Goal: Task Accomplishment & Management: Complete application form

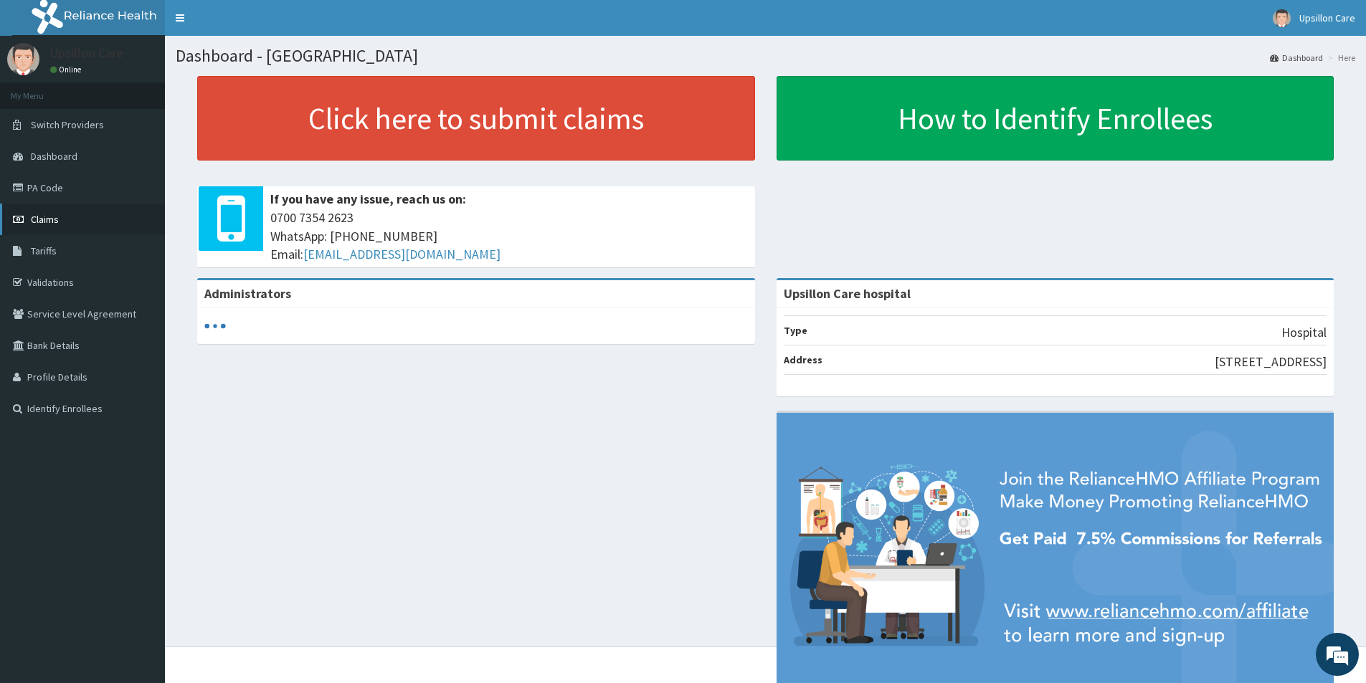
click at [79, 214] on link "Claims" at bounding box center [82, 220] width 165 height 32
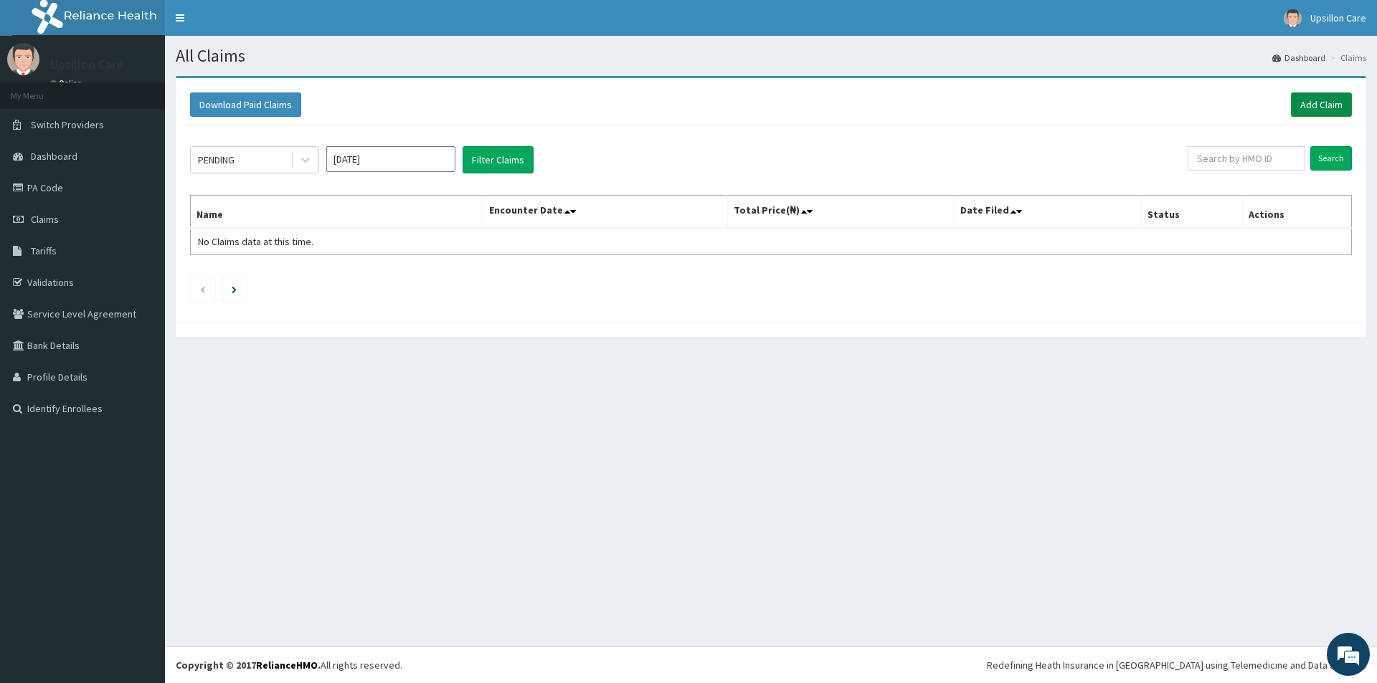
click at [1308, 111] on link "Add Claim" at bounding box center [1321, 105] width 61 height 24
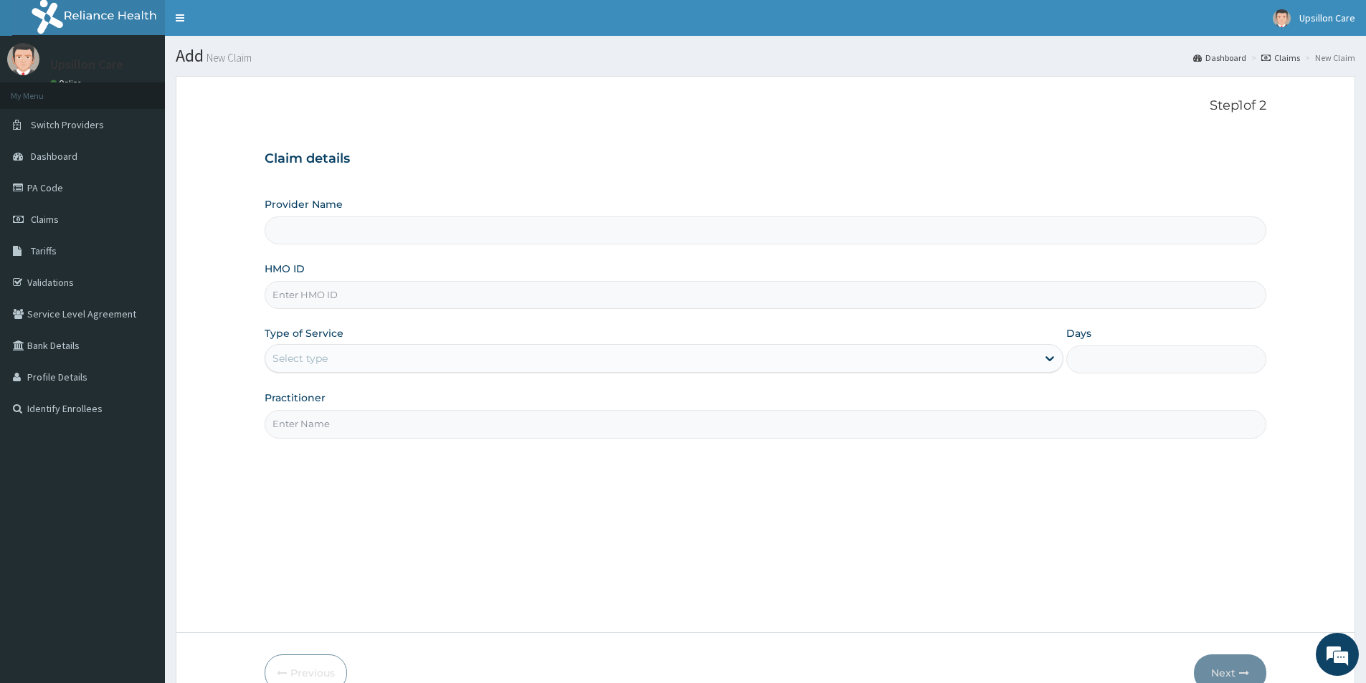
click at [392, 300] on input "HMO ID" at bounding box center [766, 295] width 1002 height 28
type input "Upsillon Care hospital"
paste input "TEN/10278/A"
type input "TEN/10278/A"
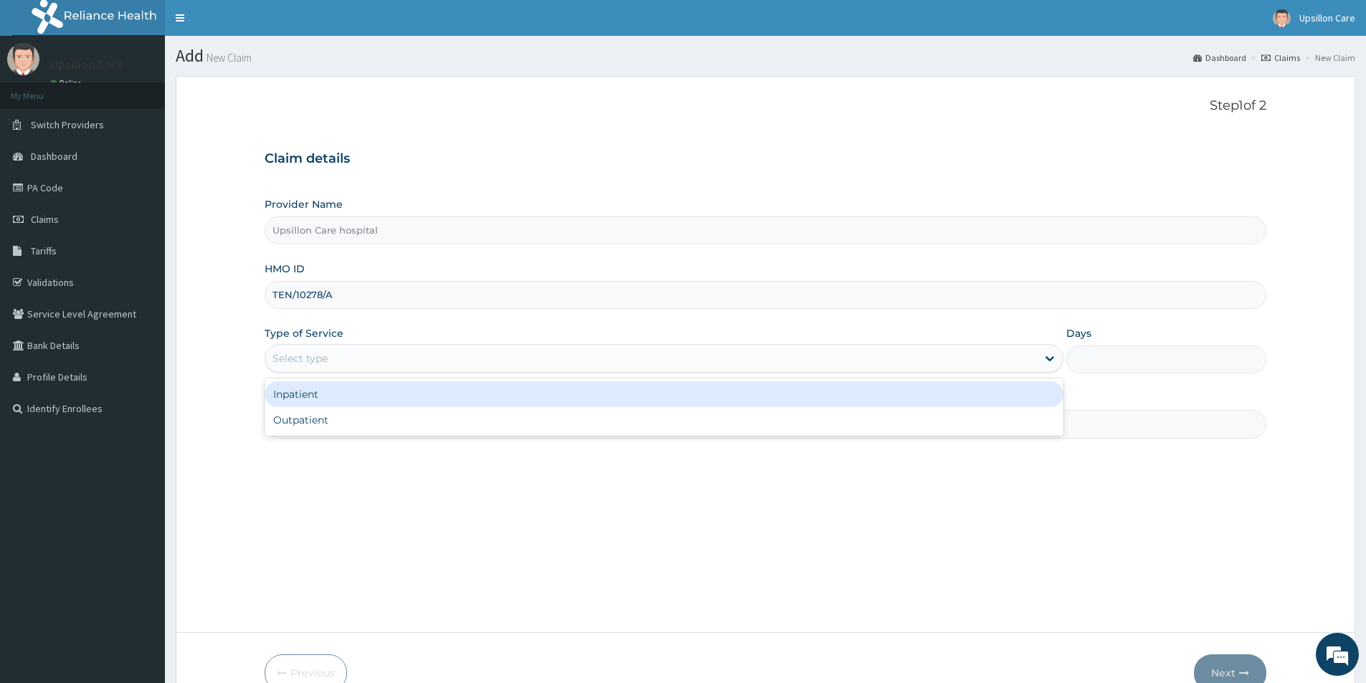
click at [310, 352] on div "Select type" at bounding box center [300, 358] width 55 height 14
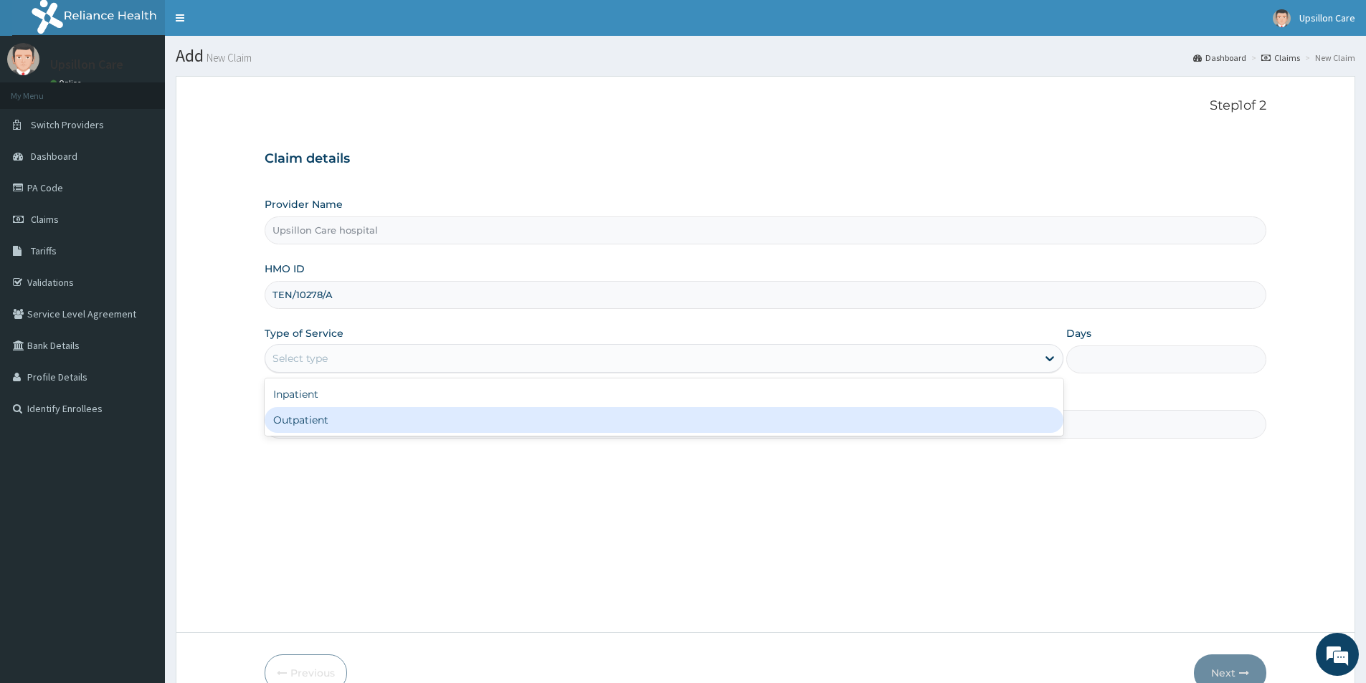
click at [308, 425] on div "Outpatient" at bounding box center [664, 420] width 799 height 26
type input "1"
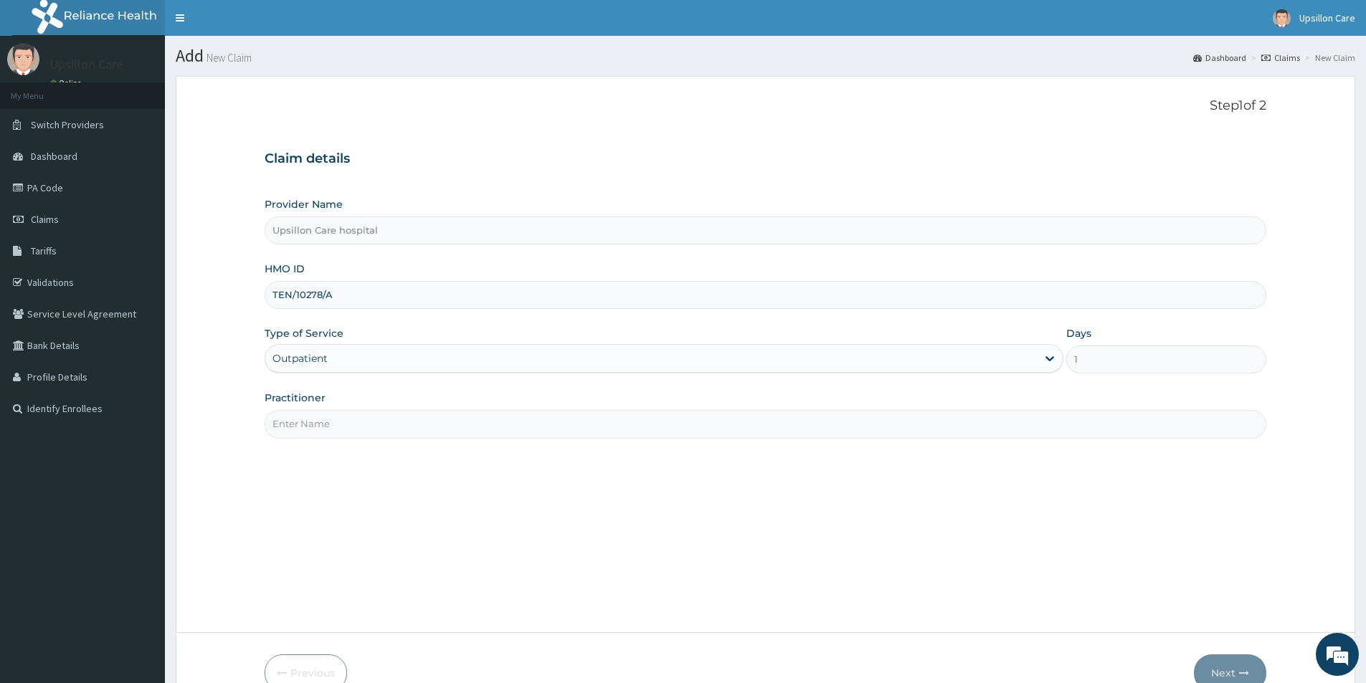
click at [308, 425] on input "Practitioner" at bounding box center [766, 424] width 1002 height 28
type input "dr oye"
click at [1221, 673] on button "Next" at bounding box center [1230, 673] width 72 height 37
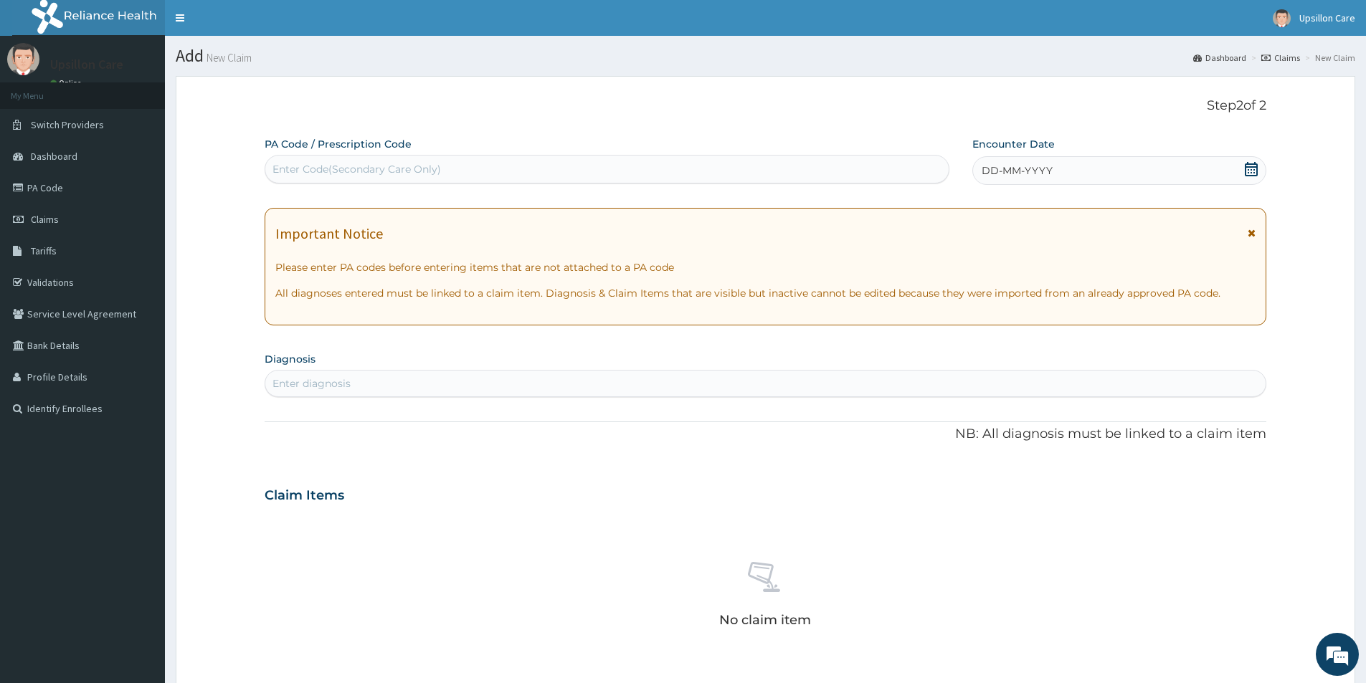
click at [353, 394] on div "Enter diagnosis" at bounding box center [765, 383] width 1000 height 23
type input "sepsis"
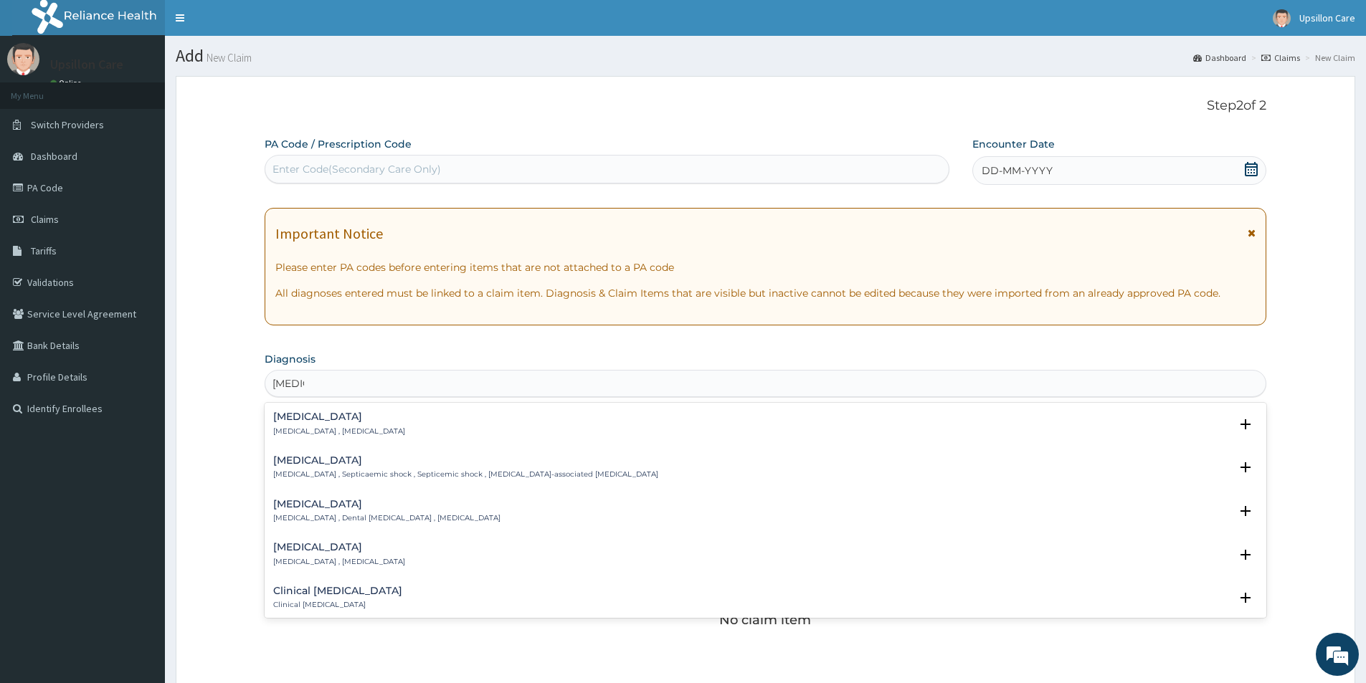
click at [350, 415] on h4 "Sepsis" at bounding box center [339, 417] width 132 height 11
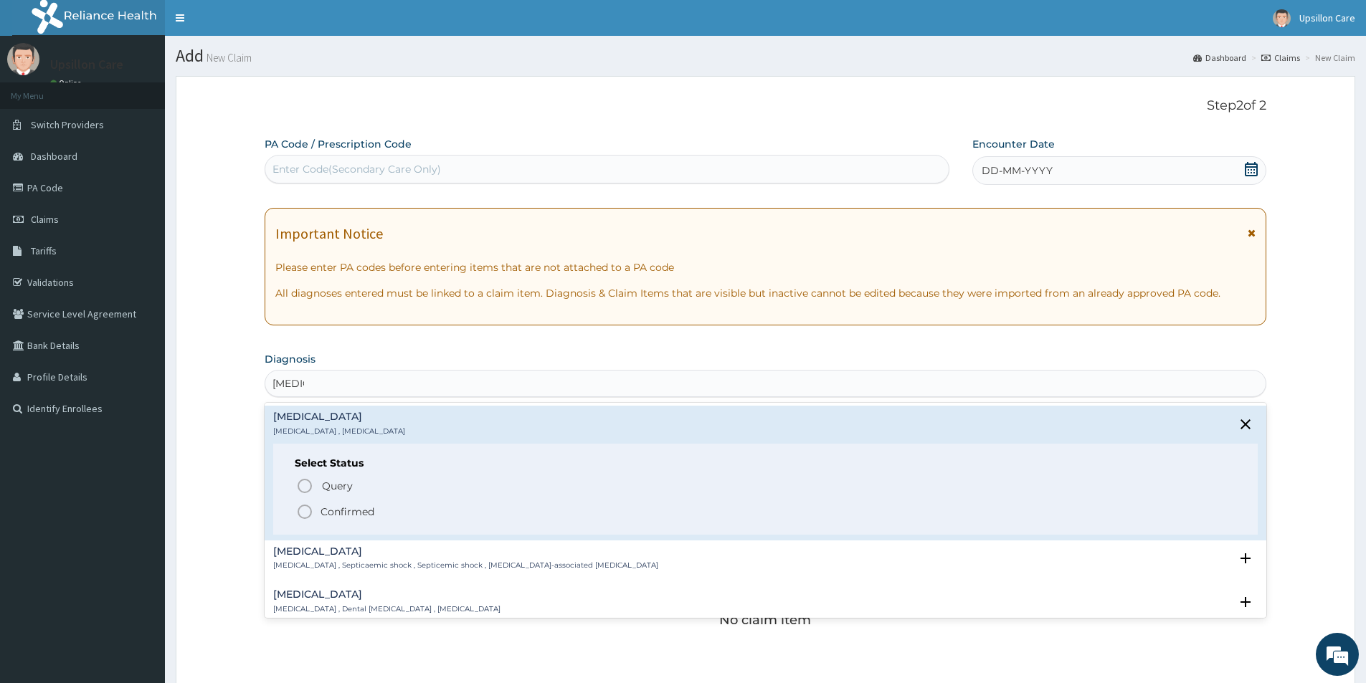
click at [338, 475] on div "Select Status Query Query covers suspected (?), Keep in view (kiv), Ruled out (…" at bounding box center [765, 489] width 985 height 91
click at [338, 484] on span "Query" at bounding box center [337, 486] width 31 height 14
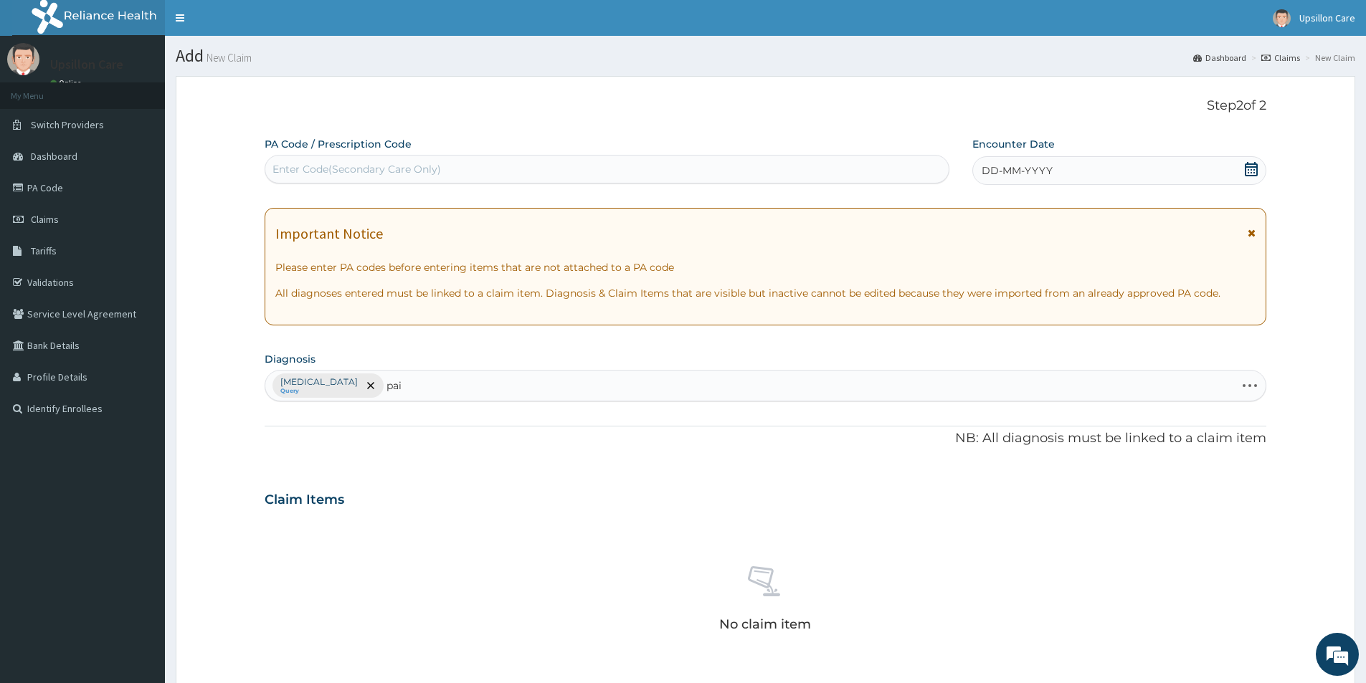
type input "pain"
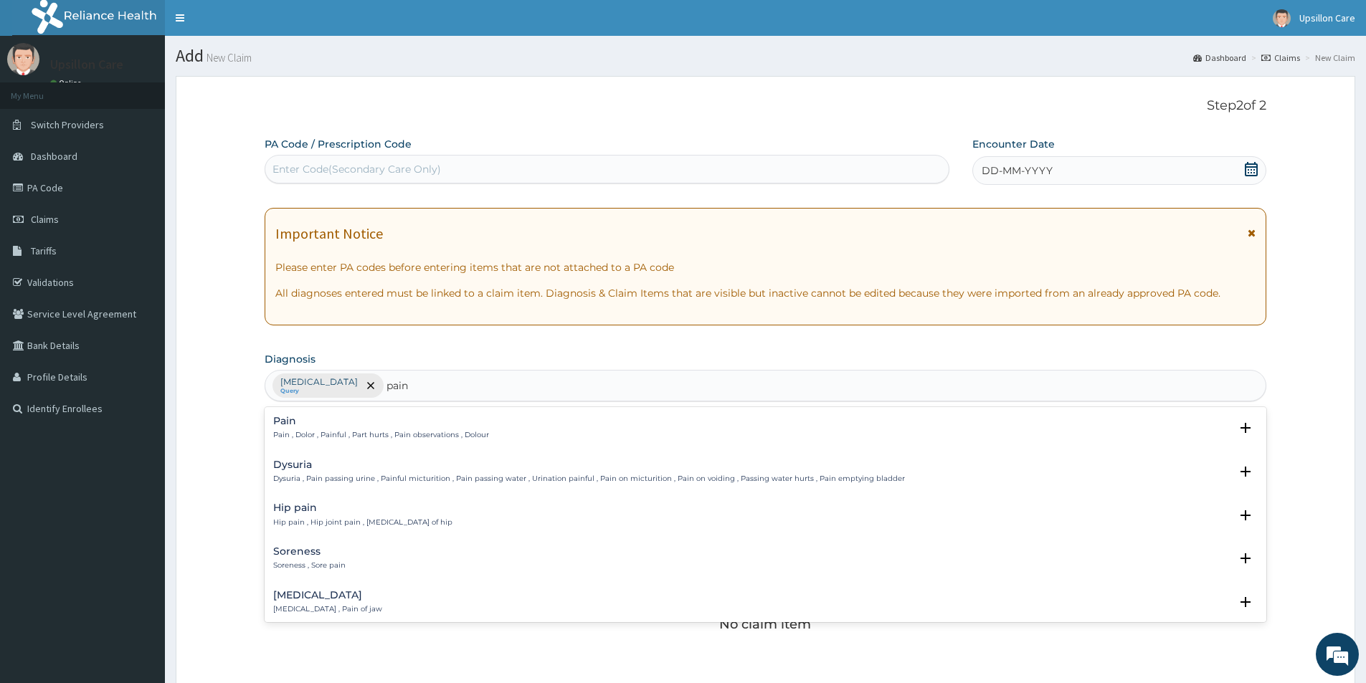
click at [373, 445] on div "Pain Pain , Dolor , Painful , Part hurts , Pain observations , Dolour Select St…" at bounding box center [765, 432] width 985 height 32
click at [361, 445] on div "Pain Pain , Dolor , Painful , Part hurts , Pain observations , Dolour Select St…" at bounding box center [765, 432] width 985 height 32
click at [366, 437] on p "Pain , Dolor , Painful , Part hurts , Pain observations , Dolour" at bounding box center [381, 435] width 216 height 10
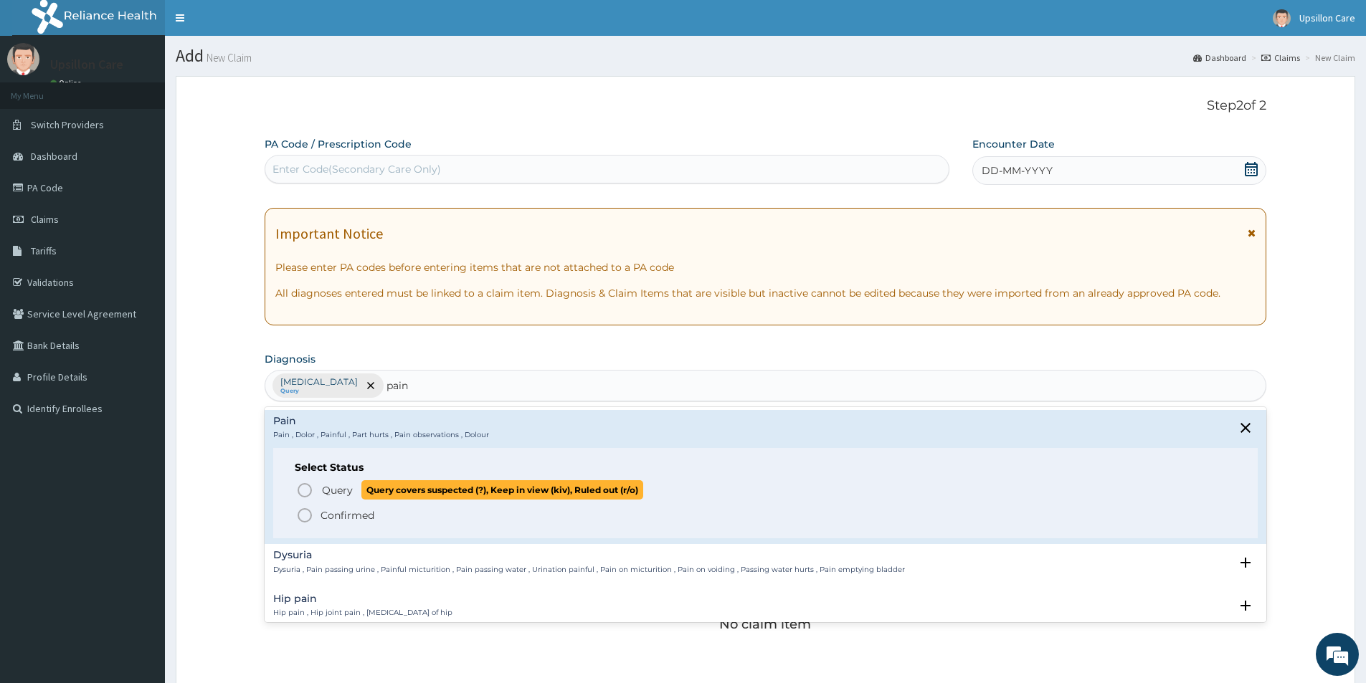
click at [331, 486] on span "Query" at bounding box center [337, 490] width 31 height 14
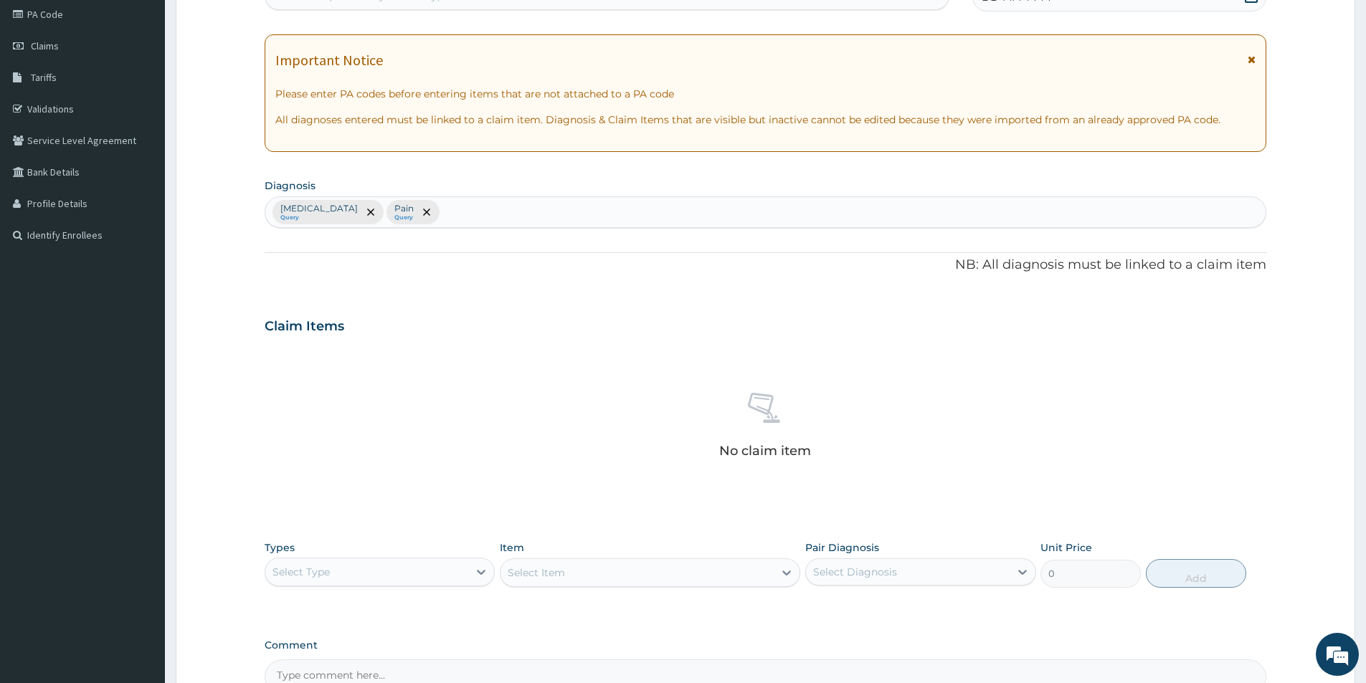
scroll to position [215, 0]
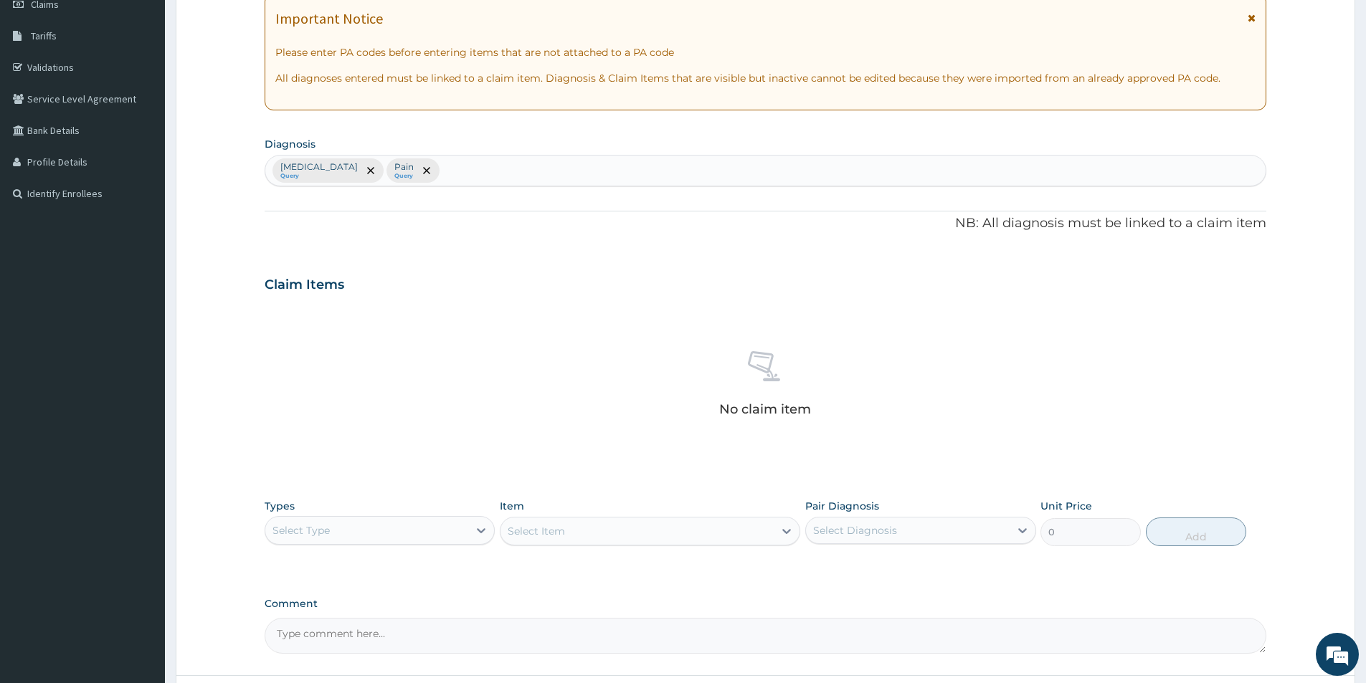
click at [357, 532] on div "Select Type" at bounding box center [366, 530] width 203 height 23
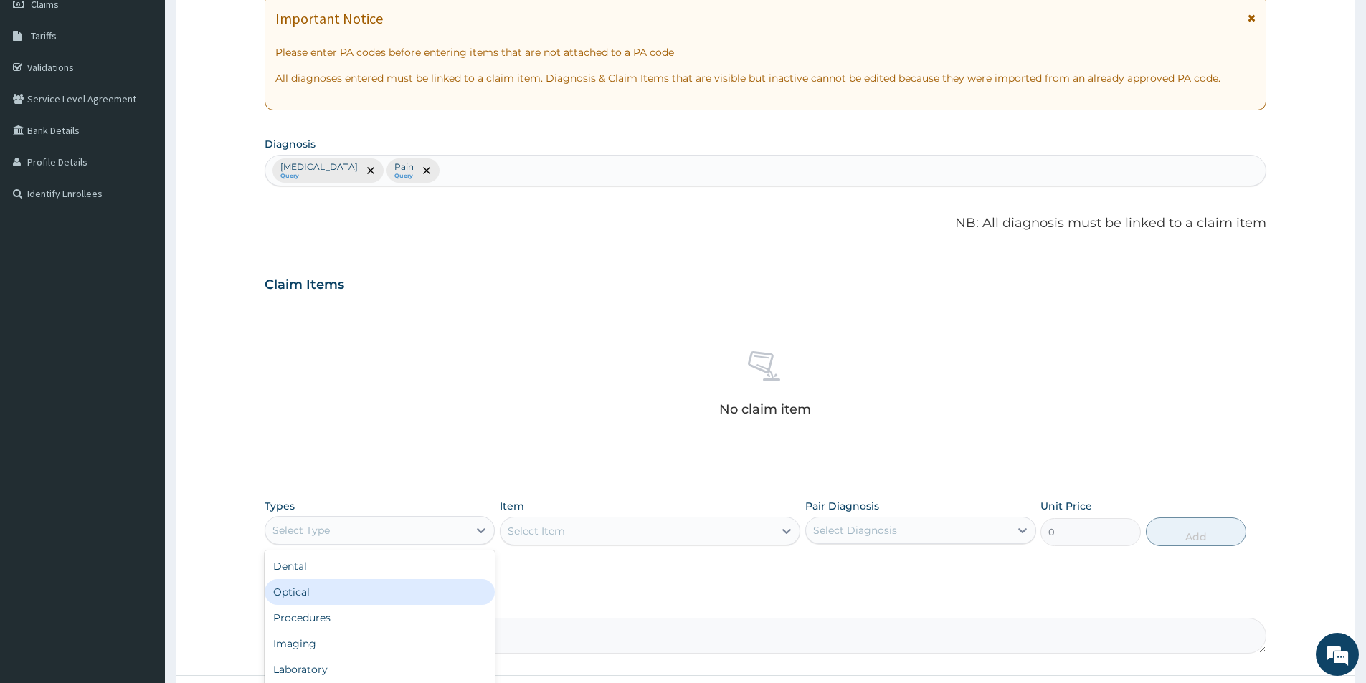
scroll to position [49, 0]
click at [346, 567] on div "Procedures" at bounding box center [380, 570] width 230 height 26
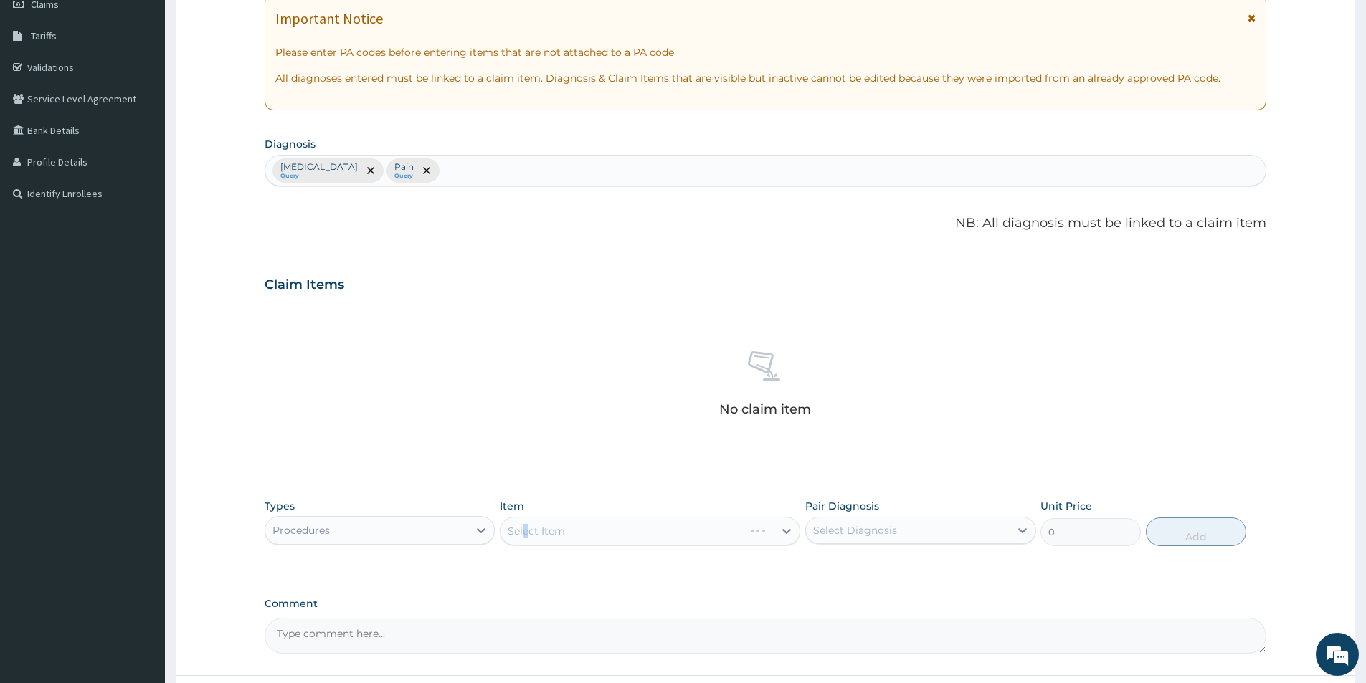
click at [527, 535] on div "Select Item" at bounding box center [650, 531] width 300 height 29
click at [545, 530] on div "Select Item" at bounding box center [650, 531] width 300 height 29
click at [532, 531] on div "Select Item" at bounding box center [650, 531] width 300 height 29
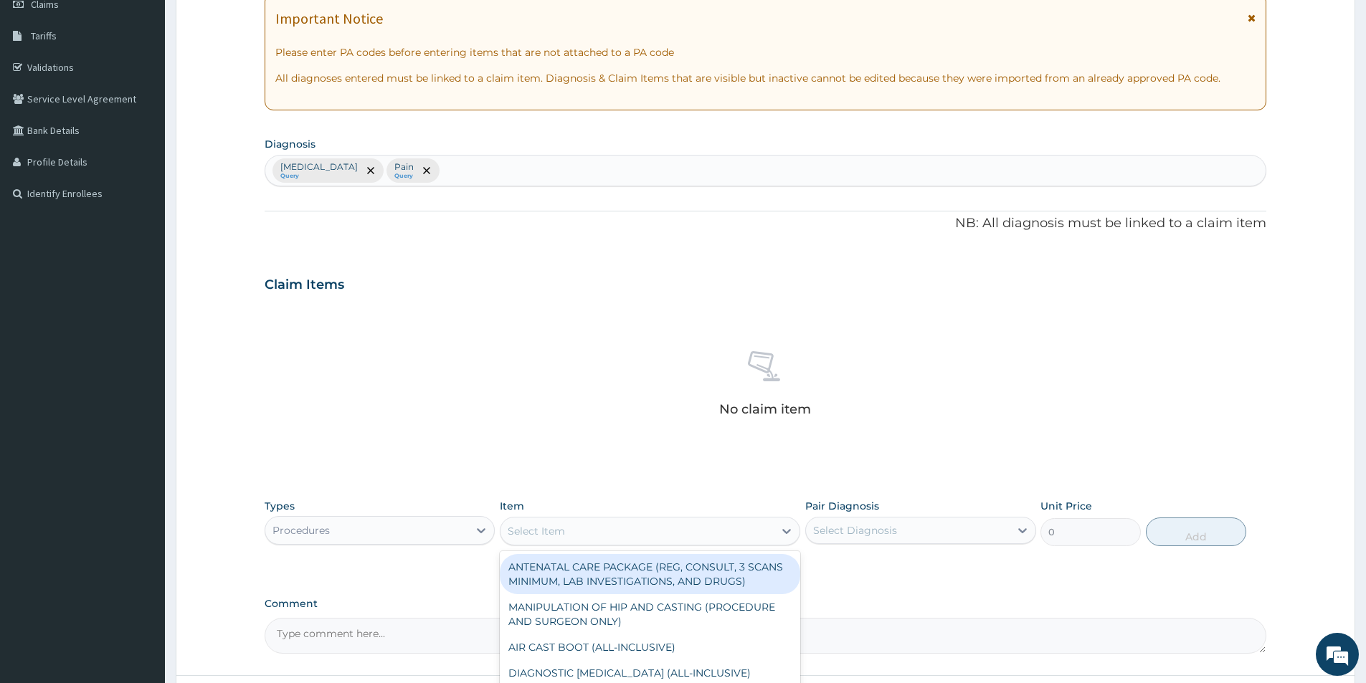
click at [531, 525] on div "Select Item" at bounding box center [536, 531] width 57 height 14
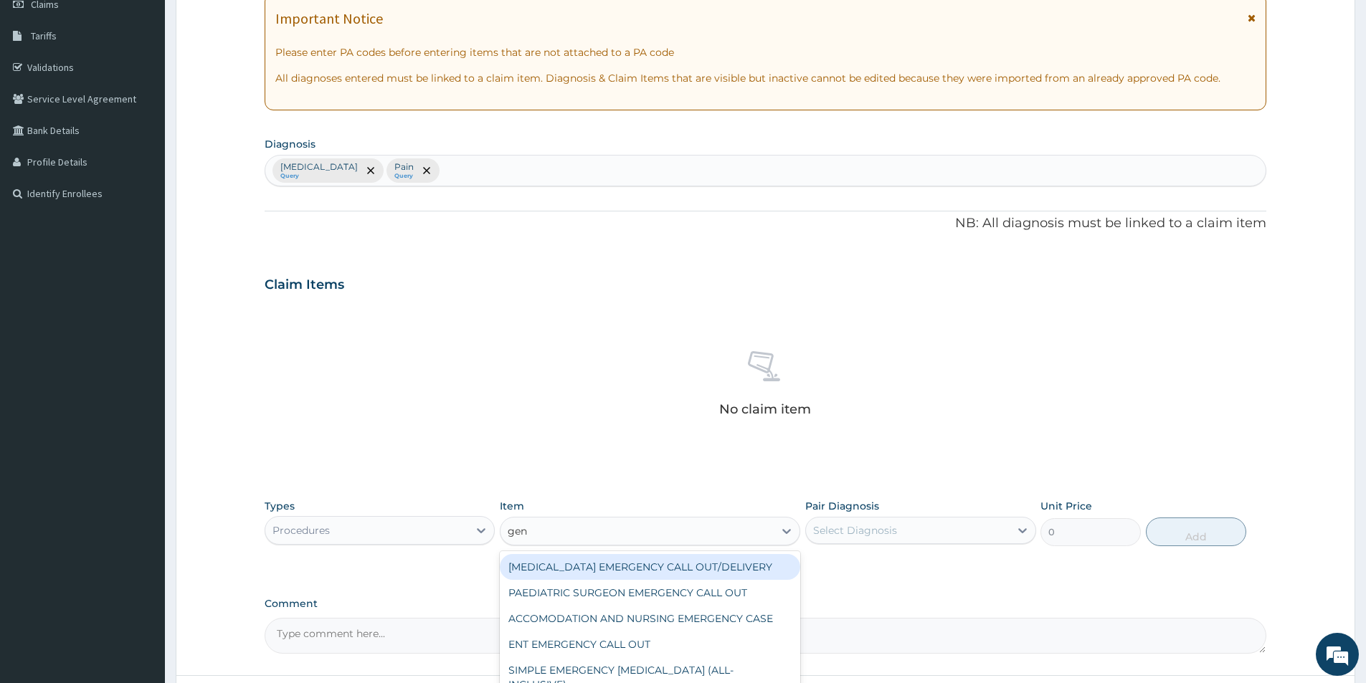
type input "gene"
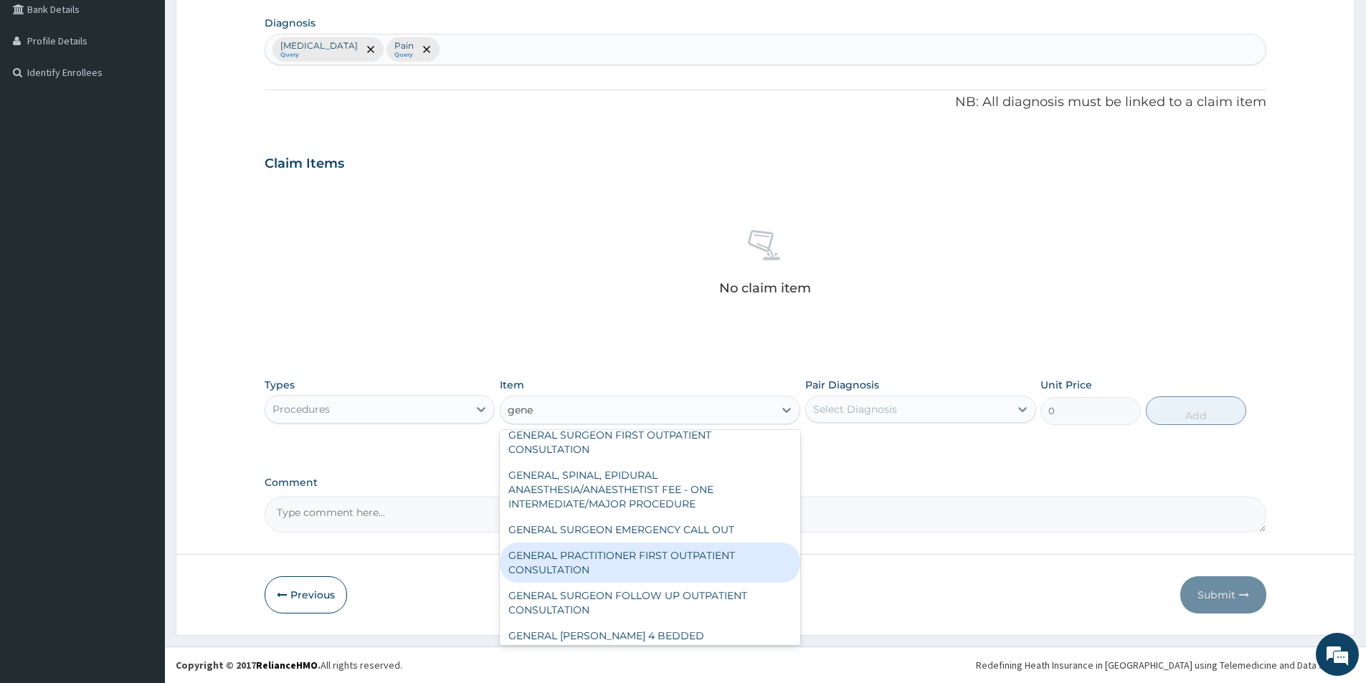
scroll to position [72, 0]
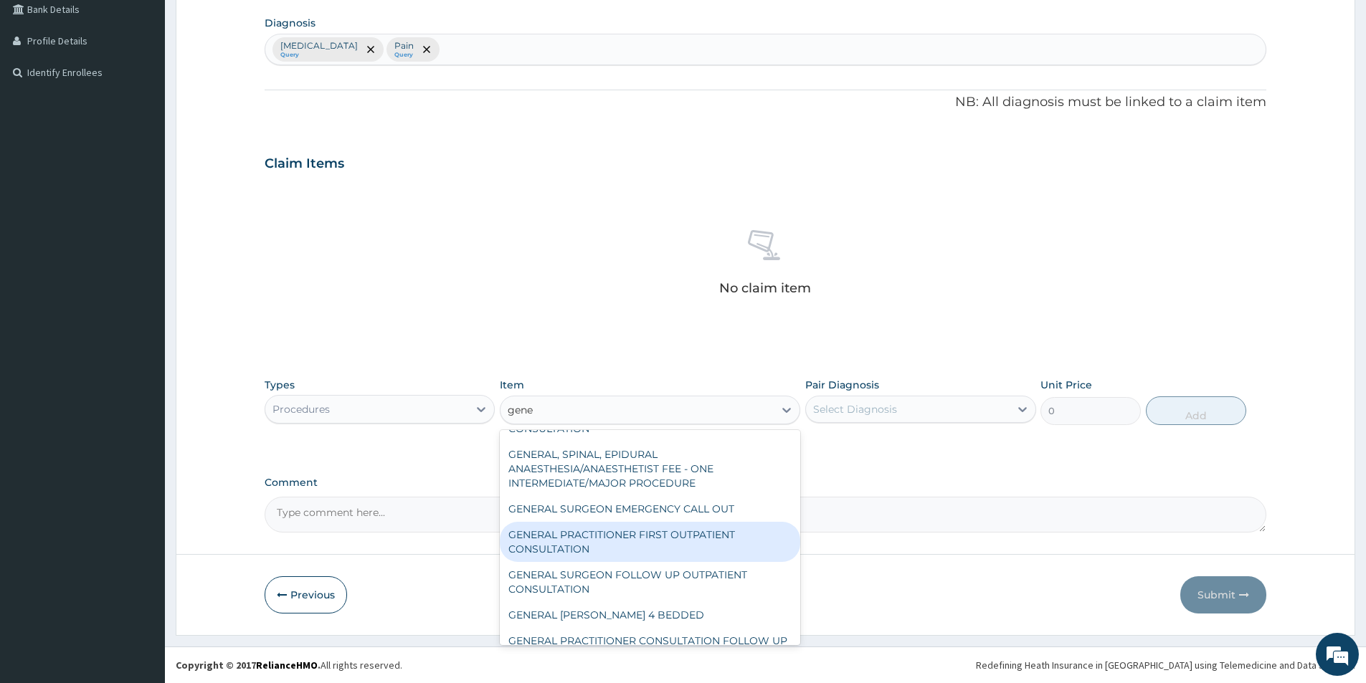
click at [603, 559] on div "GENERAL PRACTITIONER FIRST OUTPATIENT CONSULTATION" at bounding box center [650, 542] width 300 height 40
type input "3750"
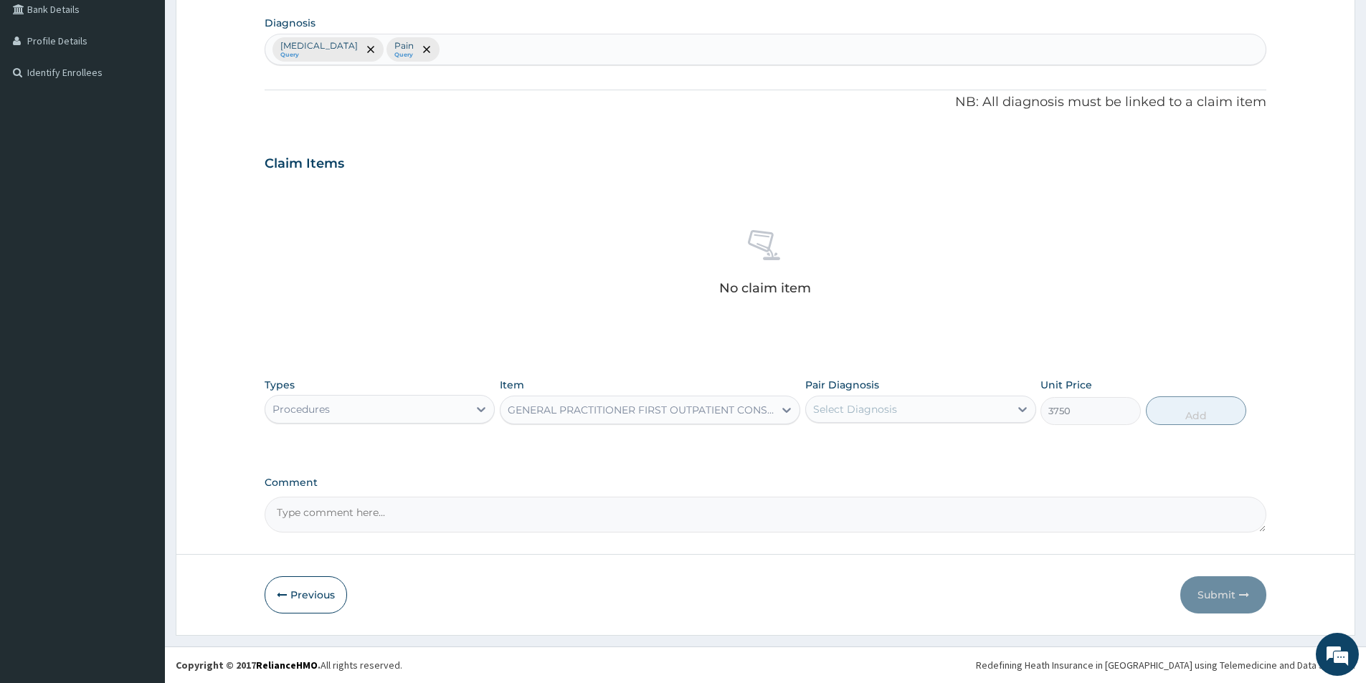
click at [943, 407] on div "Select Diagnosis" at bounding box center [907, 409] width 203 height 23
drag, startPoint x: 921, startPoint y: 447, endPoint x: 900, endPoint y: 469, distance: 30.4
click at [920, 447] on div "Sepsis" at bounding box center [920, 446] width 230 height 29
checkbox input "true"
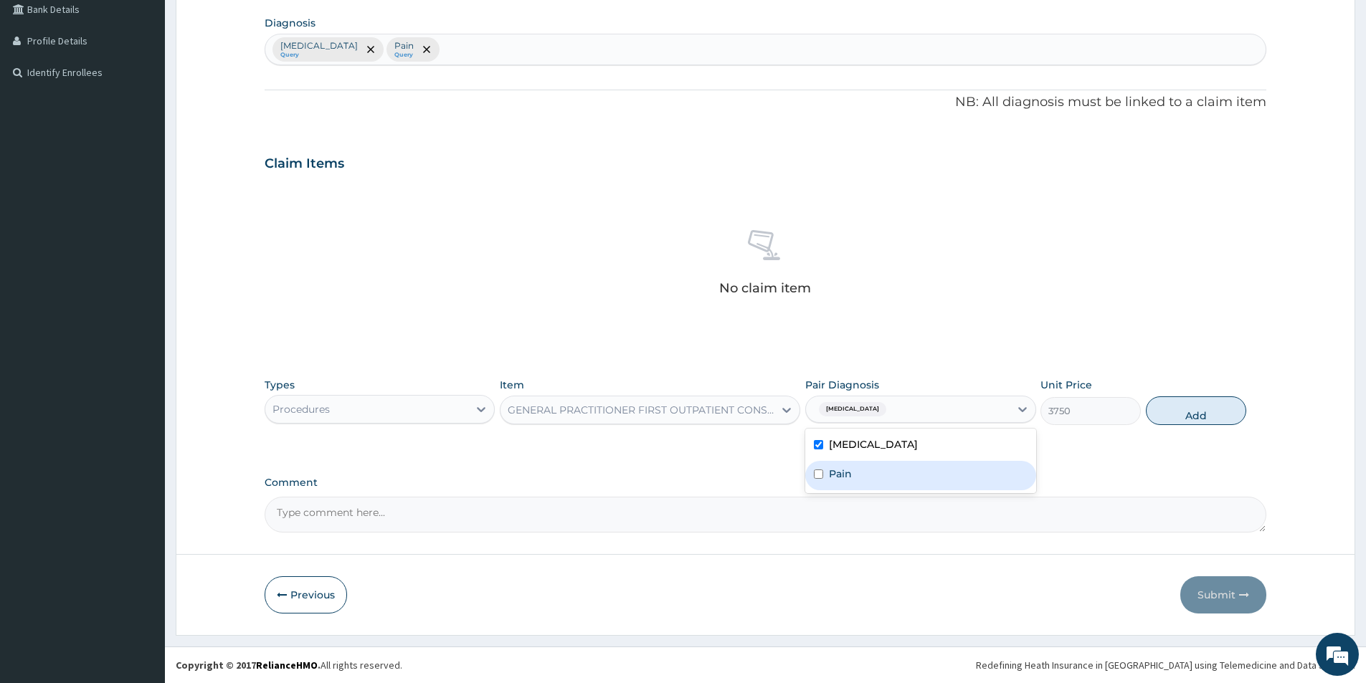
click at [899, 469] on div "Pain" at bounding box center [920, 475] width 230 height 29
checkbox input "true"
drag, startPoint x: 1175, startPoint y: 415, endPoint x: 1145, endPoint y: 398, distance: 33.7
click at [1173, 415] on button "Add" at bounding box center [1196, 411] width 100 height 29
type input "0"
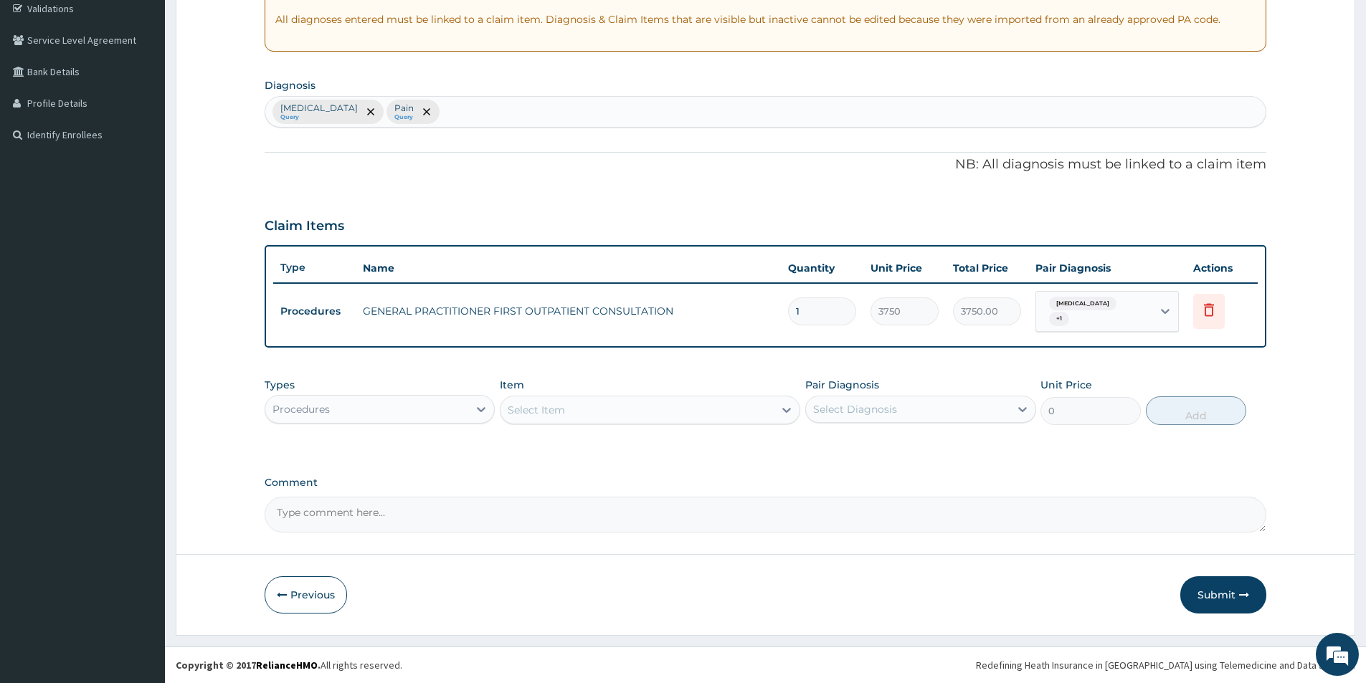
scroll to position [268, 0]
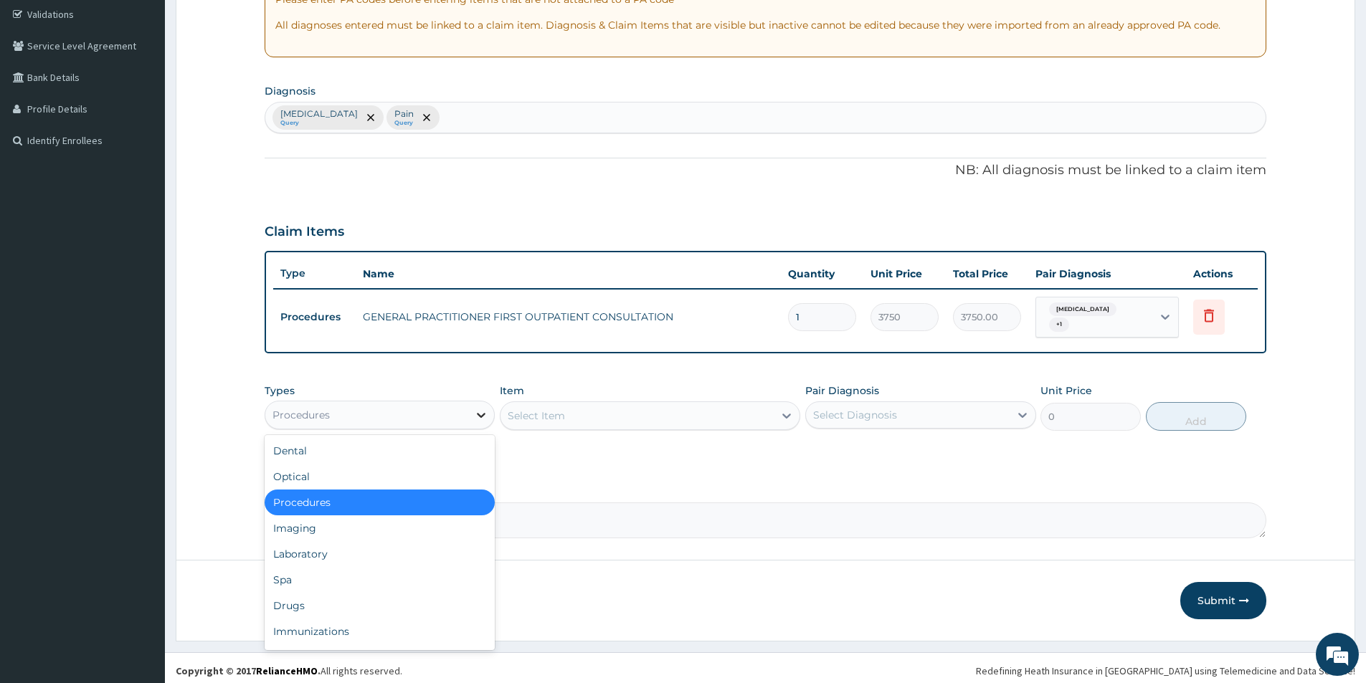
click at [481, 413] on icon at bounding box center [481, 415] width 14 height 14
click at [362, 596] on div "Drugs" at bounding box center [380, 606] width 230 height 26
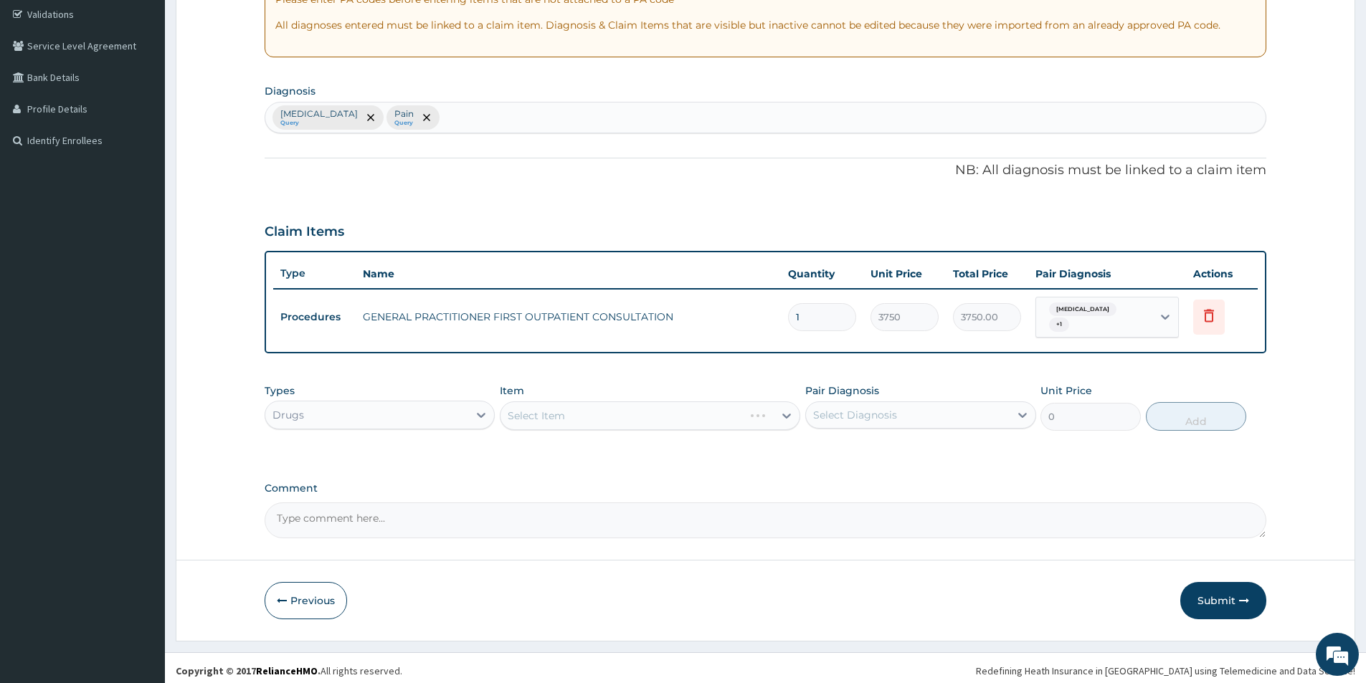
click at [592, 412] on div "Select Item" at bounding box center [650, 416] width 300 height 29
drag, startPoint x: 592, startPoint y: 412, endPoint x: 621, endPoint y: 398, distance: 32.1
click at [594, 412] on div "Select Item" at bounding box center [650, 416] width 300 height 29
click at [635, 415] on div "Select Item" at bounding box center [650, 416] width 300 height 29
drag, startPoint x: 607, startPoint y: 412, endPoint x: 599, endPoint y: 413, distance: 7.9
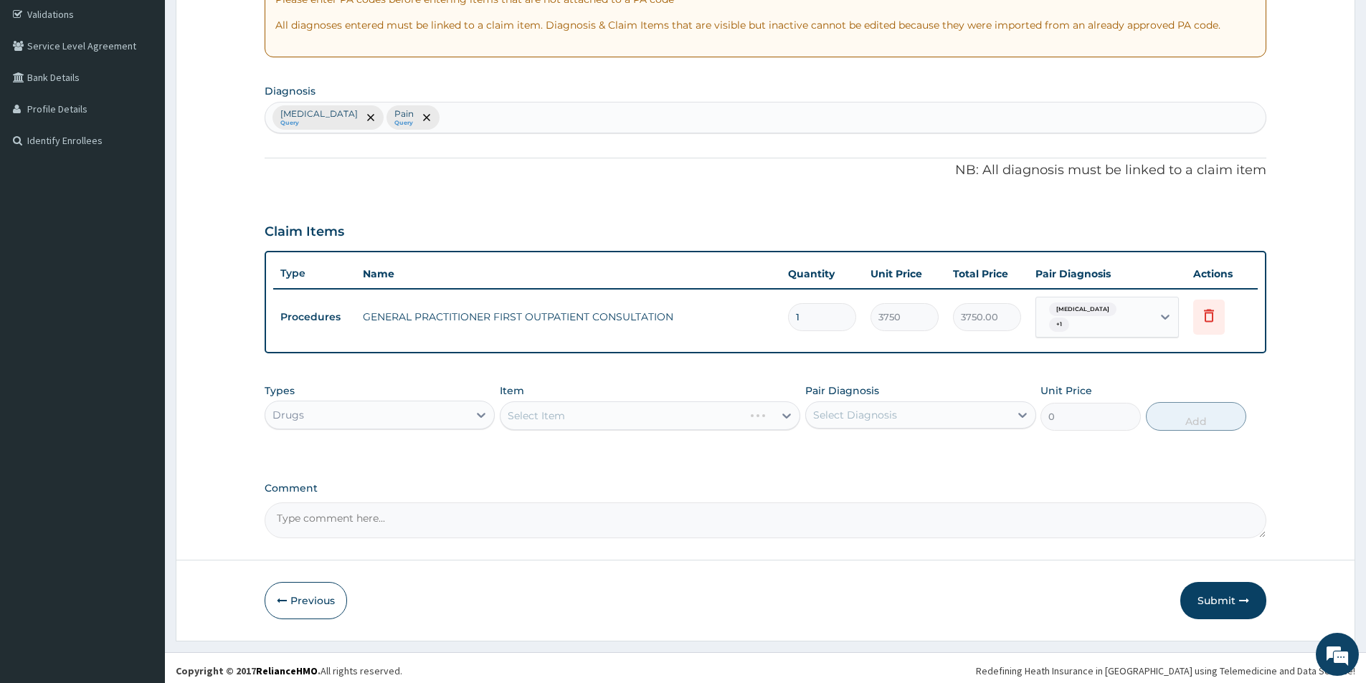
click at [605, 414] on div "Select Item" at bounding box center [650, 416] width 300 height 29
click at [599, 413] on div "Select Item" at bounding box center [650, 416] width 300 height 29
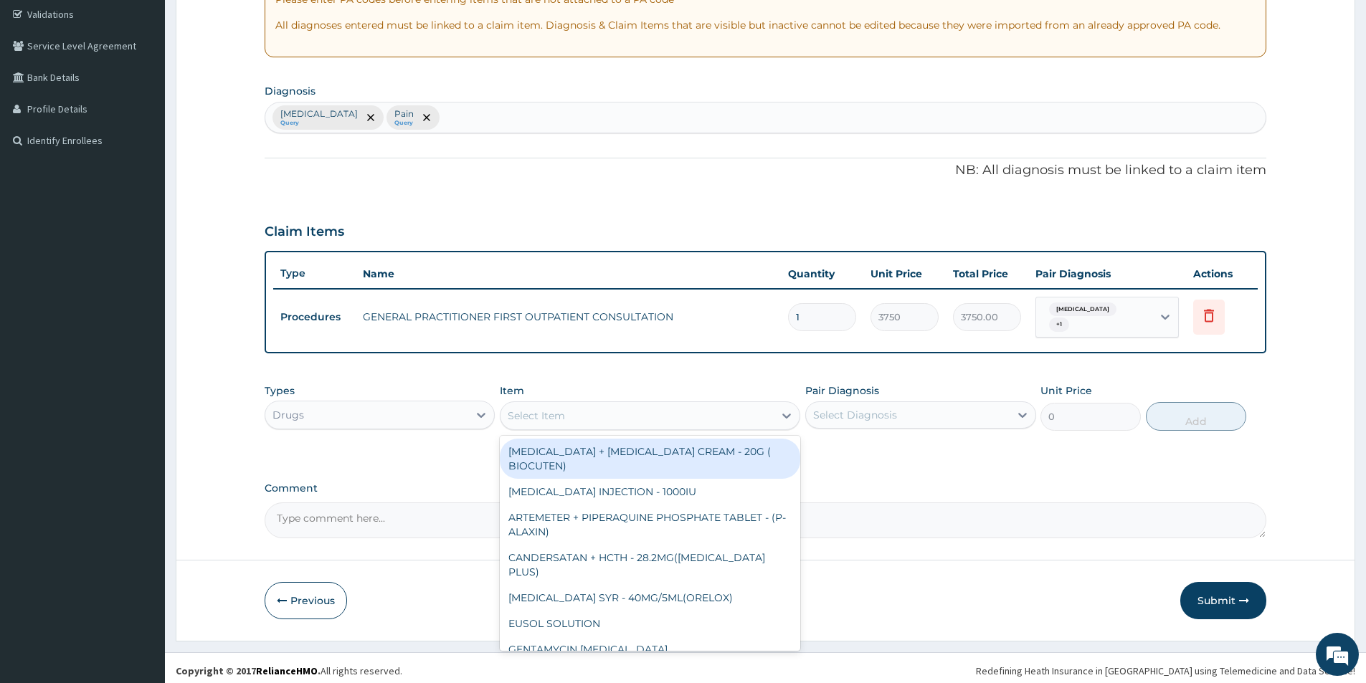
click at [676, 412] on div "Select Item" at bounding box center [637, 415] width 273 height 23
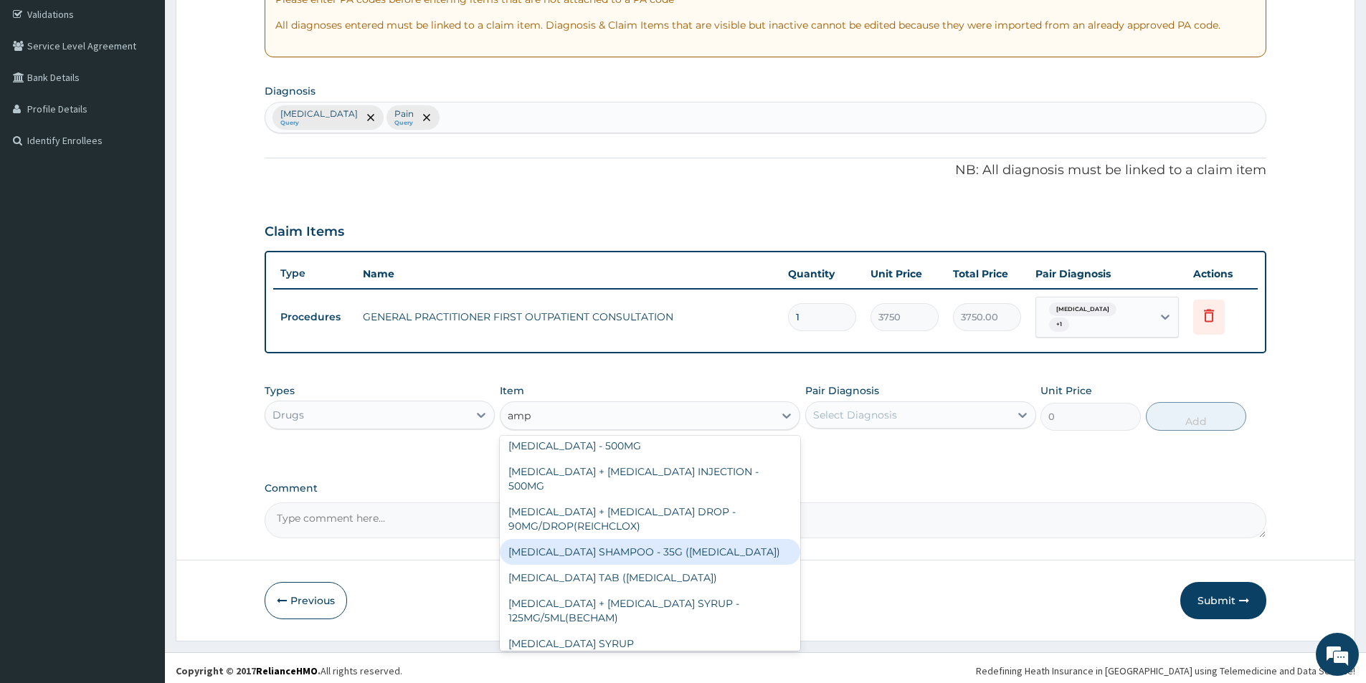
scroll to position [287, 0]
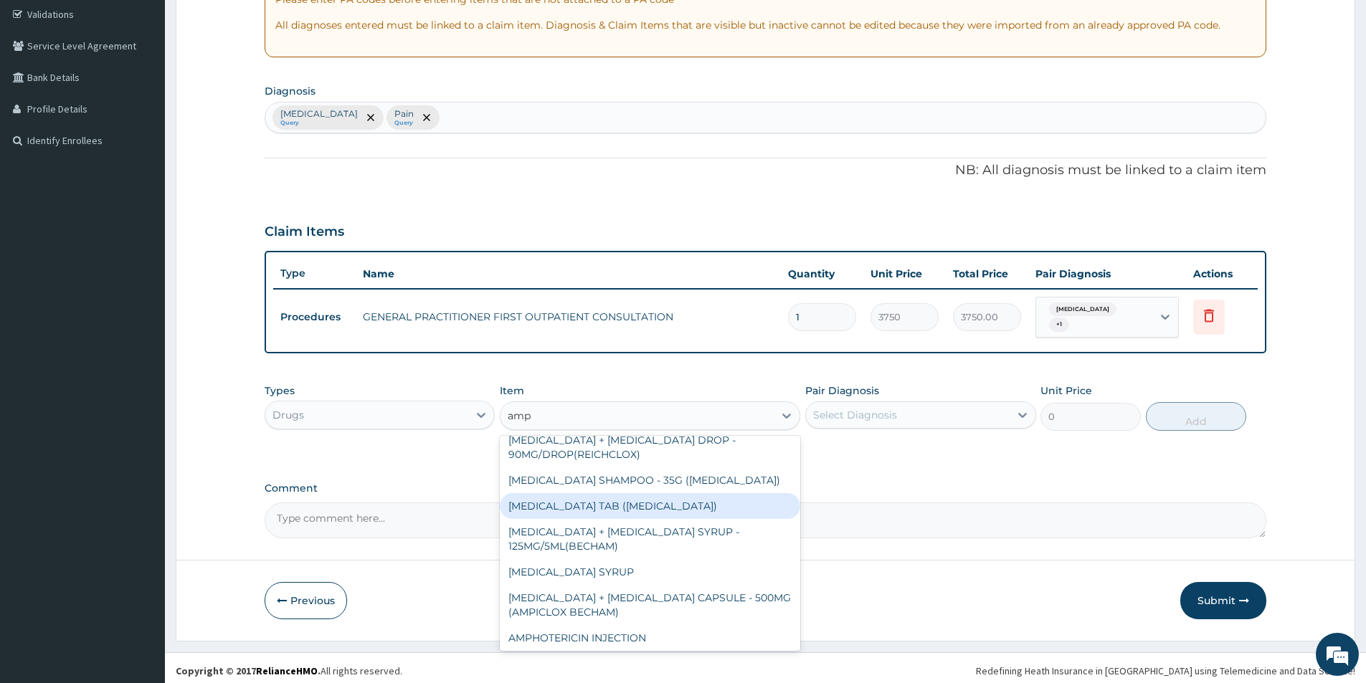
type input "amp"
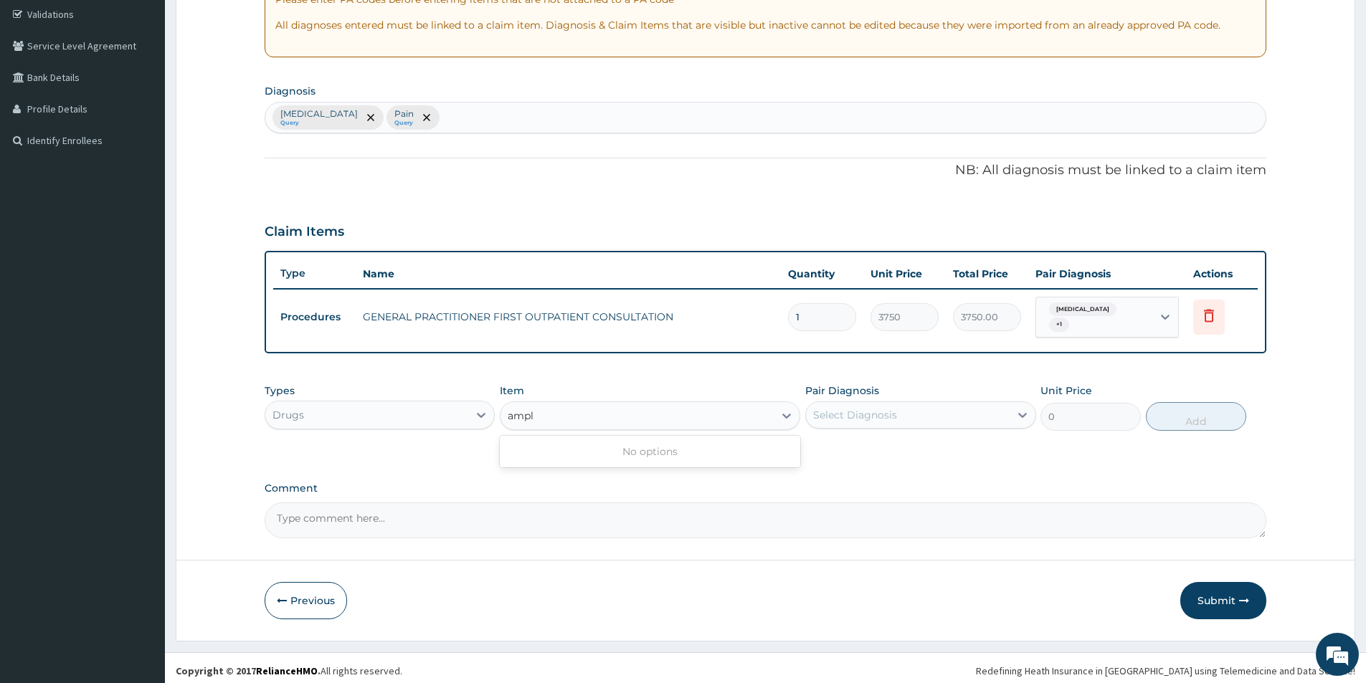
type input "amp"
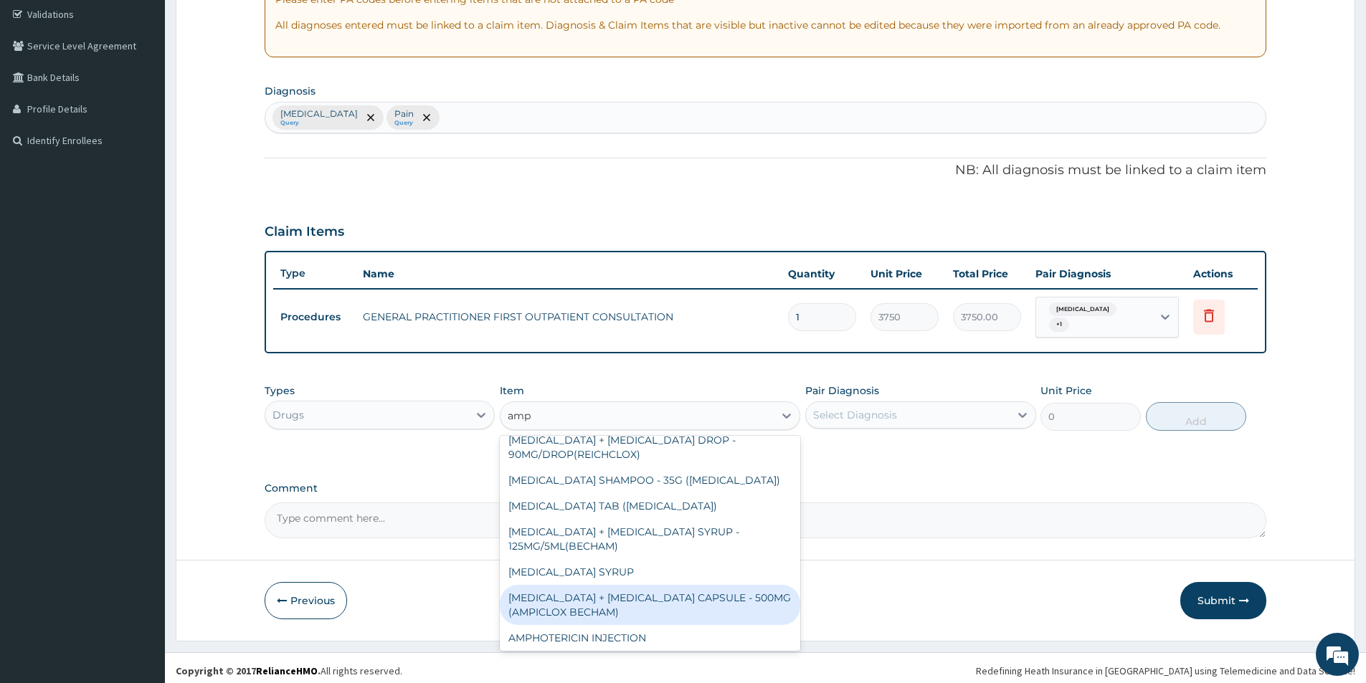
click at [677, 585] on div "AMPICILLIN + CLOXACILLIN CAPSULE - 500MG (AMPICLOX BECHAM)" at bounding box center [650, 605] width 300 height 40
type input "1680"
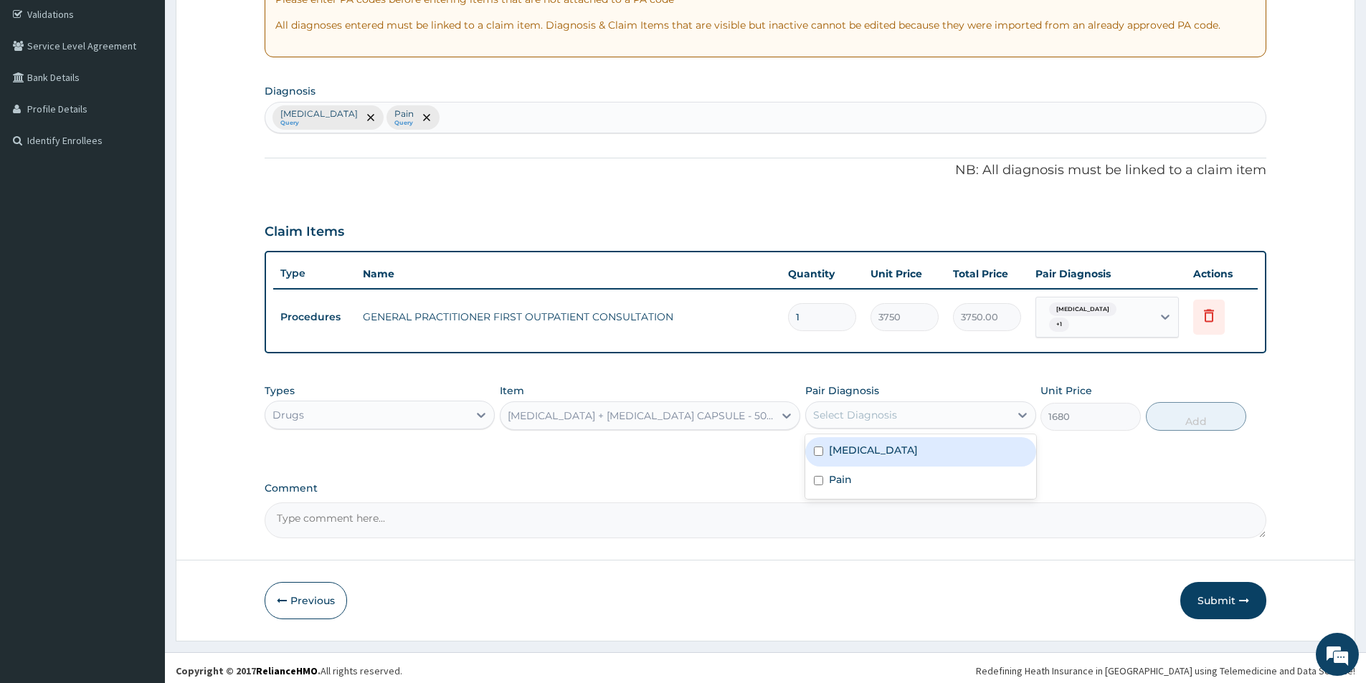
click at [901, 410] on div "Select Diagnosis" at bounding box center [907, 415] width 203 height 23
drag, startPoint x: 900, startPoint y: 438, endPoint x: 889, endPoint y: 461, distance: 25.3
click at [899, 438] on div "Sepsis" at bounding box center [920, 451] width 230 height 29
checkbox input "true"
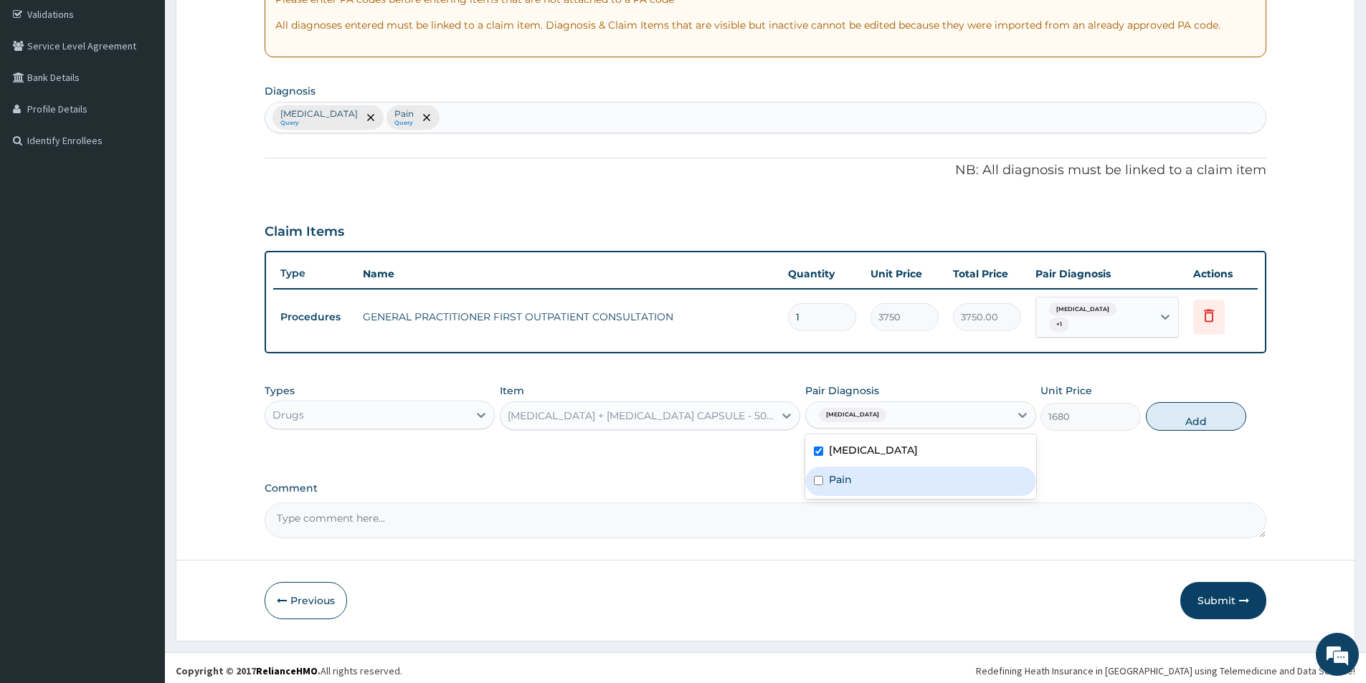
click at [882, 469] on div "Pain" at bounding box center [920, 481] width 230 height 29
checkbox input "true"
click at [1167, 414] on button "Add" at bounding box center [1196, 416] width 100 height 29
type input "0"
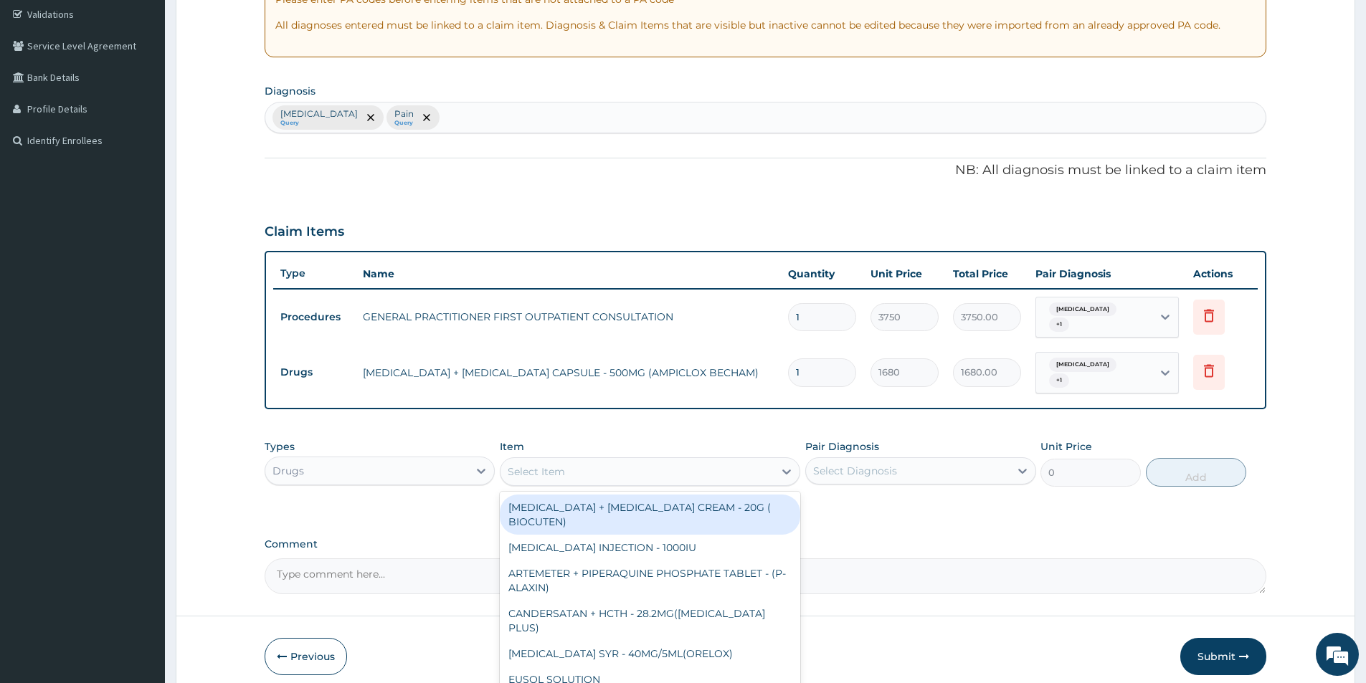
click at [529, 468] on div "Select Item" at bounding box center [637, 471] width 273 height 23
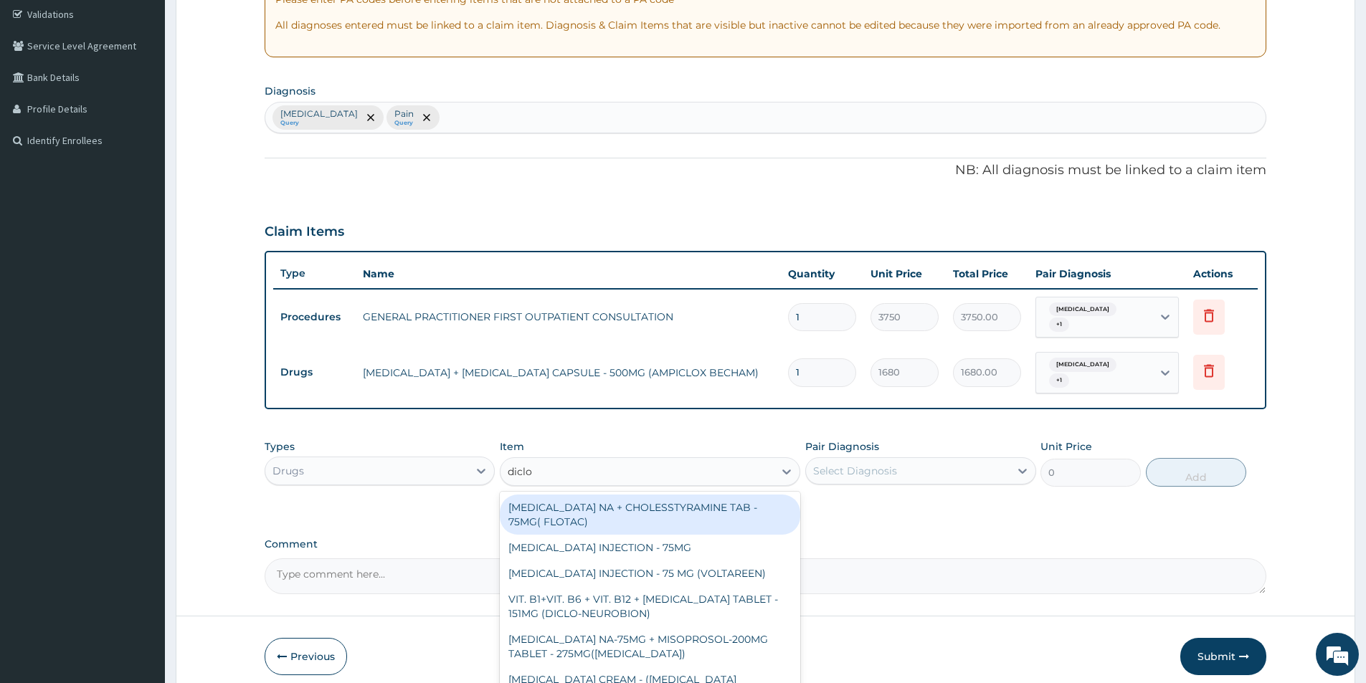
type input "diclo"
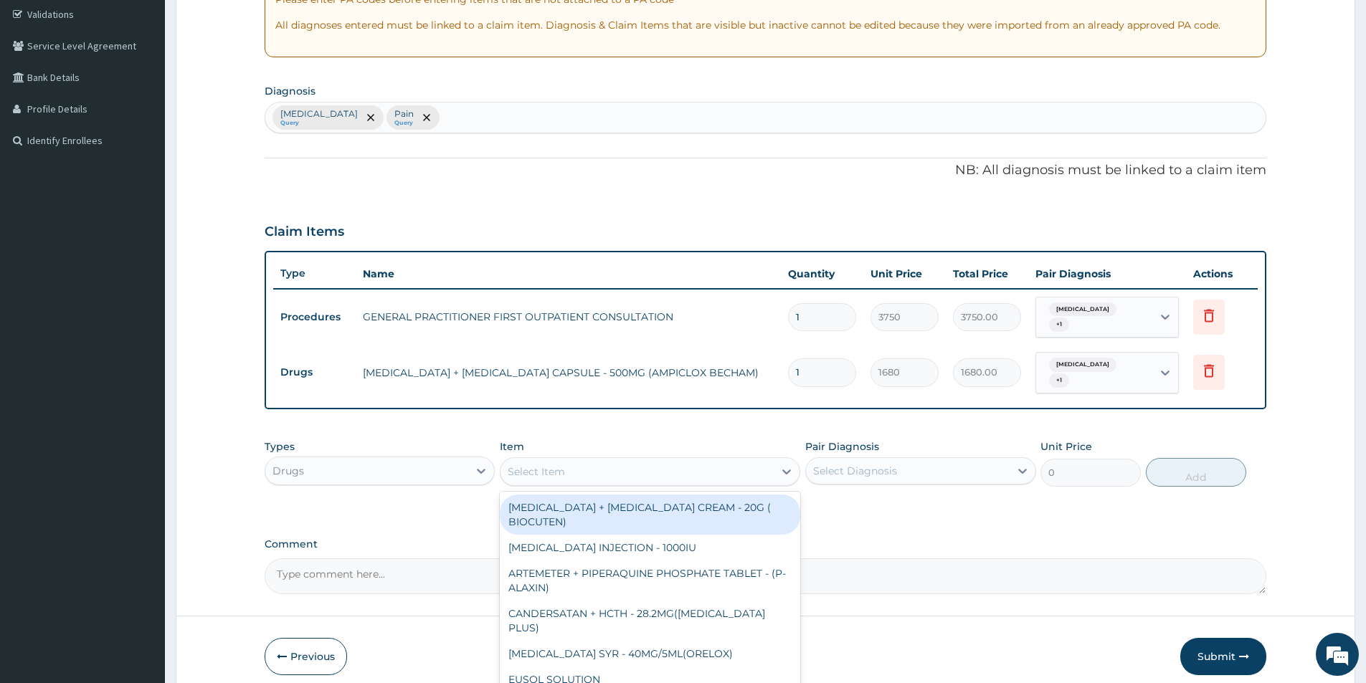
click at [668, 460] on div "Select Item" at bounding box center [637, 471] width 273 height 23
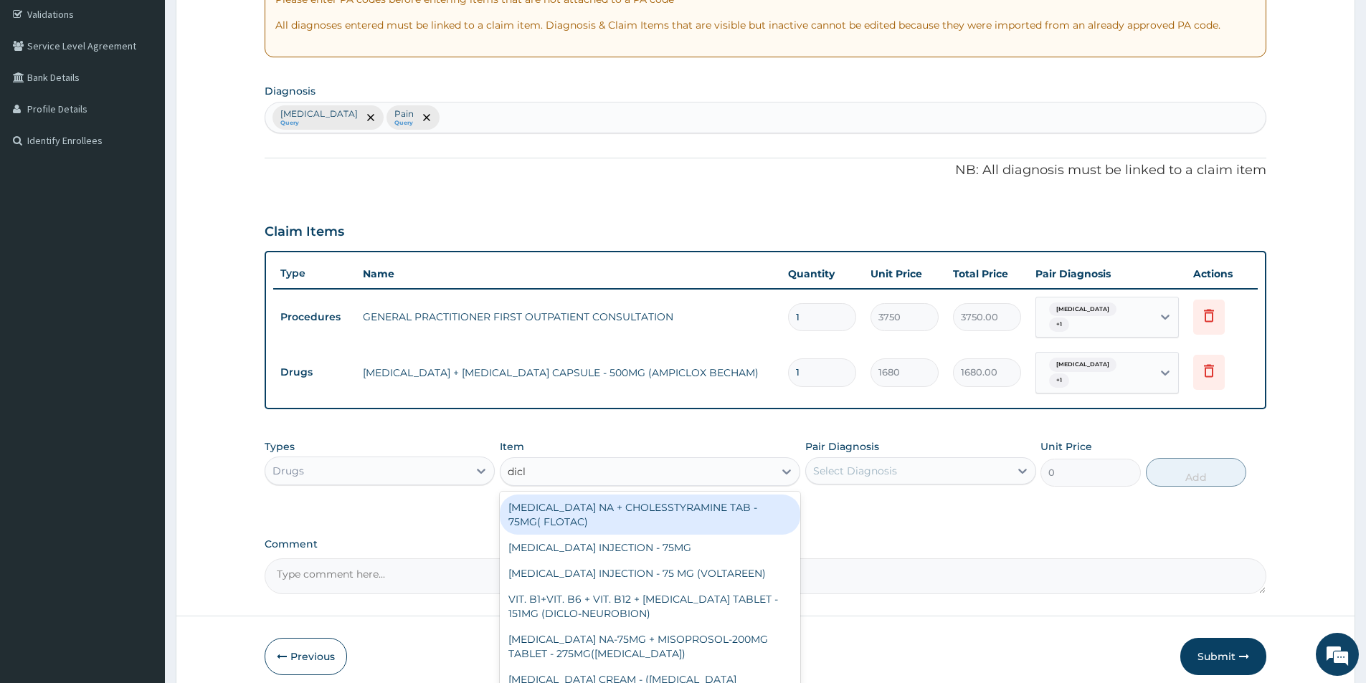
type input "diclo"
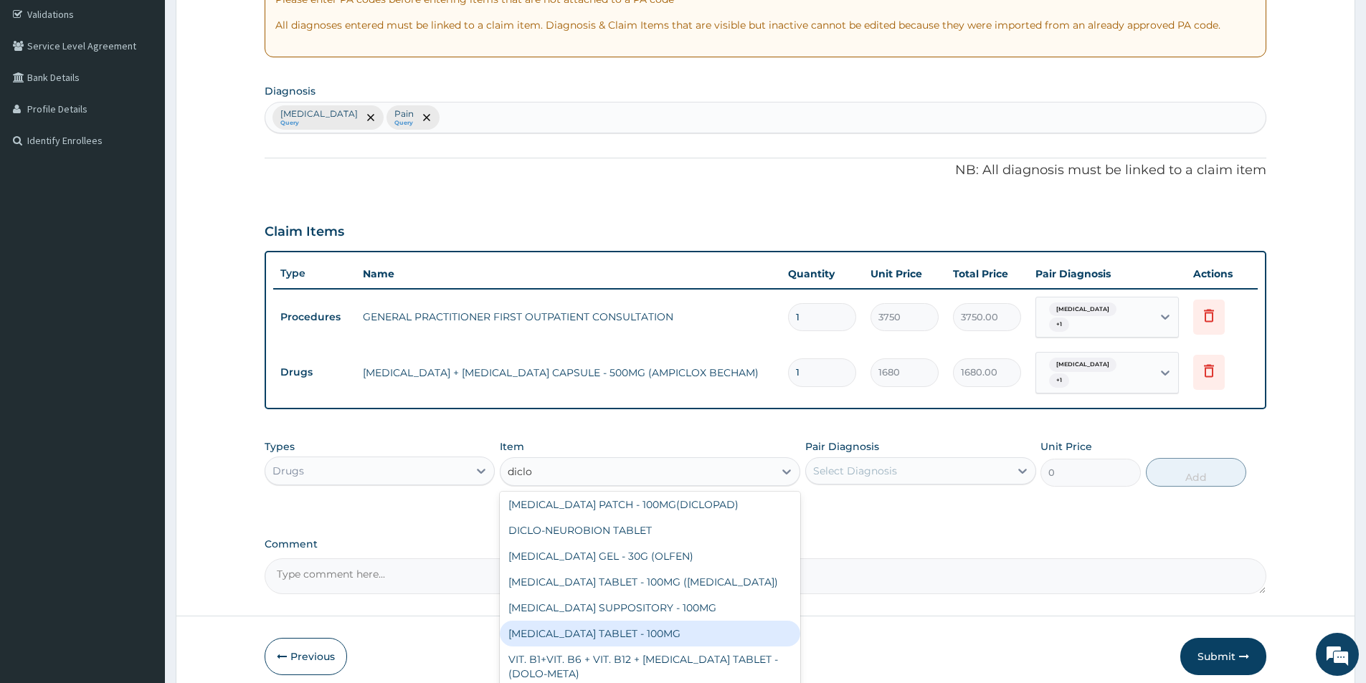
scroll to position [224, 0]
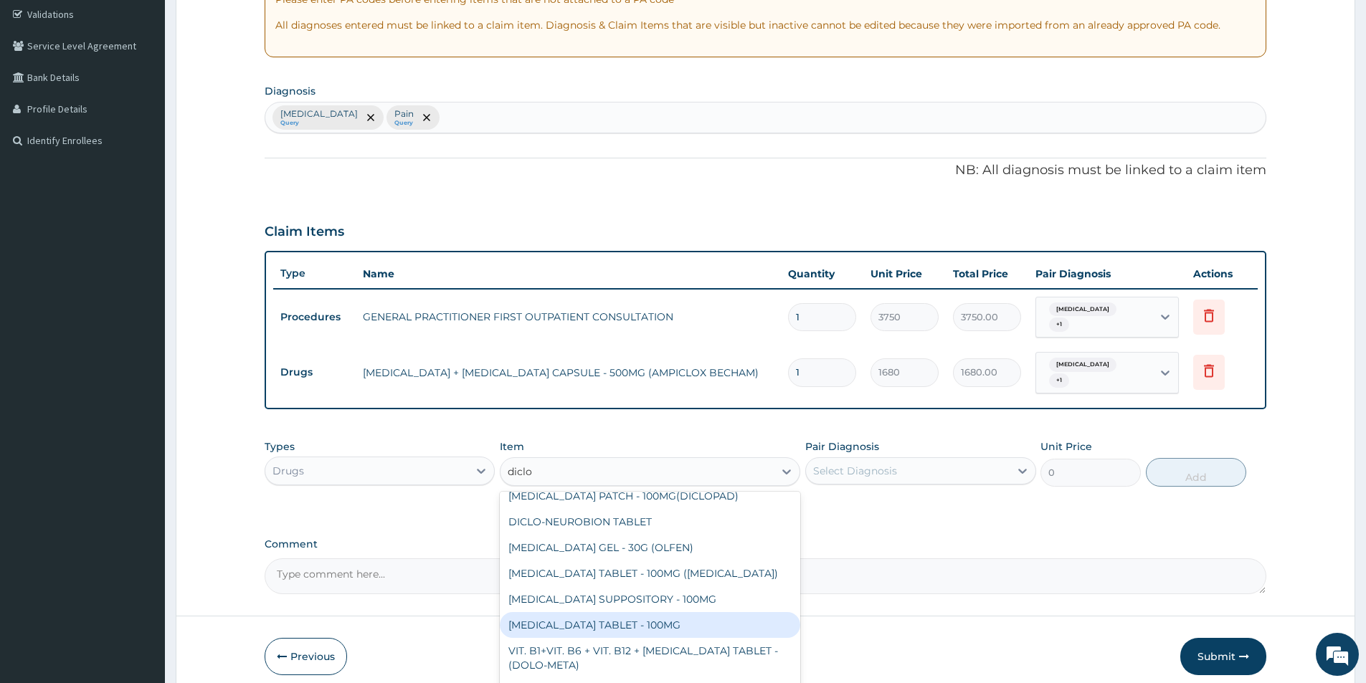
click at [668, 612] on div "DICLOFENAC TABLET - 100MG" at bounding box center [650, 625] width 300 height 26
type input "112"
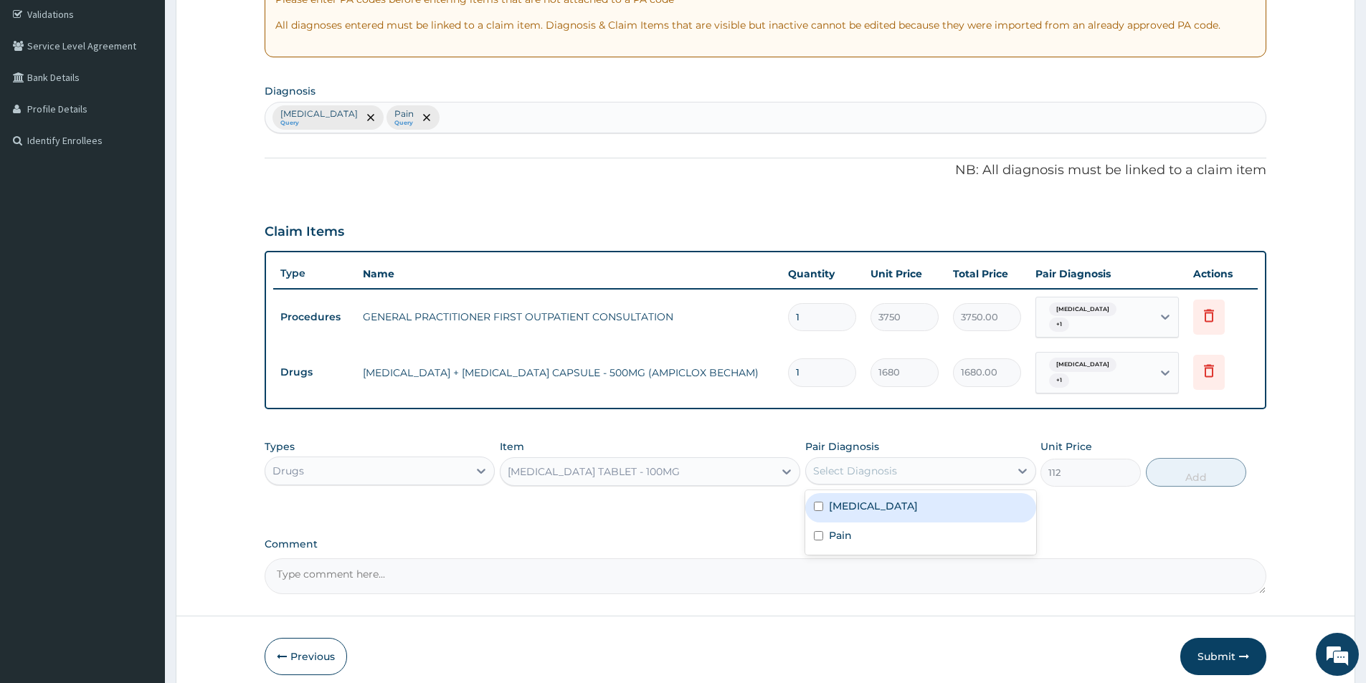
drag, startPoint x: 922, startPoint y: 445, endPoint x: 910, endPoint y: 496, distance: 52.4
click at [921, 458] on div "Select Diagnosis" at bounding box center [920, 471] width 230 height 27
drag, startPoint x: 907, startPoint y: 499, endPoint x: 902, endPoint y: 509, distance: 11.2
click at [905, 503] on div "Sepsis" at bounding box center [920, 507] width 230 height 29
checkbox input "true"
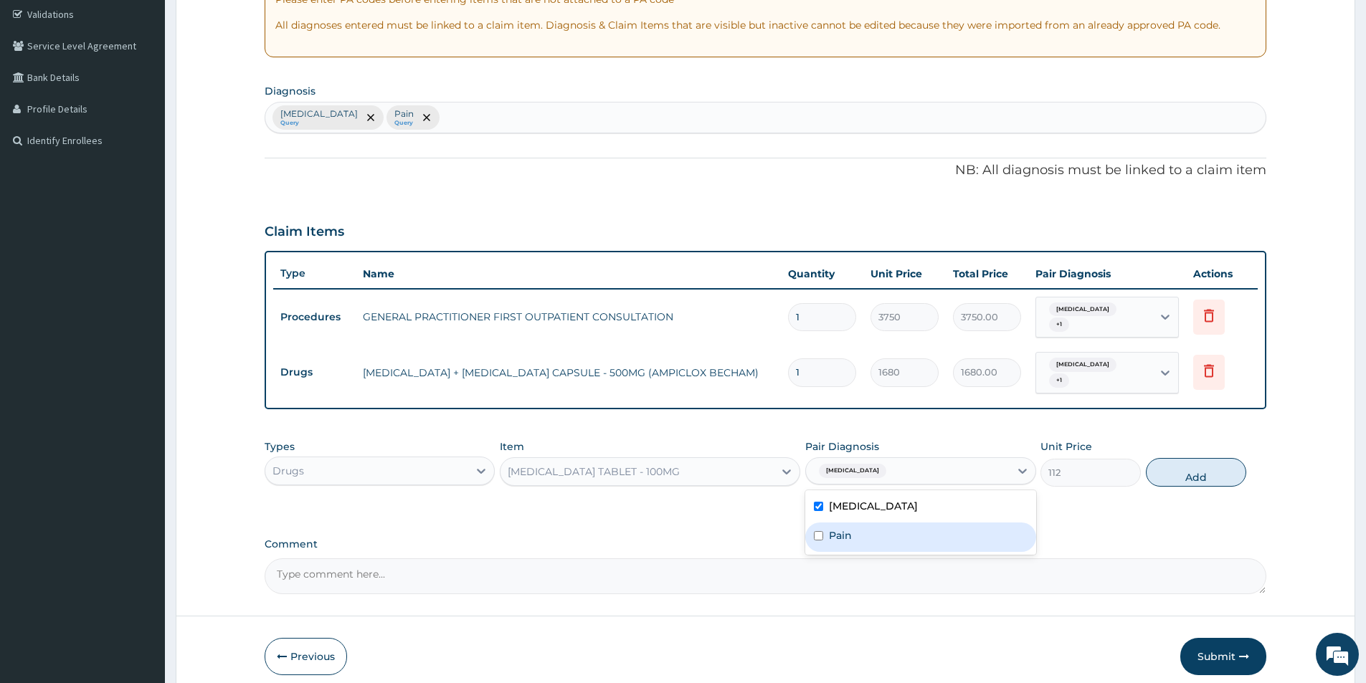
click at [891, 533] on div "Pain" at bounding box center [920, 537] width 230 height 29
checkbox input "true"
click at [1165, 463] on button "Add" at bounding box center [1196, 472] width 100 height 29
type input "0"
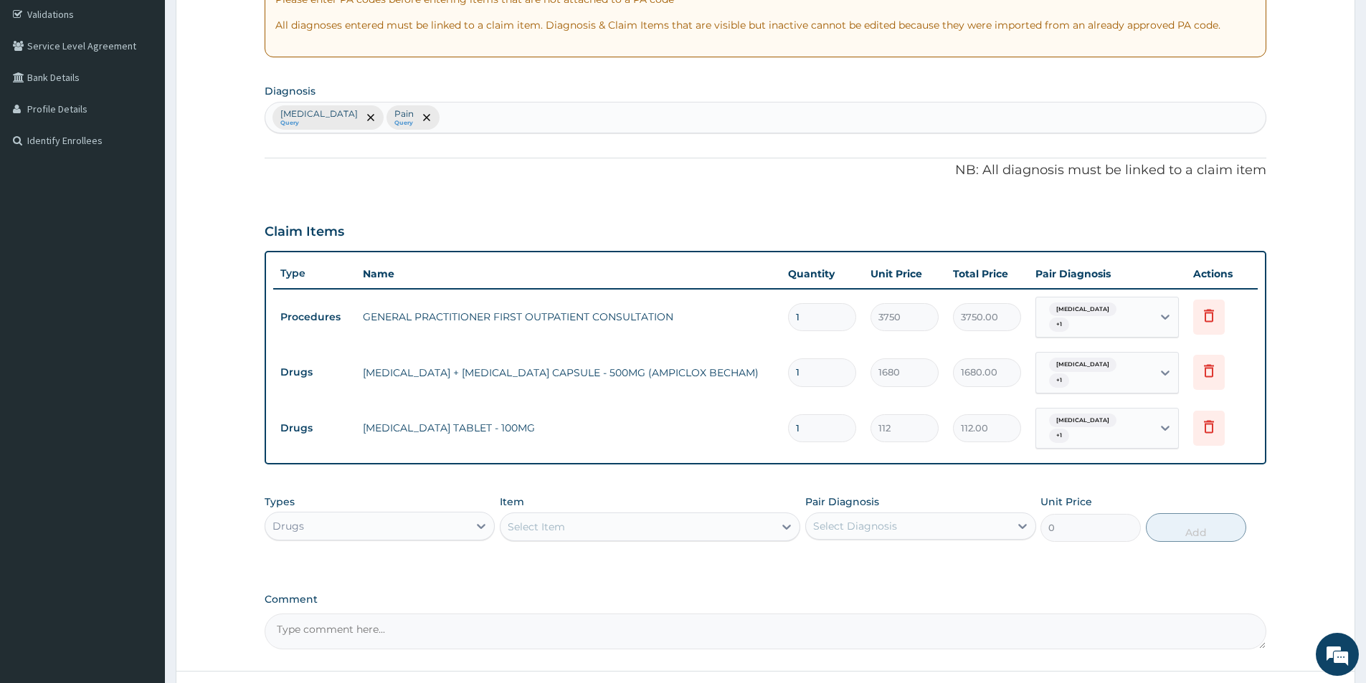
type input "0.00"
type input "6"
type input "672.00"
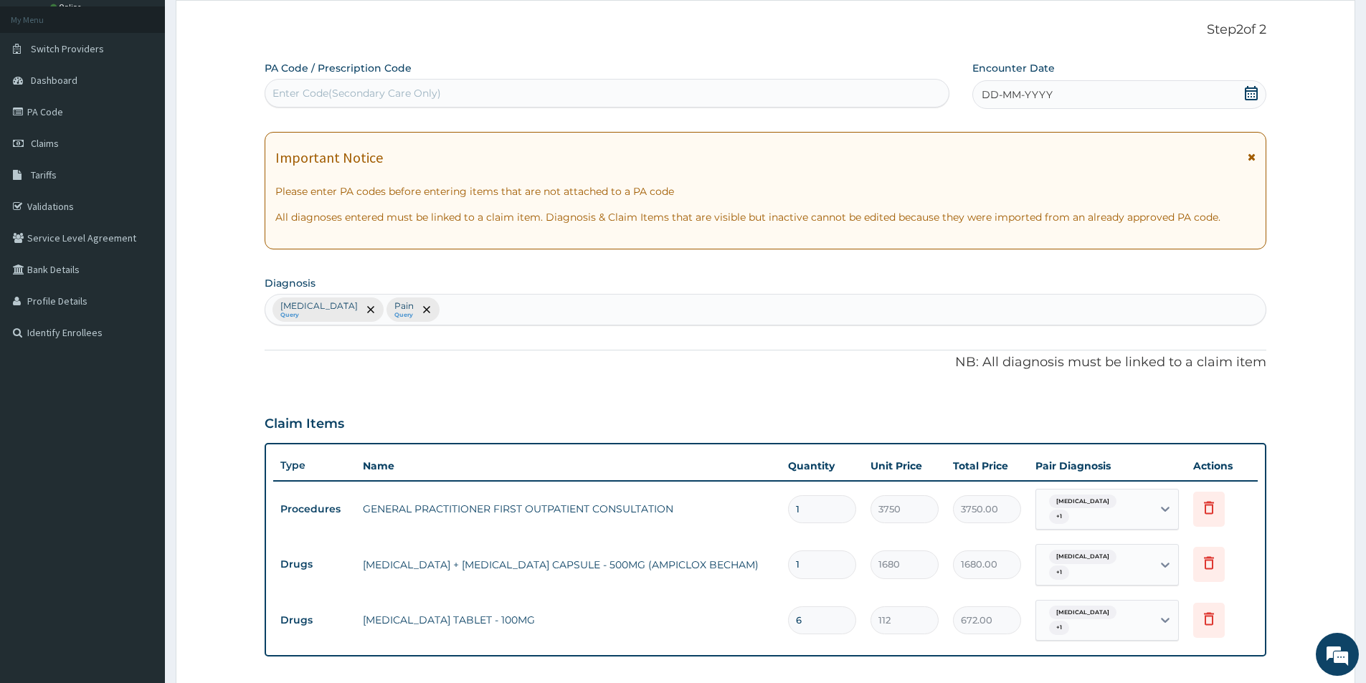
scroll to position [0, 0]
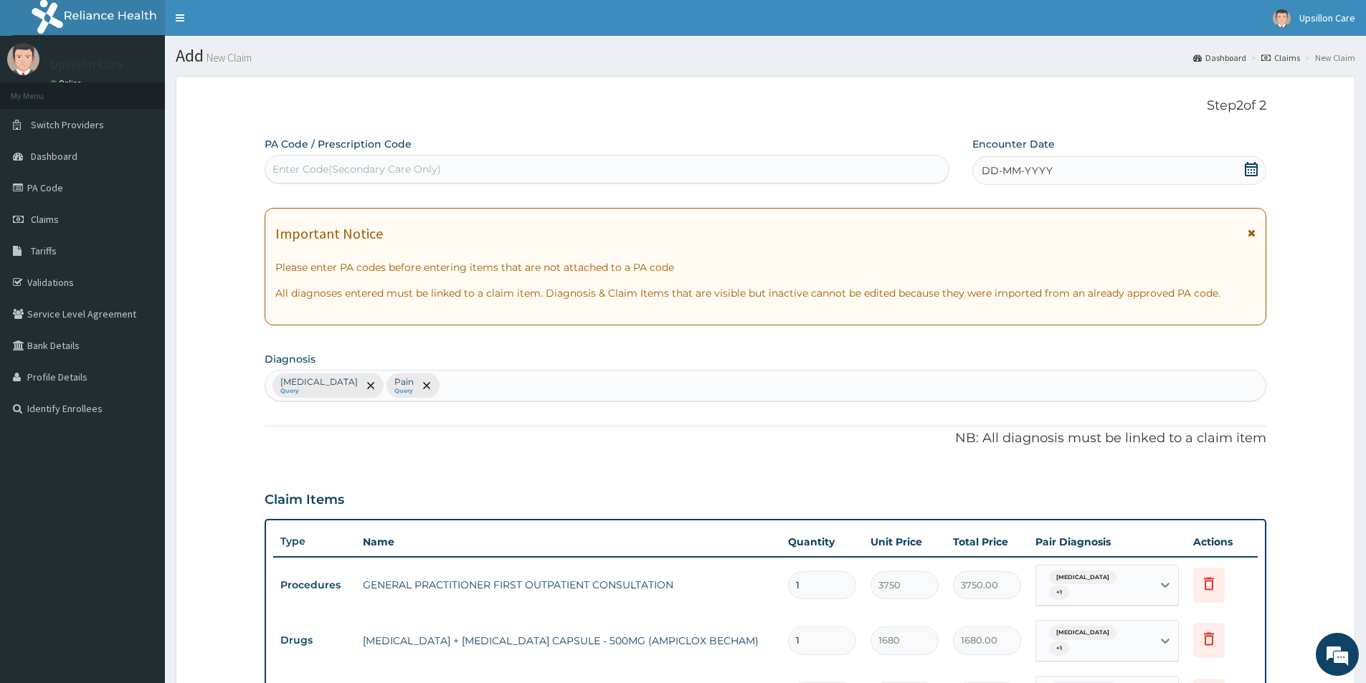
type input "6"
click at [1254, 177] on span at bounding box center [1251, 171] width 14 height 18
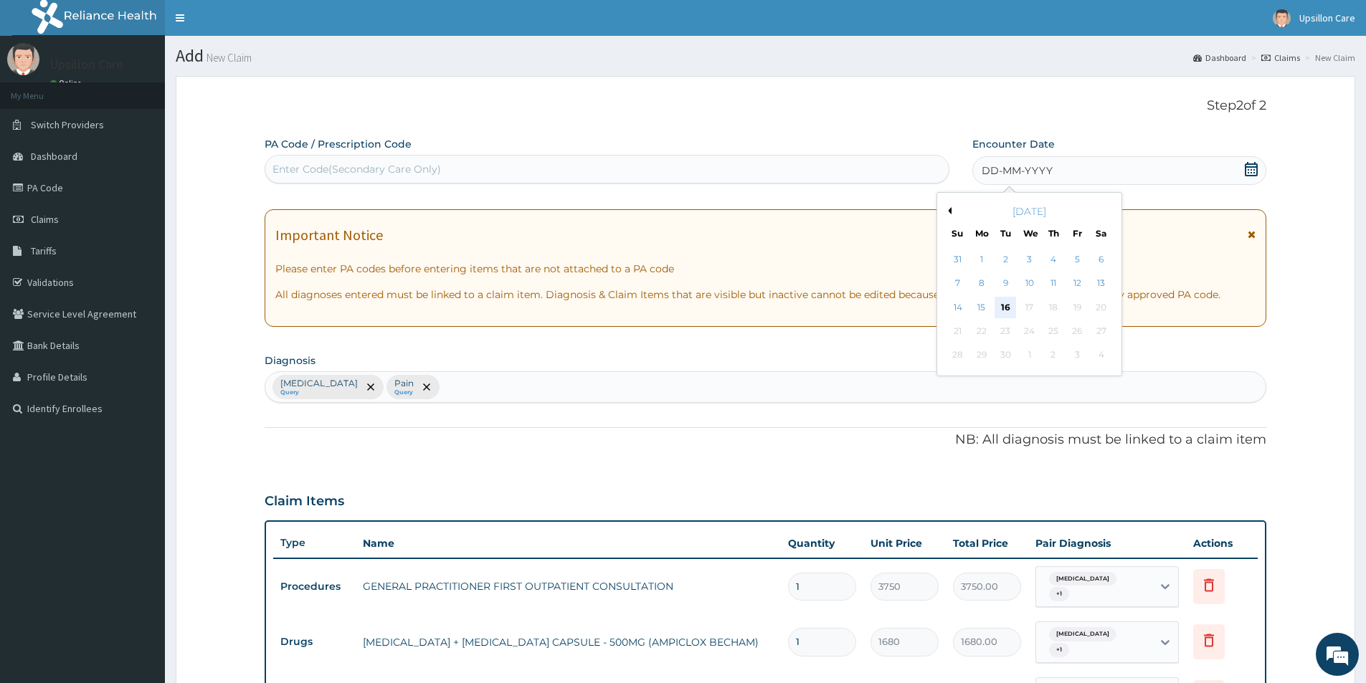
click at [1011, 306] on div "16" at bounding box center [1006, 308] width 22 height 22
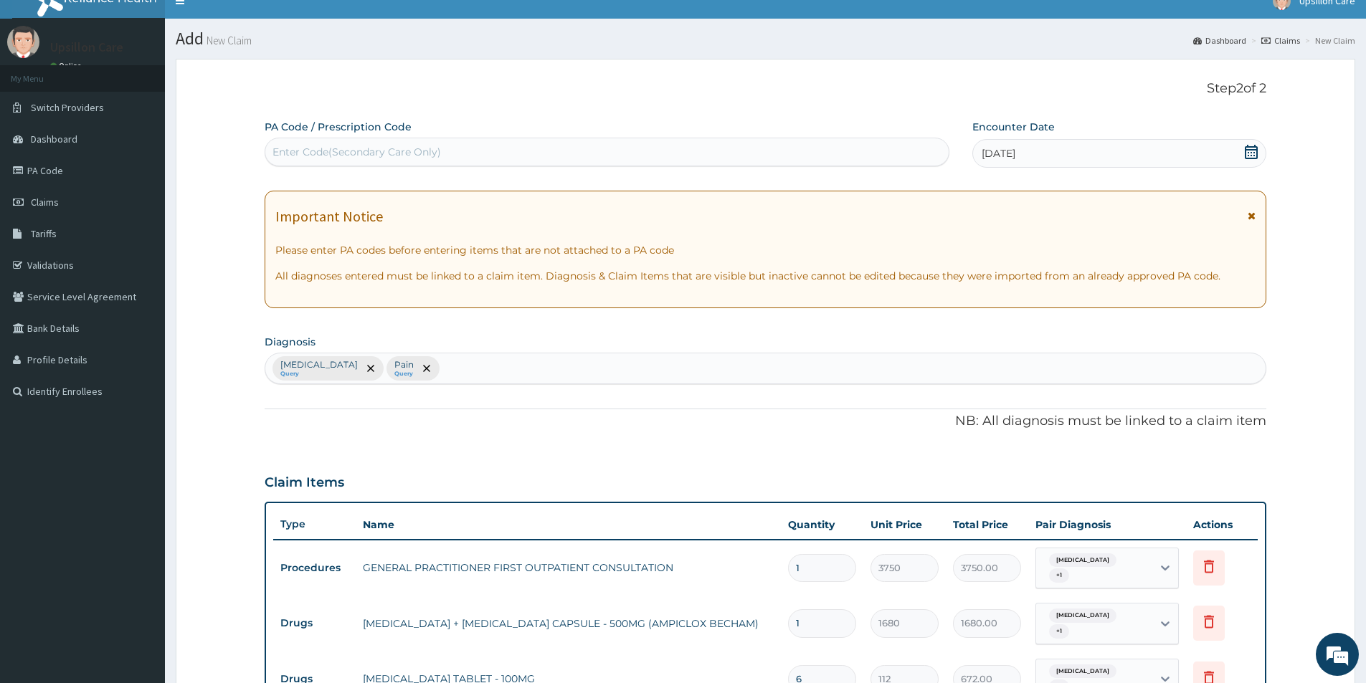
scroll to position [367, 0]
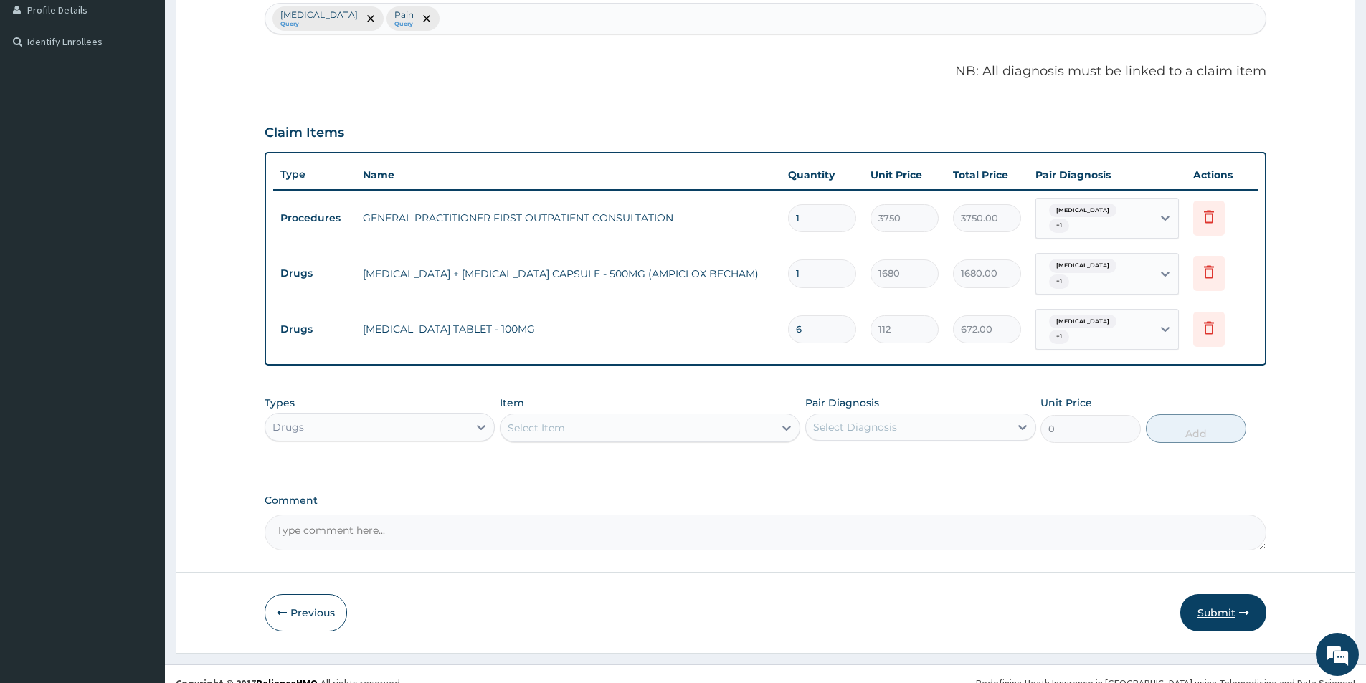
click at [1220, 595] on button "Submit" at bounding box center [1223, 613] width 86 height 37
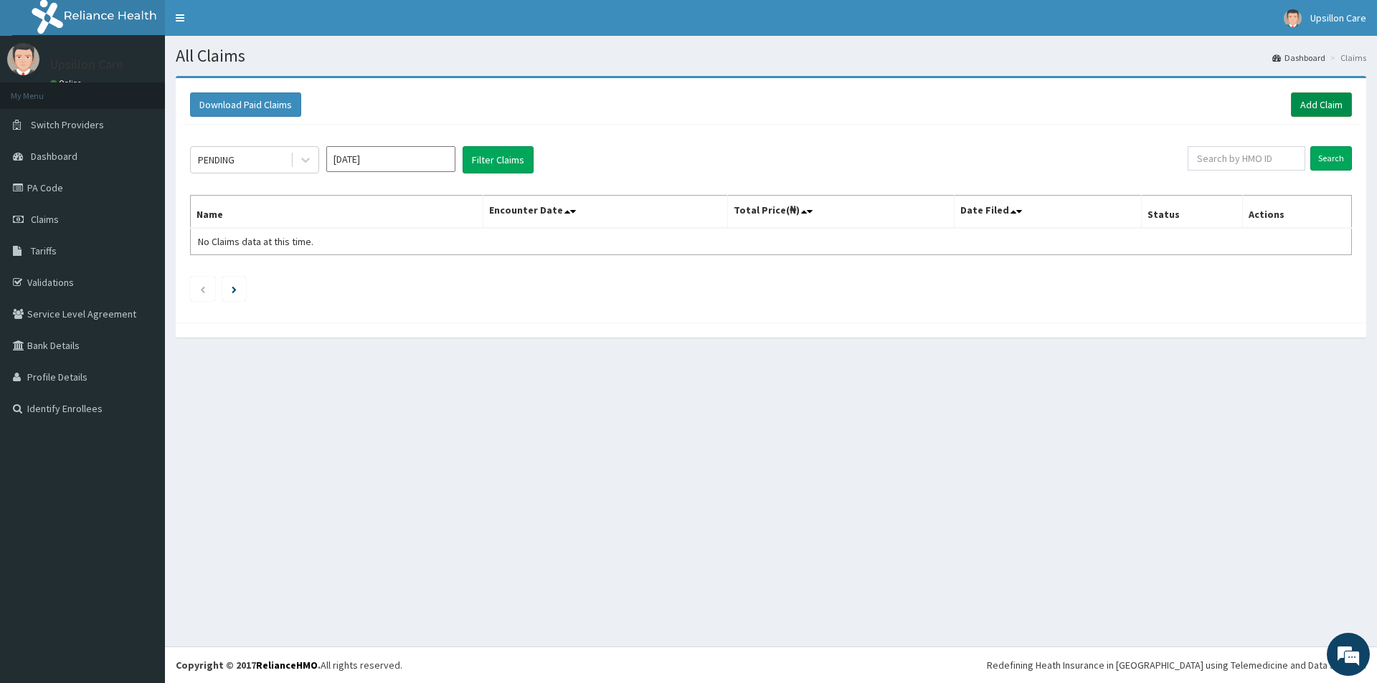
click at [1327, 106] on link "Add Claim" at bounding box center [1321, 105] width 61 height 24
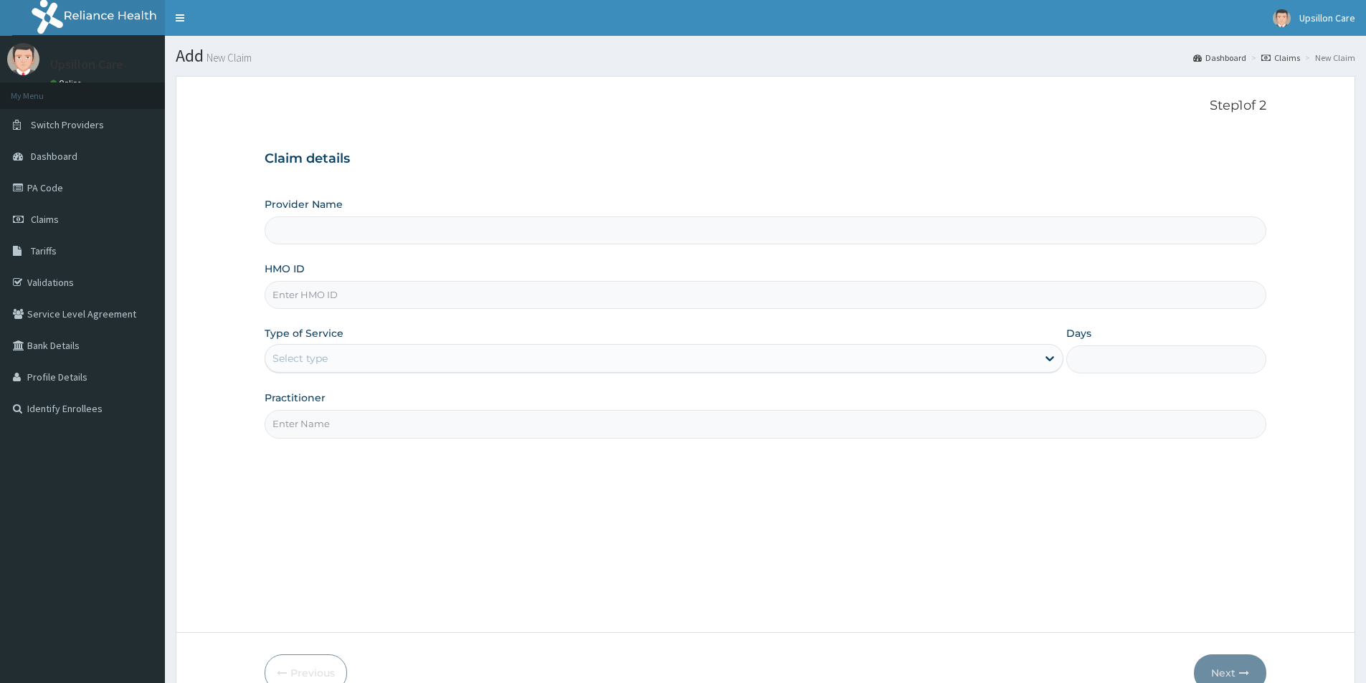
click at [544, 287] on input "HMO ID" at bounding box center [766, 295] width 1002 height 28
type input "Upsillon Care hospital"
paste input "PIC/10056/B"
type input "PIC/10056/B"
click at [491, 382] on div "Provider Name Upsillon Care hospital HMO ID PIC/10056/B Type of Service Select …" at bounding box center [766, 317] width 1002 height 241
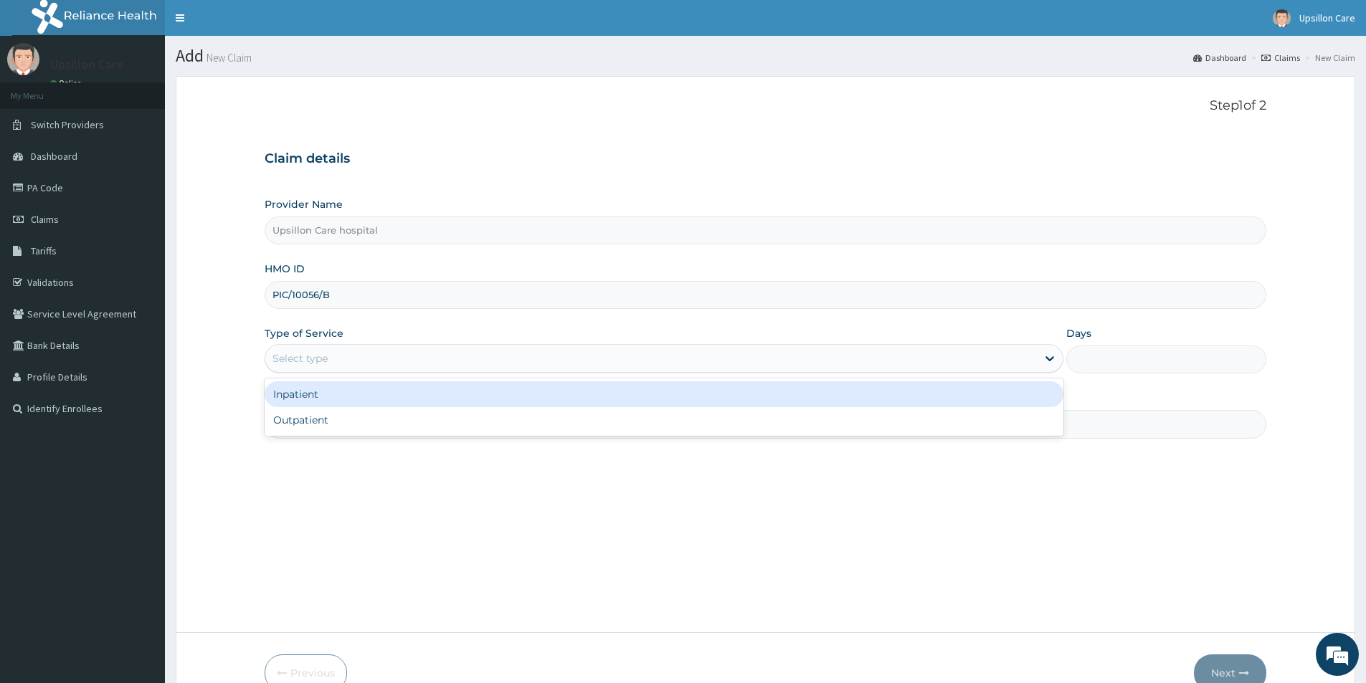
click at [466, 369] on div "Select type" at bounding box center [651, 358] width 772 height 23
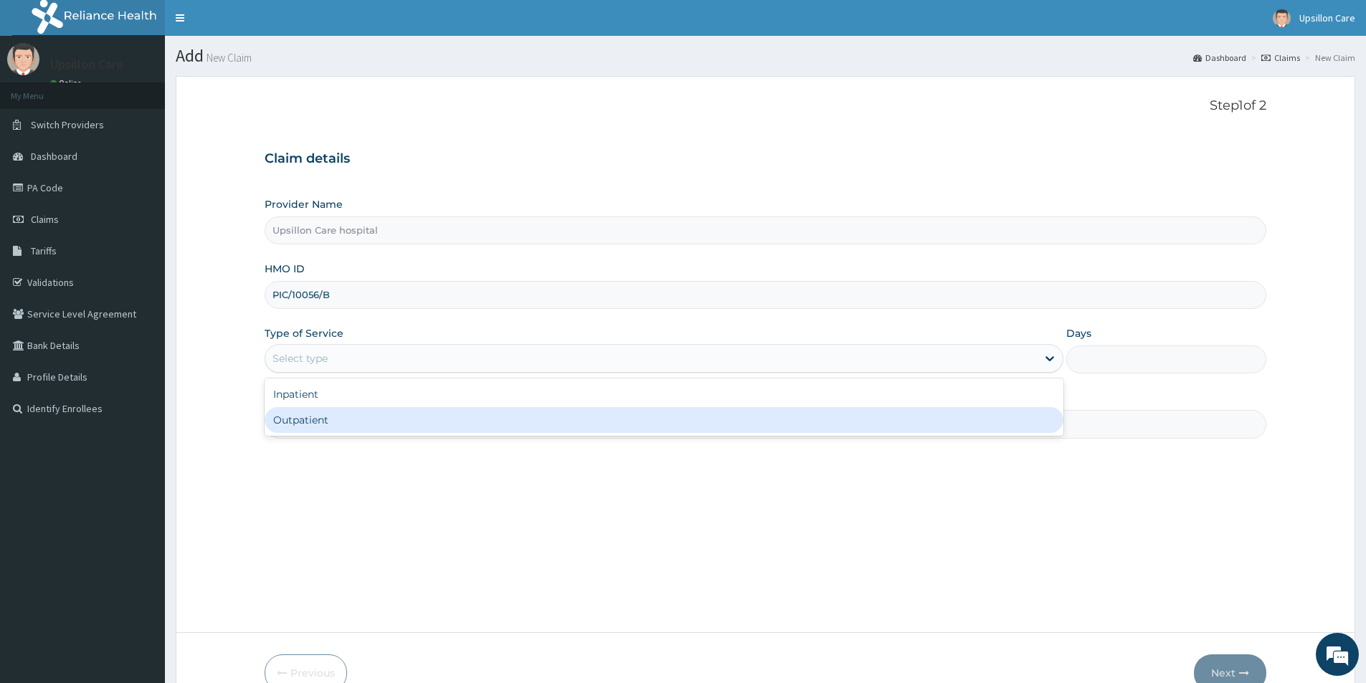
click at [410, 412] on div "Outpatient" at bounding box center [664, 420] width 799 height 26
type input "1"
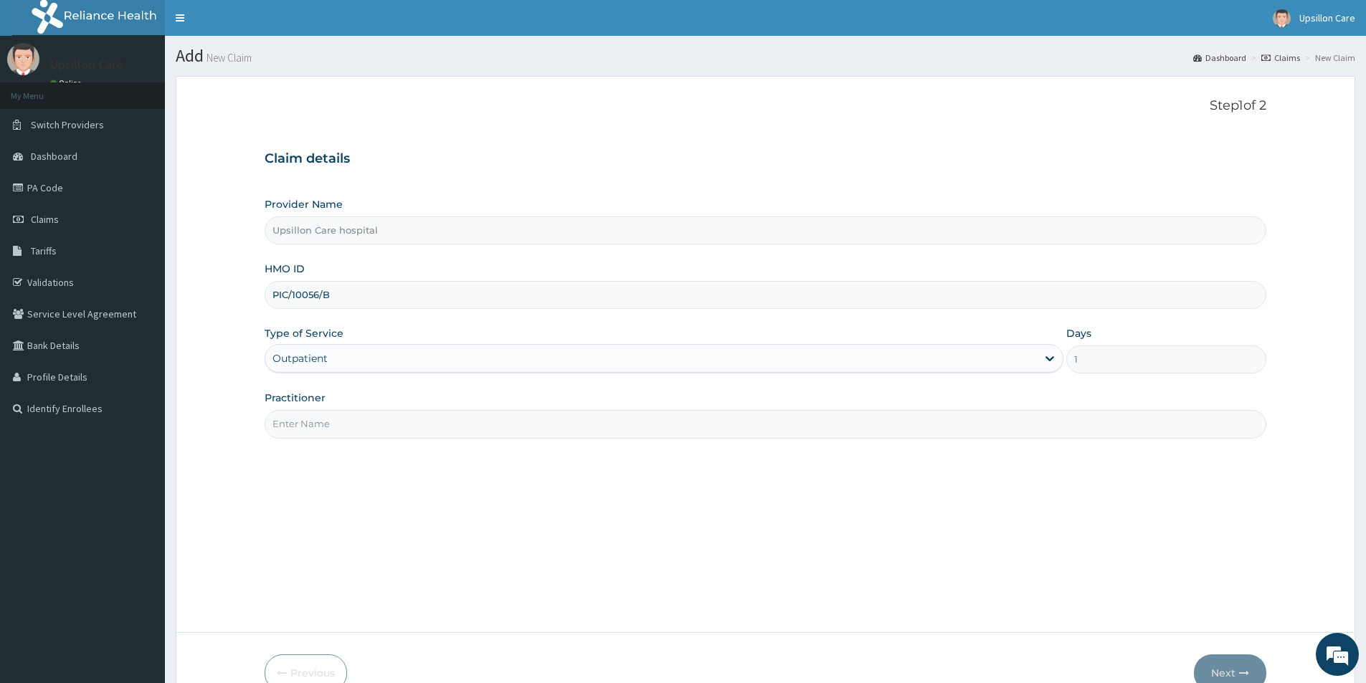
click at [409, 420] on input "Practitioner" at bounding box center [766, 424] width 1002 height 28
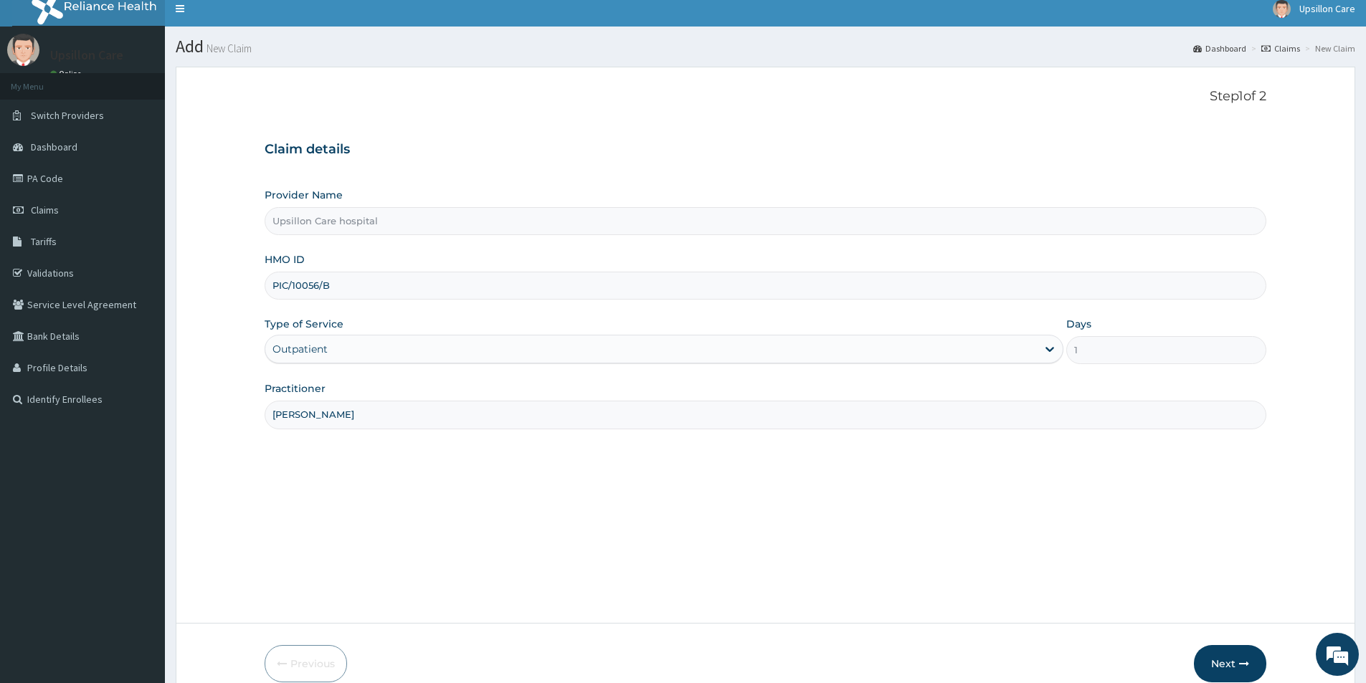
scroll to position [78, 0]
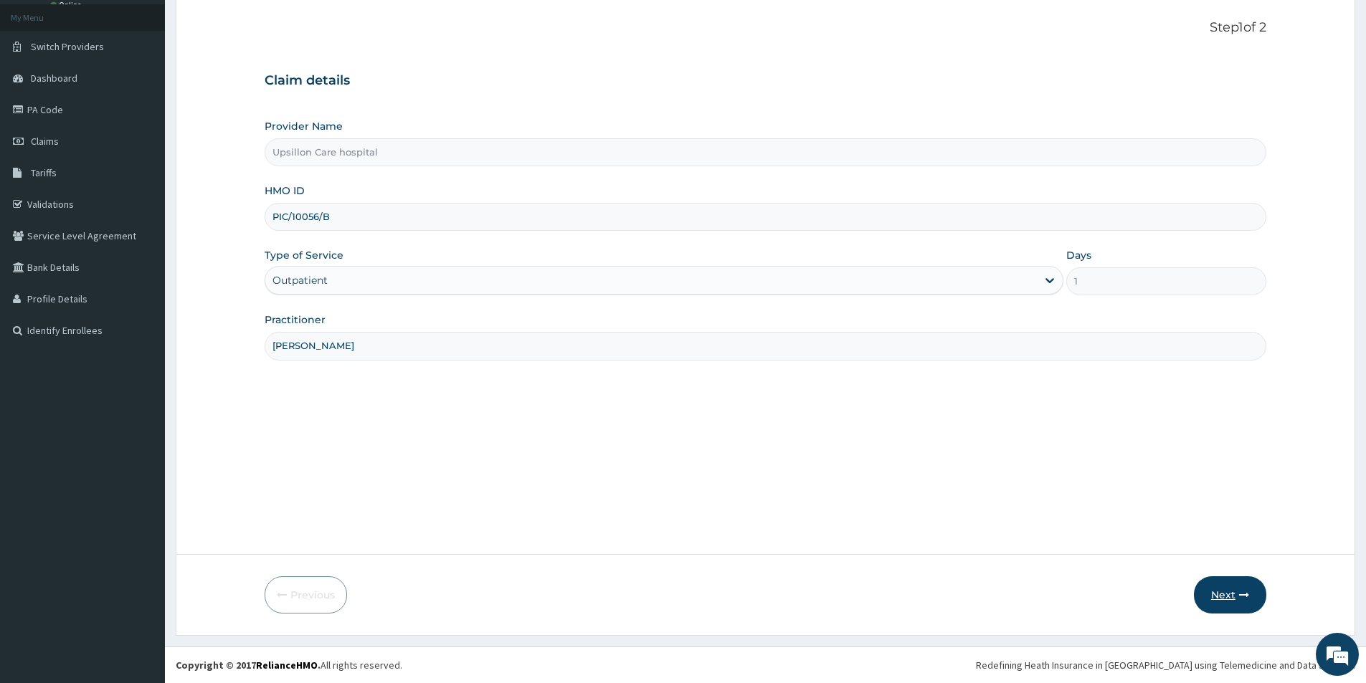
type input "dr oye"
drag, startPoint x: 1228, startPoint y: 592, endPoint x: 1221, endPoint y: 597, distance: 8.8
click at [1221, 597] on button "Next" at bounding box center [1230, 595] width 72 height 37
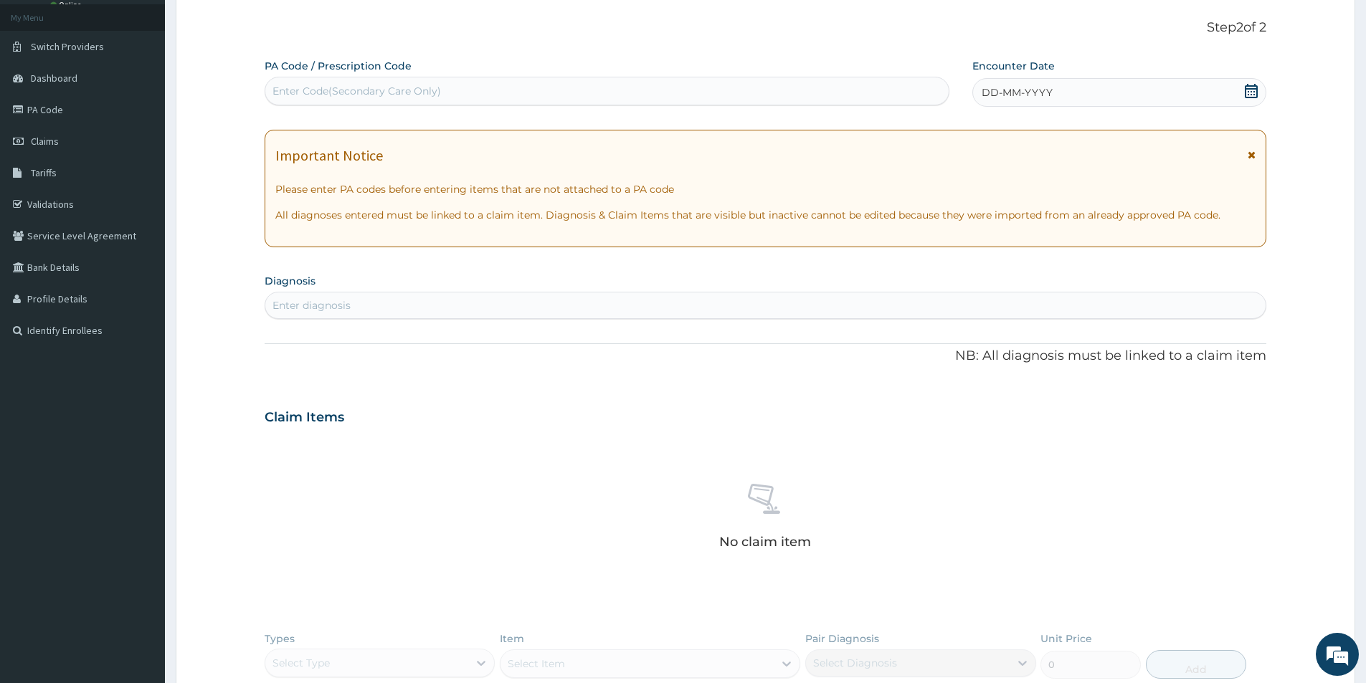
click at [431, 96] on div "Enter Code(Secondary Care Only)" at bounding box center [357, 91] width 169 height 14
click at [387, 308] on div "Enter diagnosis" at bounding box center [765, 305] width 1000 height 23
type input "lei"
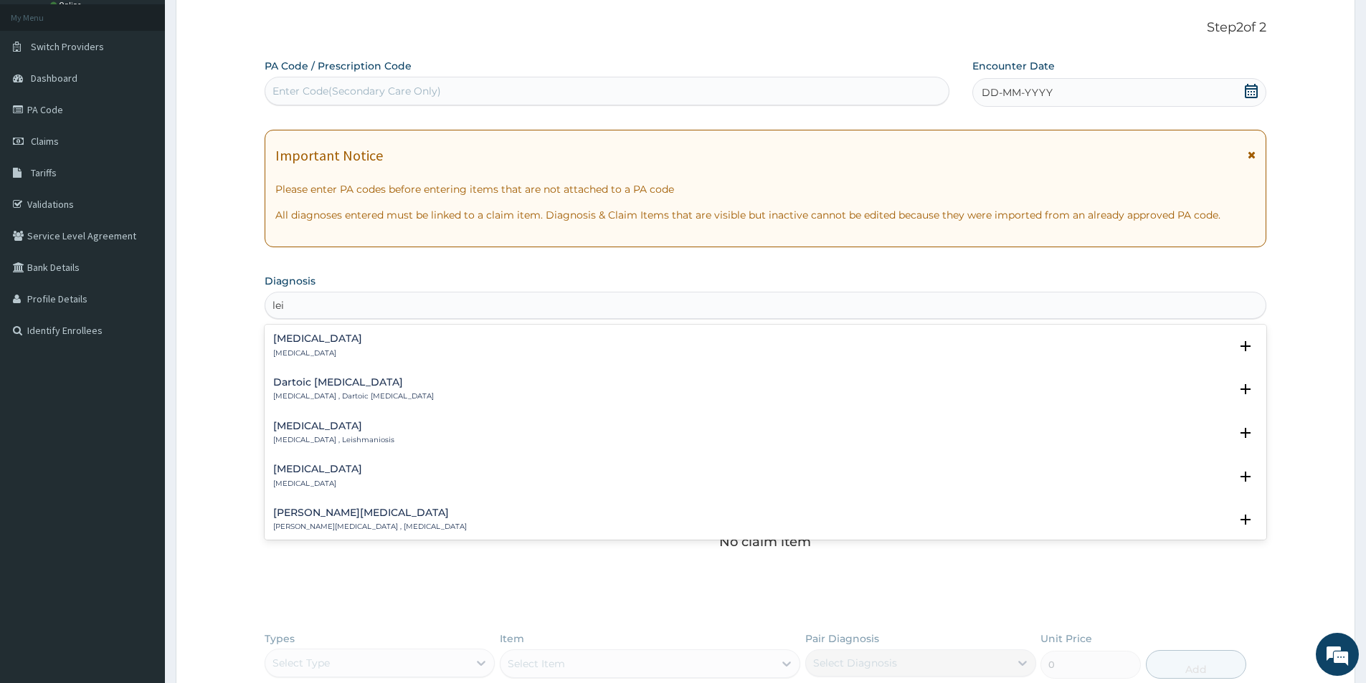
click at [340, 351] on div "Leiomyoma Leiomyoma" at bounding box center [765, 345] width 985 height 25
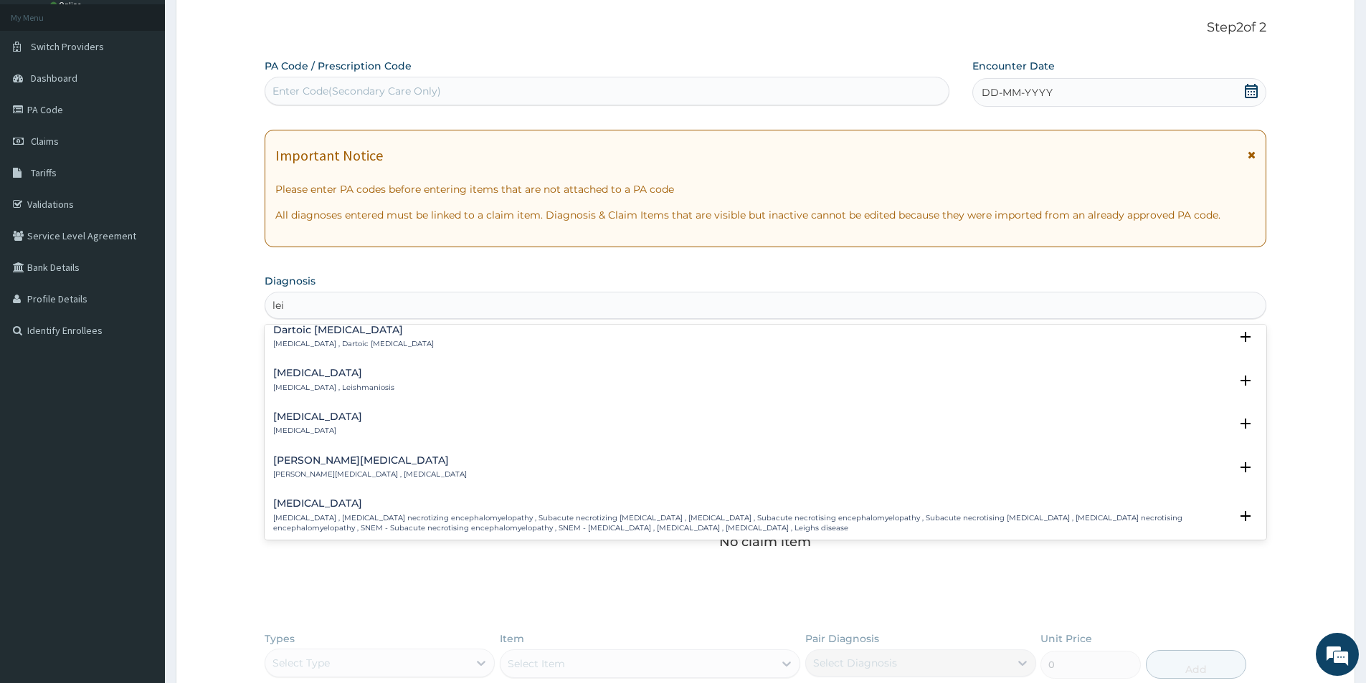
scroll to position [0, 0]
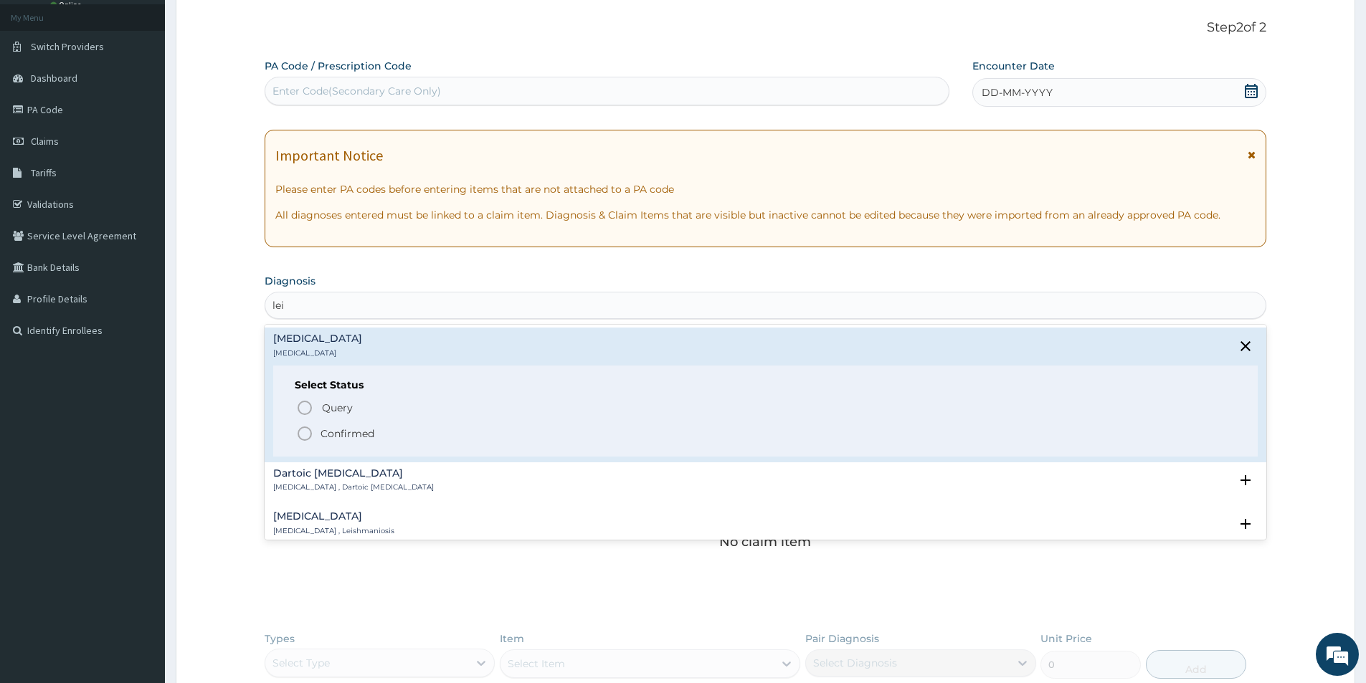
click at [357, 433] on p "Confirmed" at bounding box center [348, 434] width 54 height 14
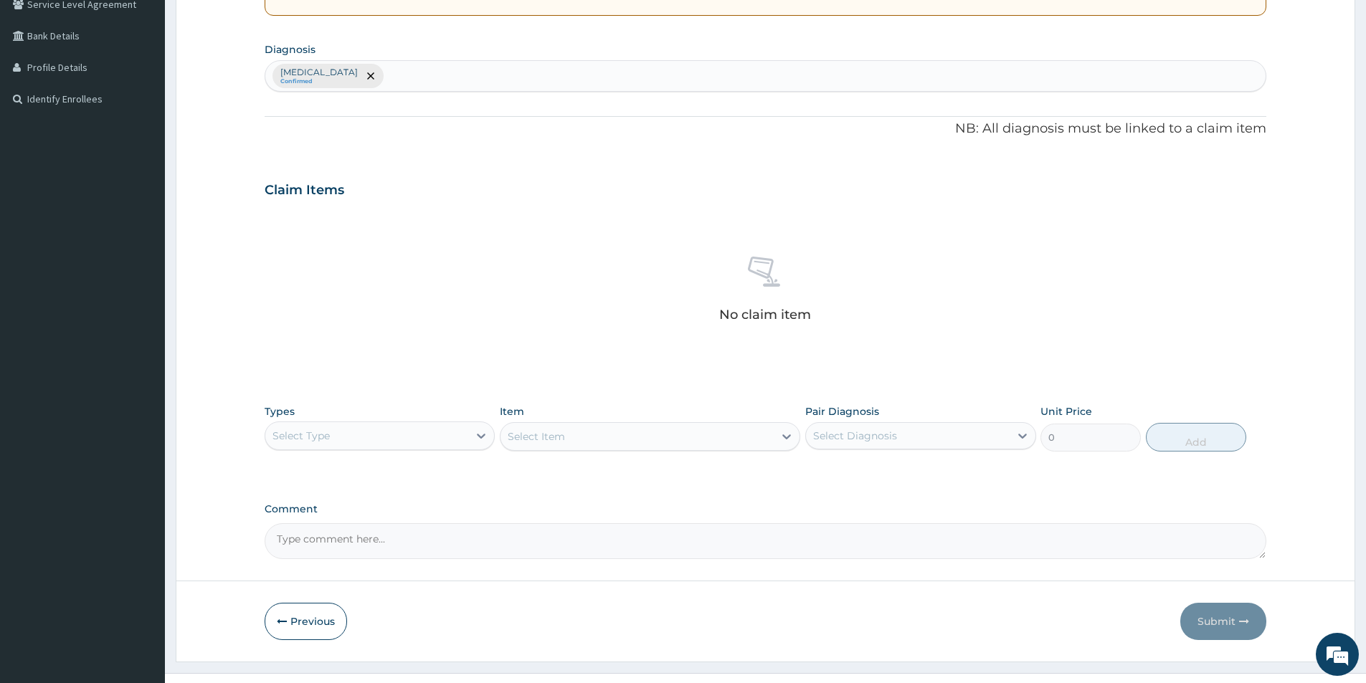
scroll to position [336, 0]
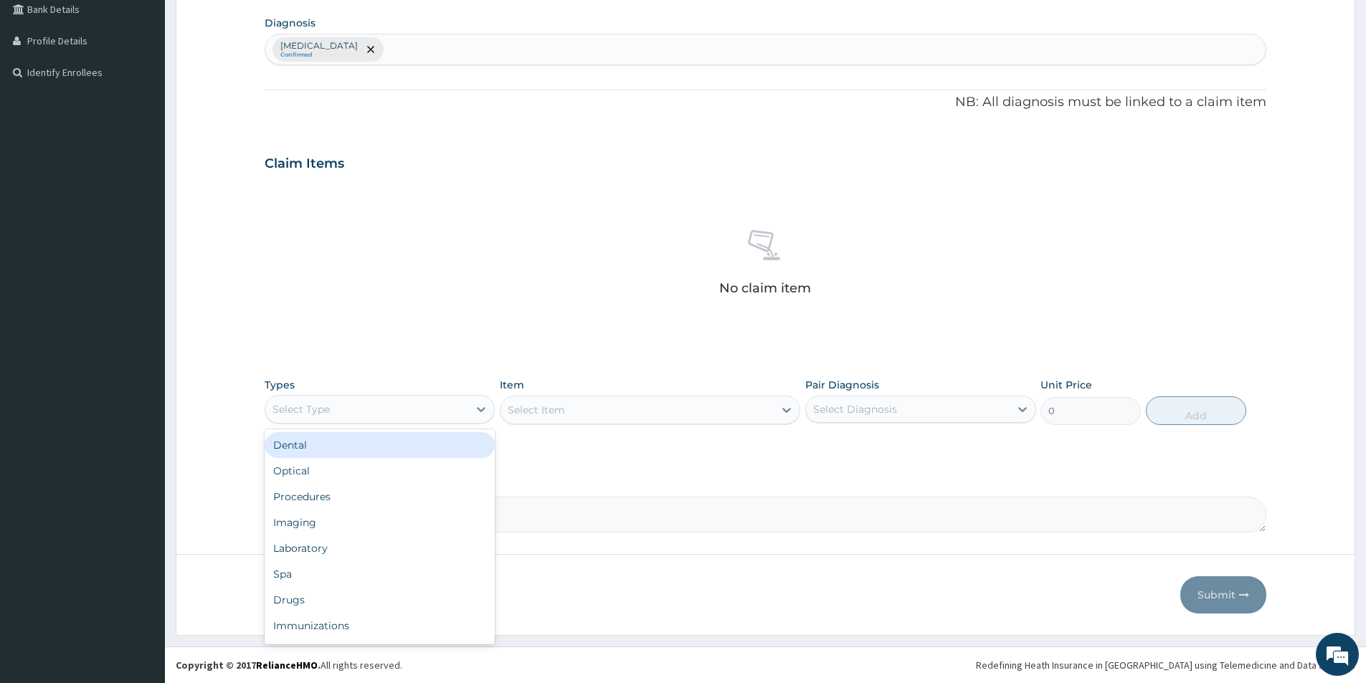
click at [457, 423] on div "Select Type" at bounding box center [380, 409] width 230 height 29
click at [391, 501] on div "Procedures" at bounding box center [380, 497] width 230 height 26
click at [588, 411] on div "Select Item" at bounding box center [650, 410] width 300 height 29
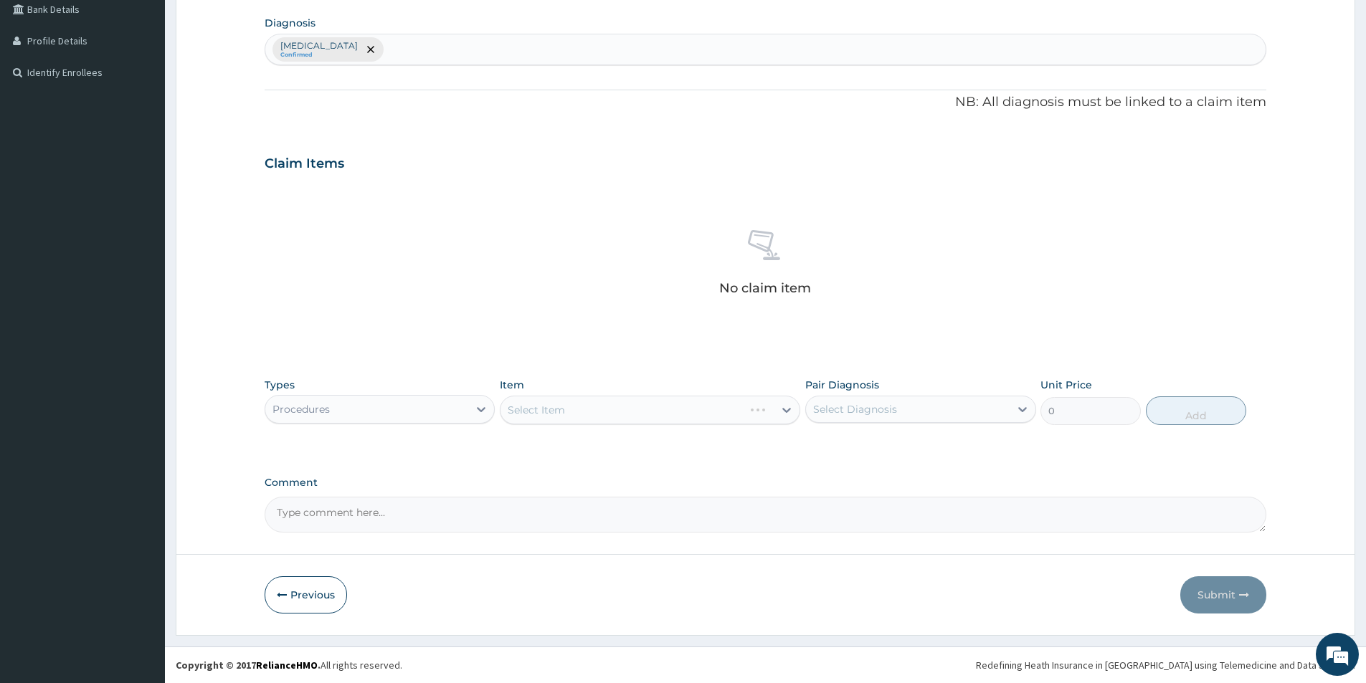
click at [584, 409] on div "Select Item" at bounding box center [650, 410] width 300 height 29
click at [587, 658] on div "R EL Toggle navigation Upsillon Care Upsillon Care - info@upsilloncare.com Memb…" at bounding box center [683, 174] width 1366 height 1020
click at [761, 397] on div "Select Item" at bounding box center [650, 410] width 300 height 29
click at [898, 343] on div "No claim item" at bounding box center [766, 265] width 1002 height 165
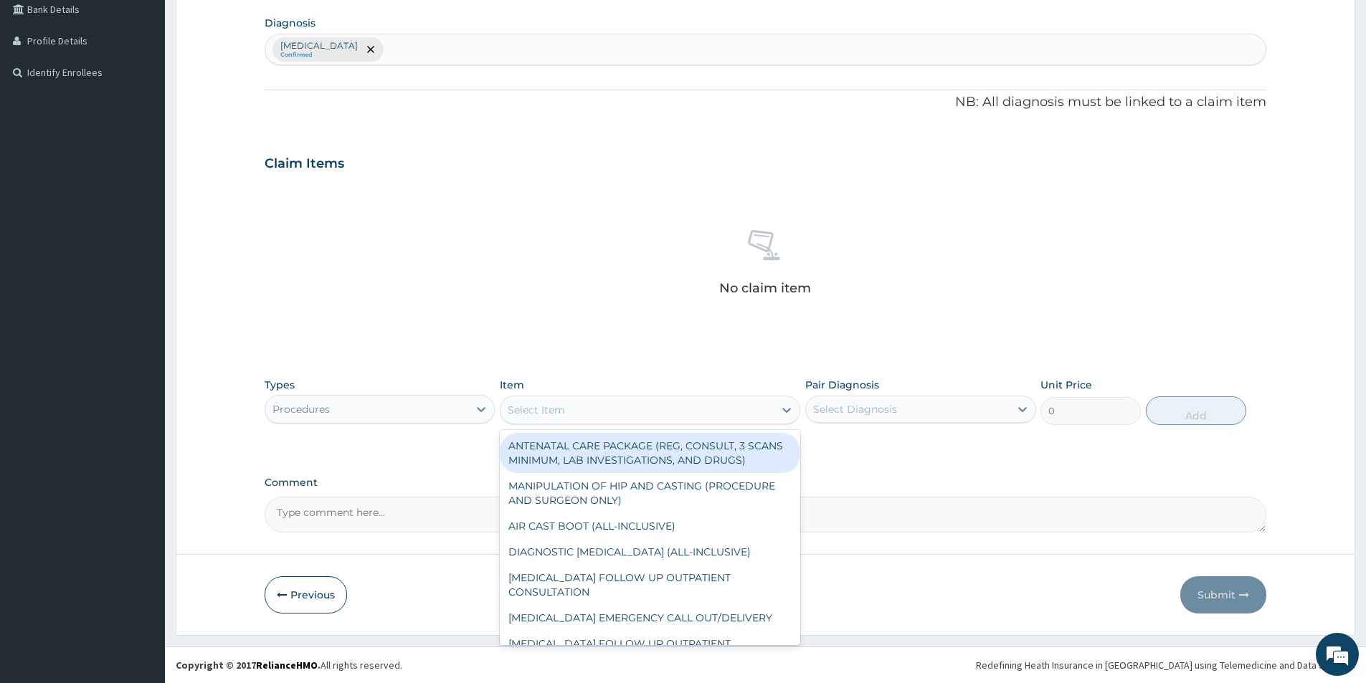
click at [733, 407] on div "Select Item" at bounding box center [637, 410] width 273 height 23
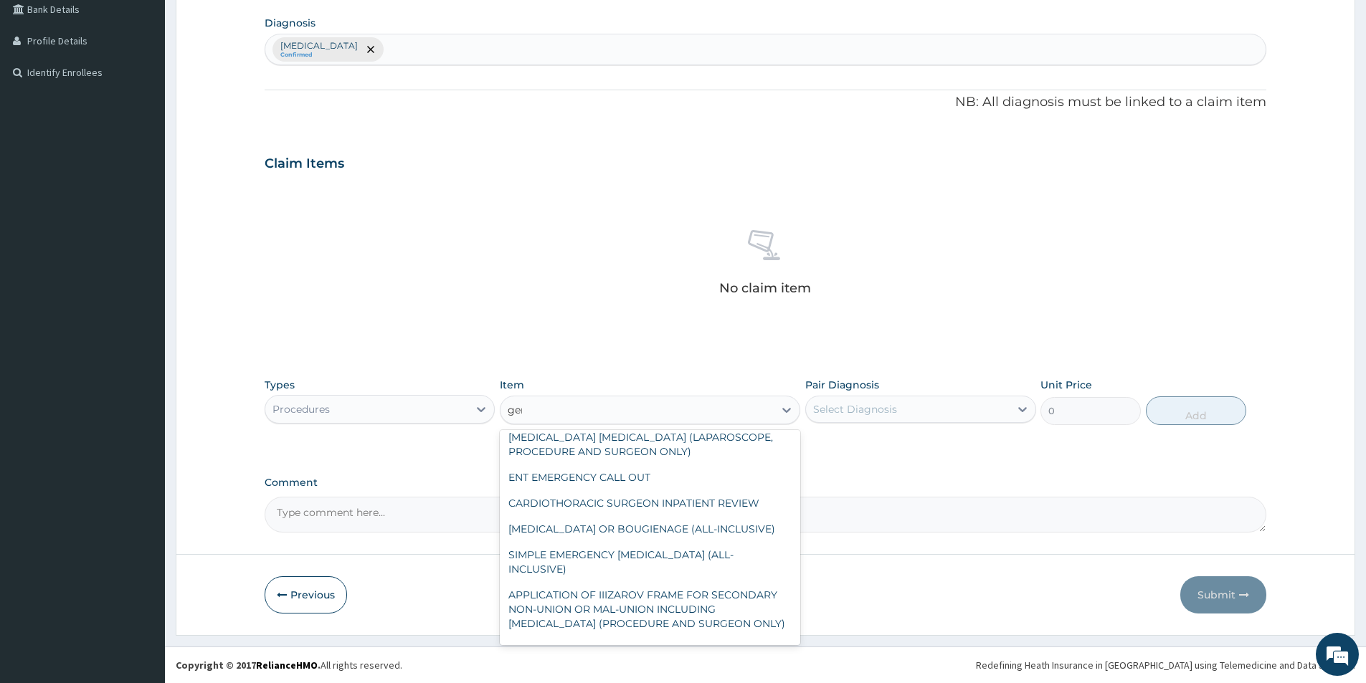
scroll to position [46, 0]
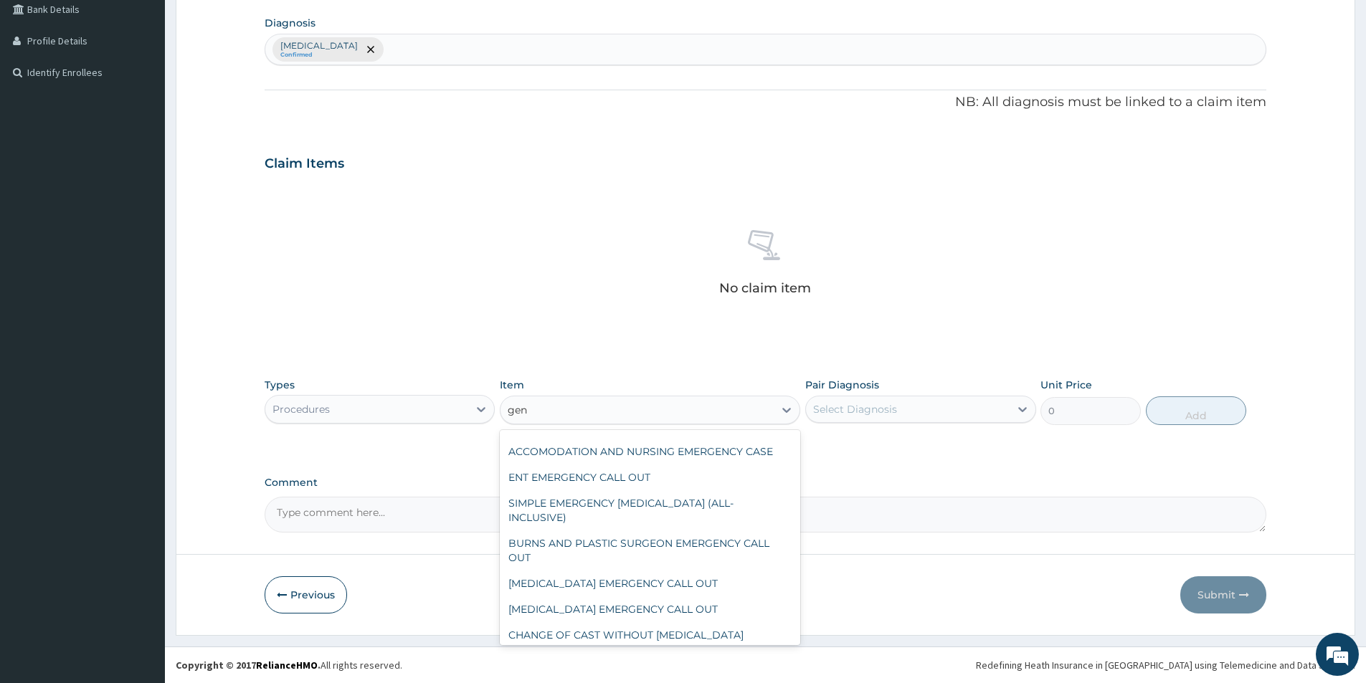
type input "gene"
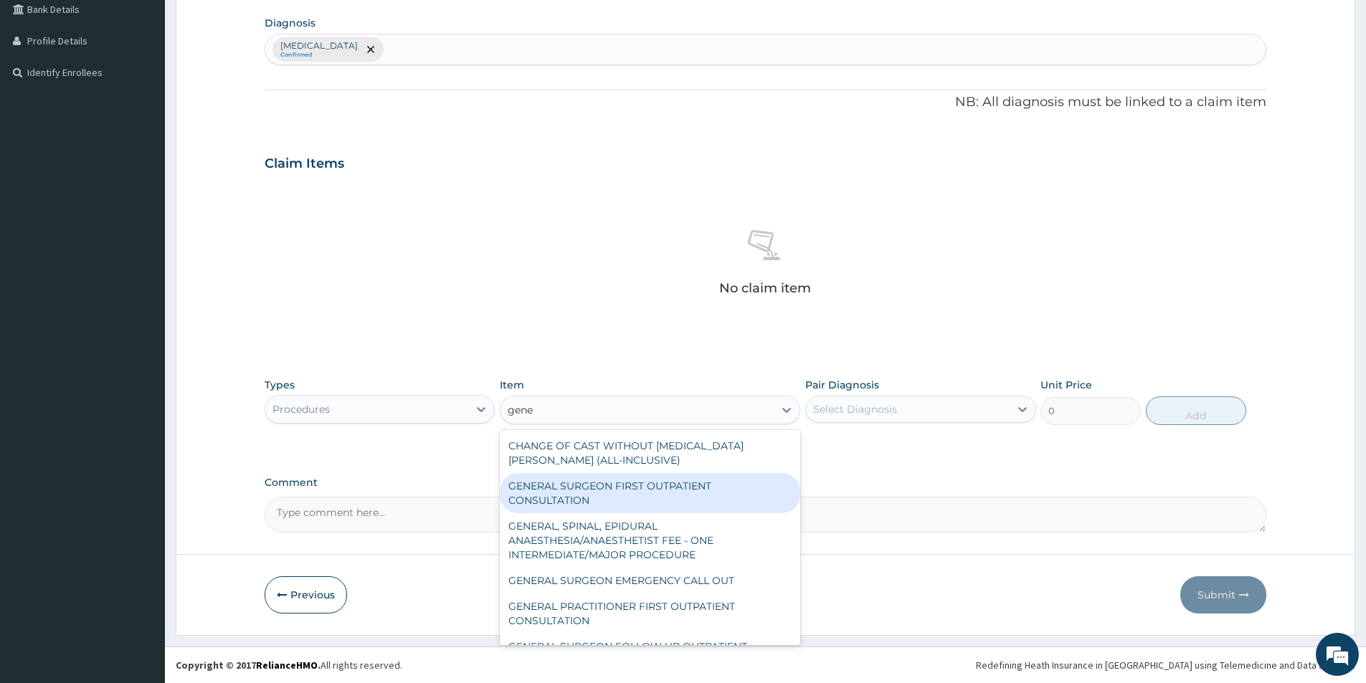
scroll to position [72, 0]
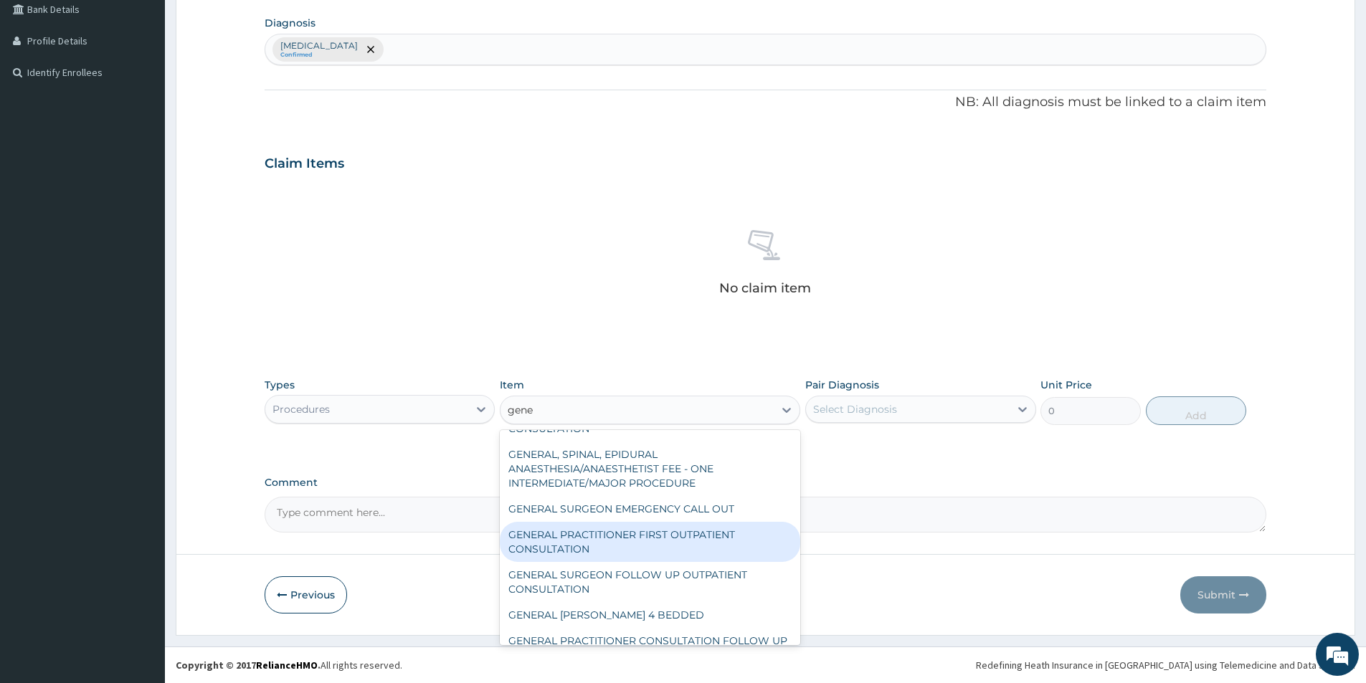
click at [595, 557] on div "GENERAL PRACTITIONER FIRST OUTPATIENT CONSULTATION" at bounding box center [650, 542] width 300 height 40
type input "3750"
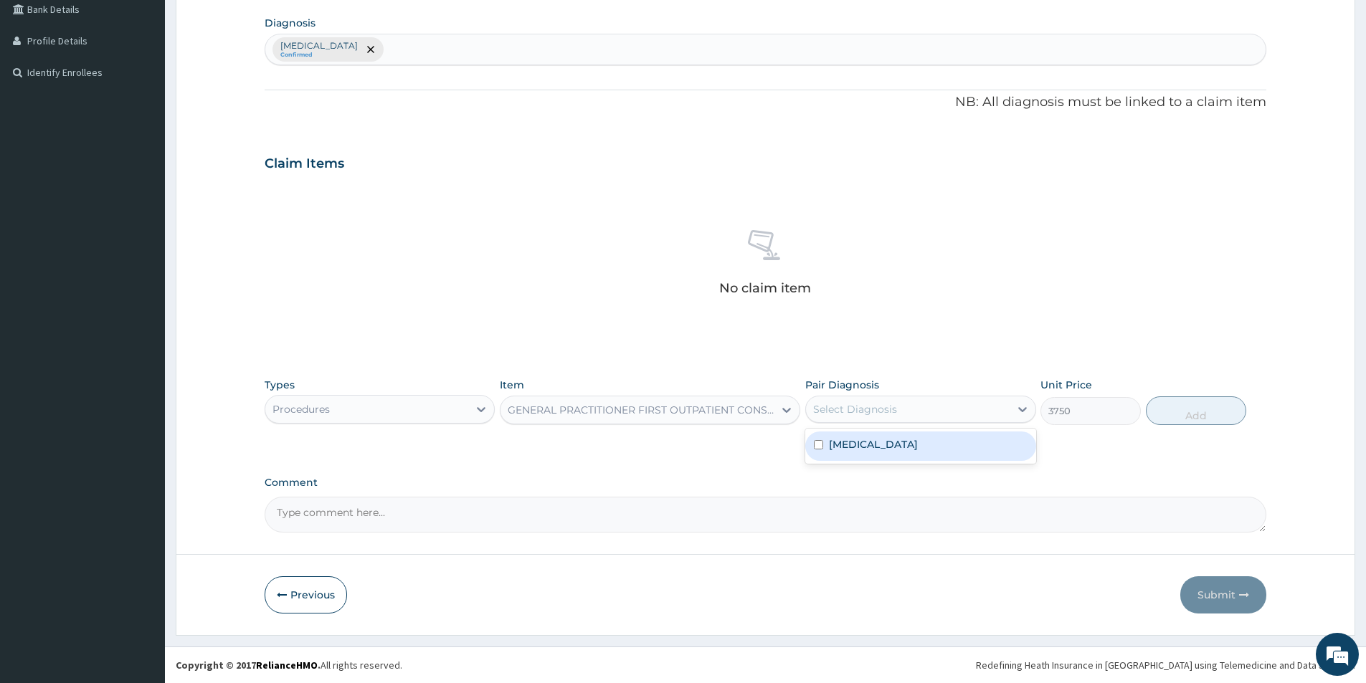
click at [901, 405] on div "Select Diagnosis" at bounding box center [907, 409] width 203 height 23
drag, startPoint x: 879, startPoint y: 444, endPoint x: 914, endPoint y: 438, distance: 34.9
click at [880, 445] on label "Leiomyoma" at bounding box center [873, 444] width 89 height 14
checkbox input "true"
click at [1158, 413] on button "Add" at bounding box center [1196, 411] width 100 height 29
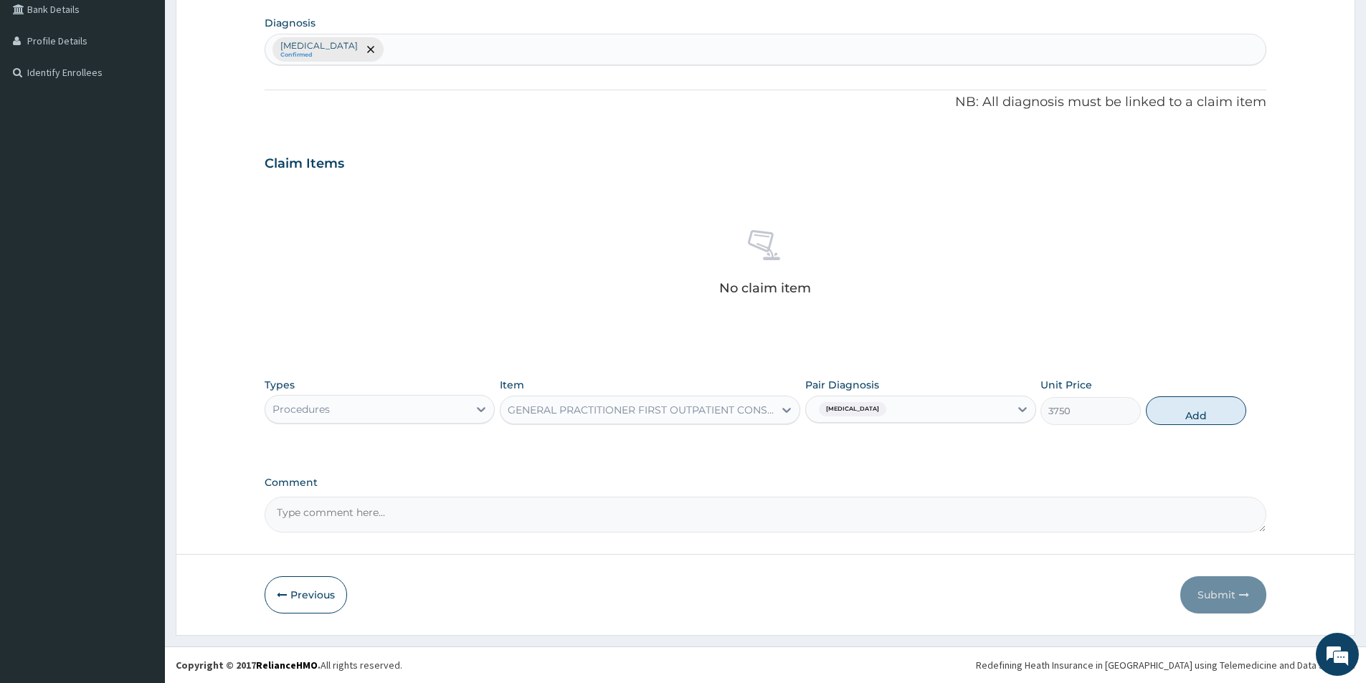
type input "0"
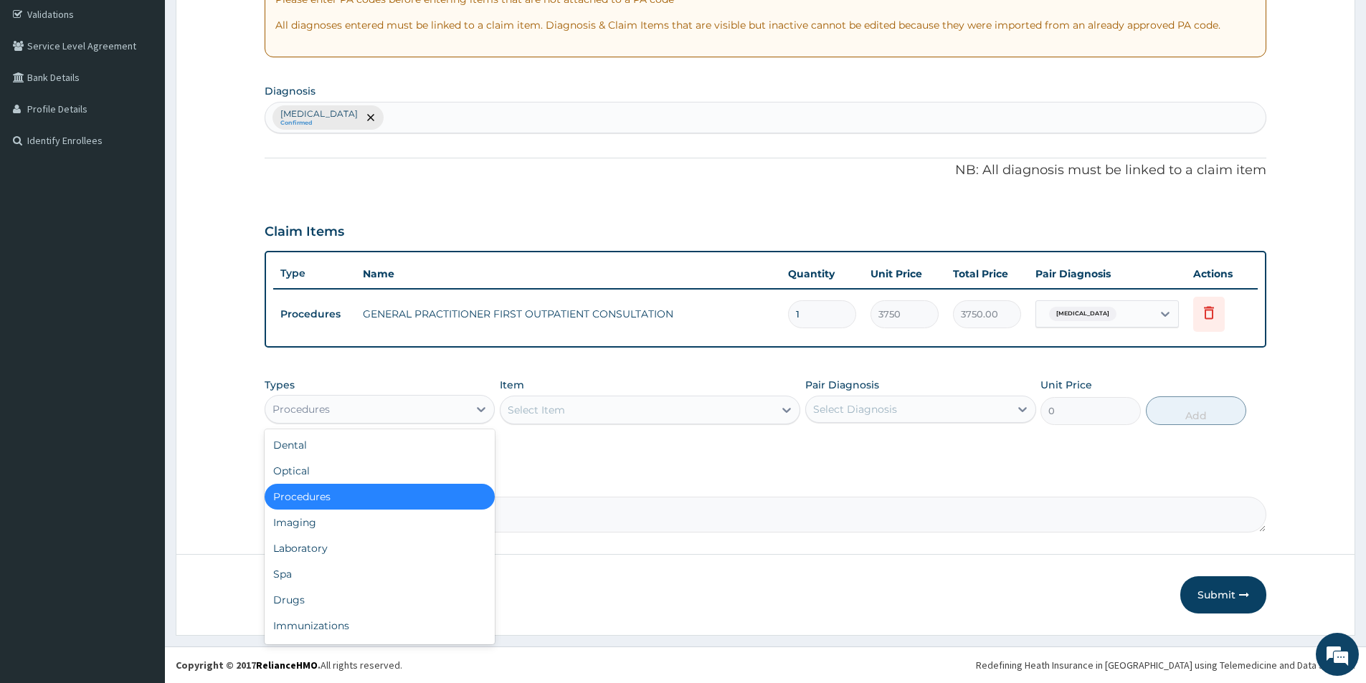
click at [463, 413] on div "Procedures" at bounding box center [366, 409] width 203 height 23
click at [390, 527] on div "Imaging" at bounding box center [380, 523] width 230 height 26
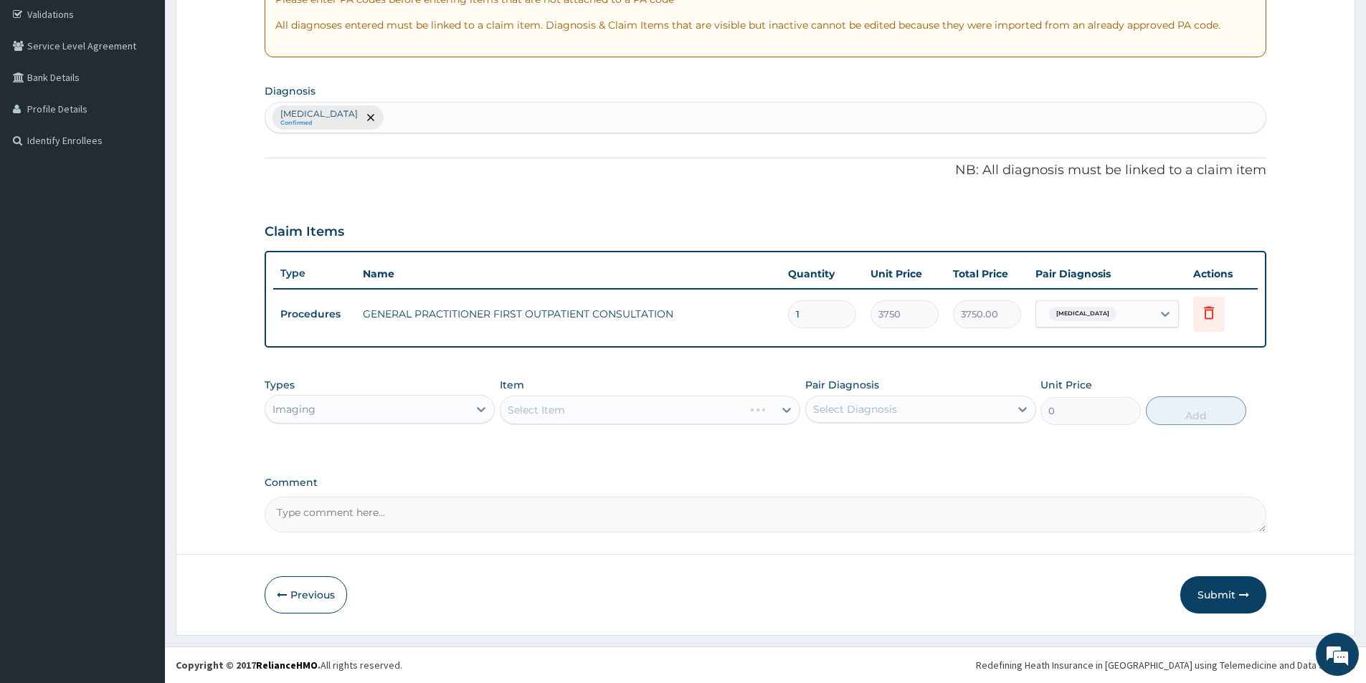
click at [632, 412] on div "Select Item" at bounding box center [650, 410] width 300 height 29
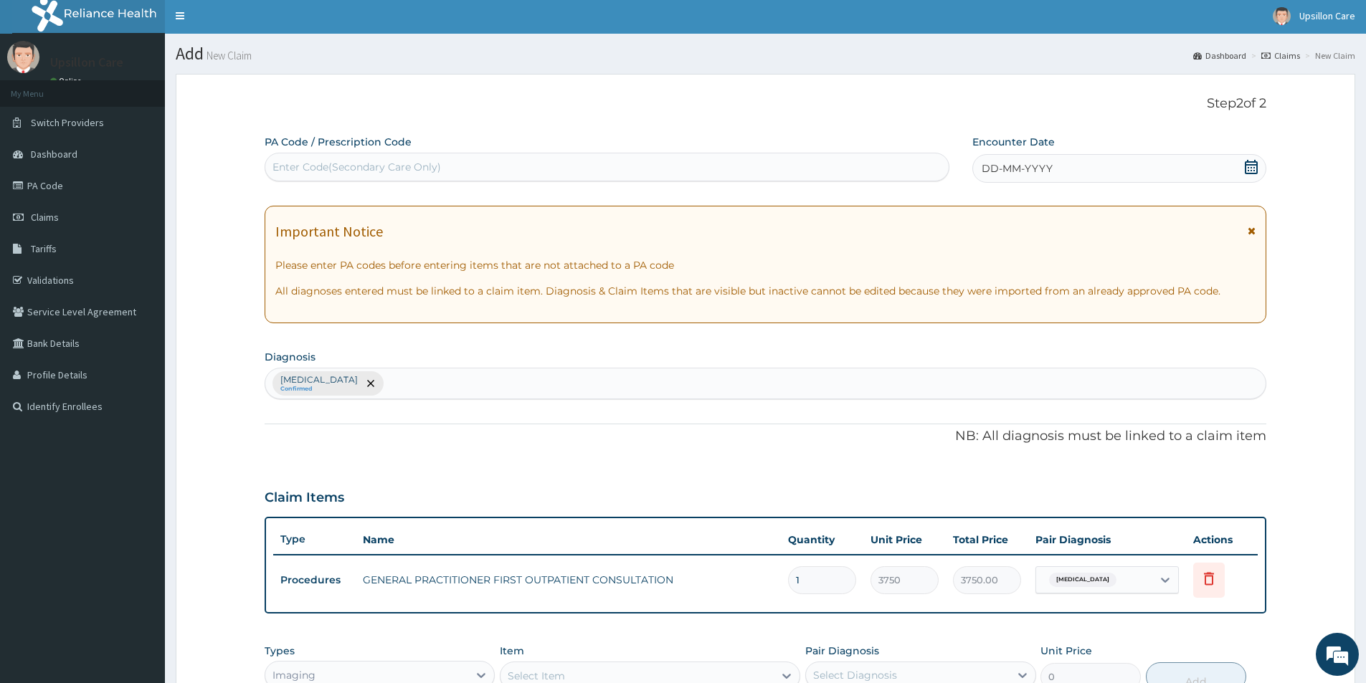
scroll to position [0, 0]
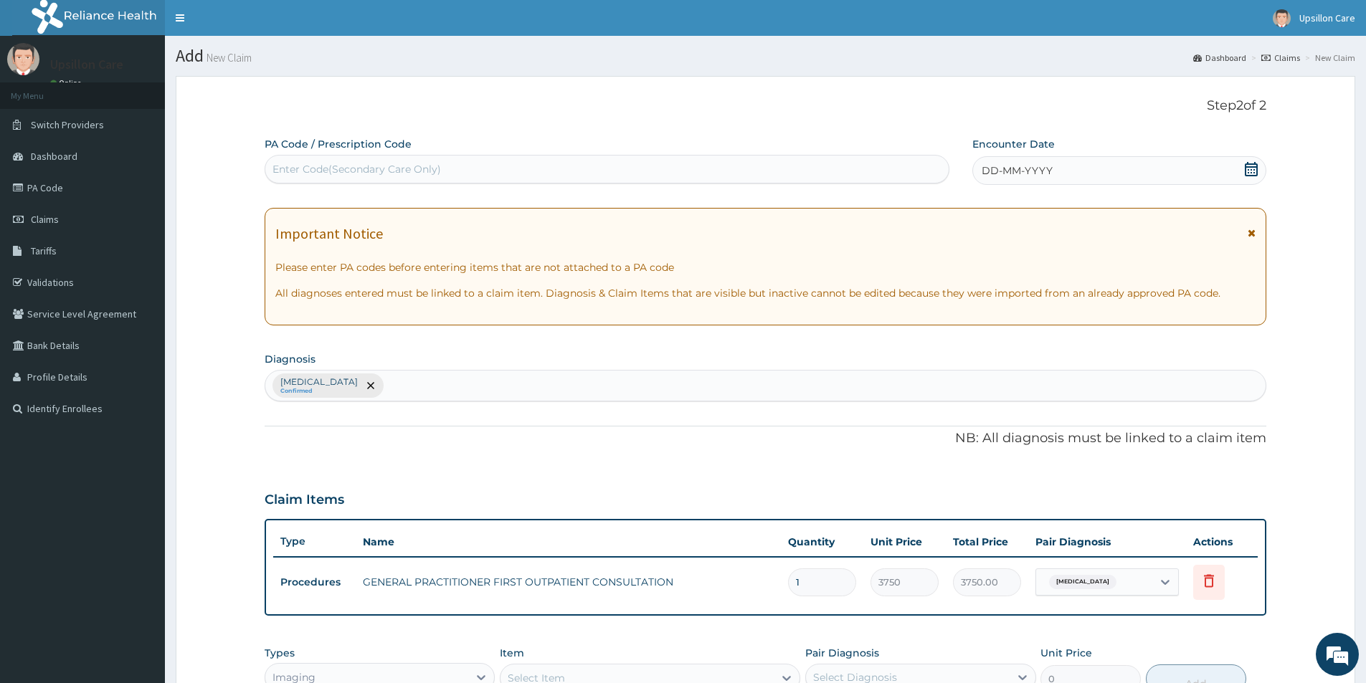
click at [406, 167] on div "Enter Code(Secondary Care Only)" at bounding box center [357, 169] width 169 height 14
paste input "PA/6A5223"
type input "PA/6A5223"
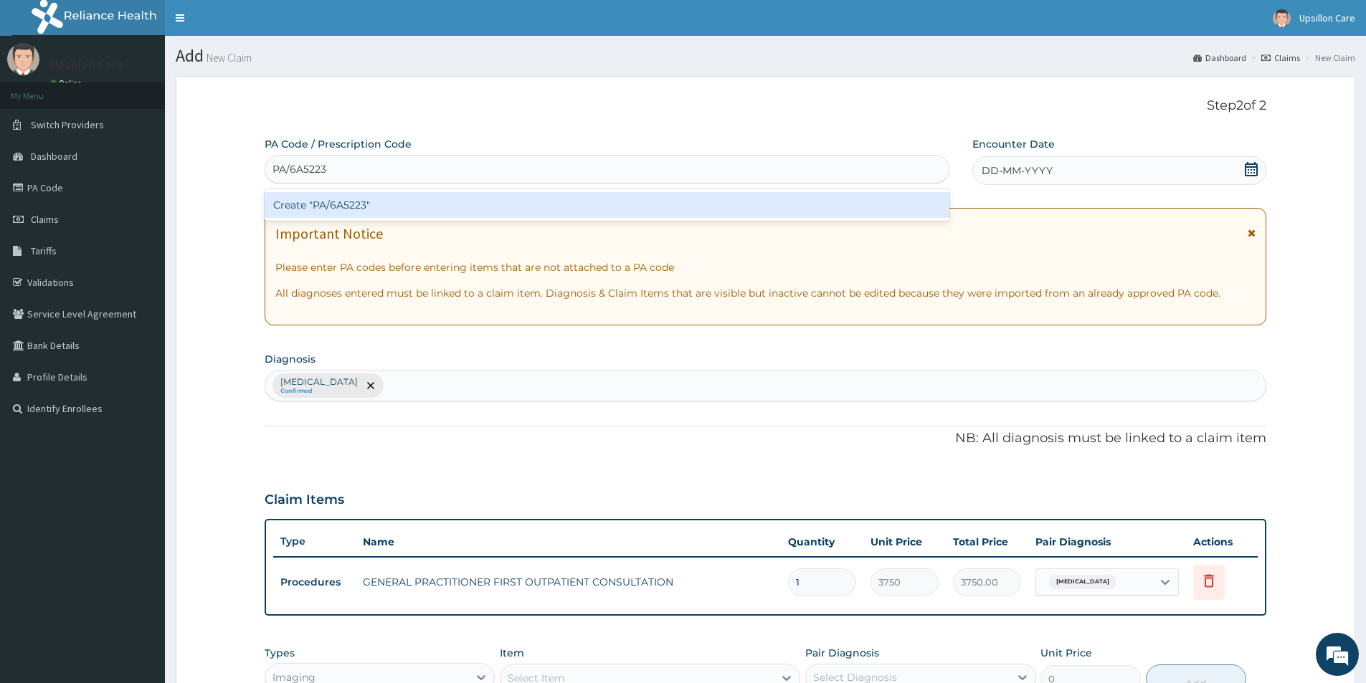
click at [458, 208] on div "Create "PA/6A5223"" at bounding box center [607, 205] width 685 height 26
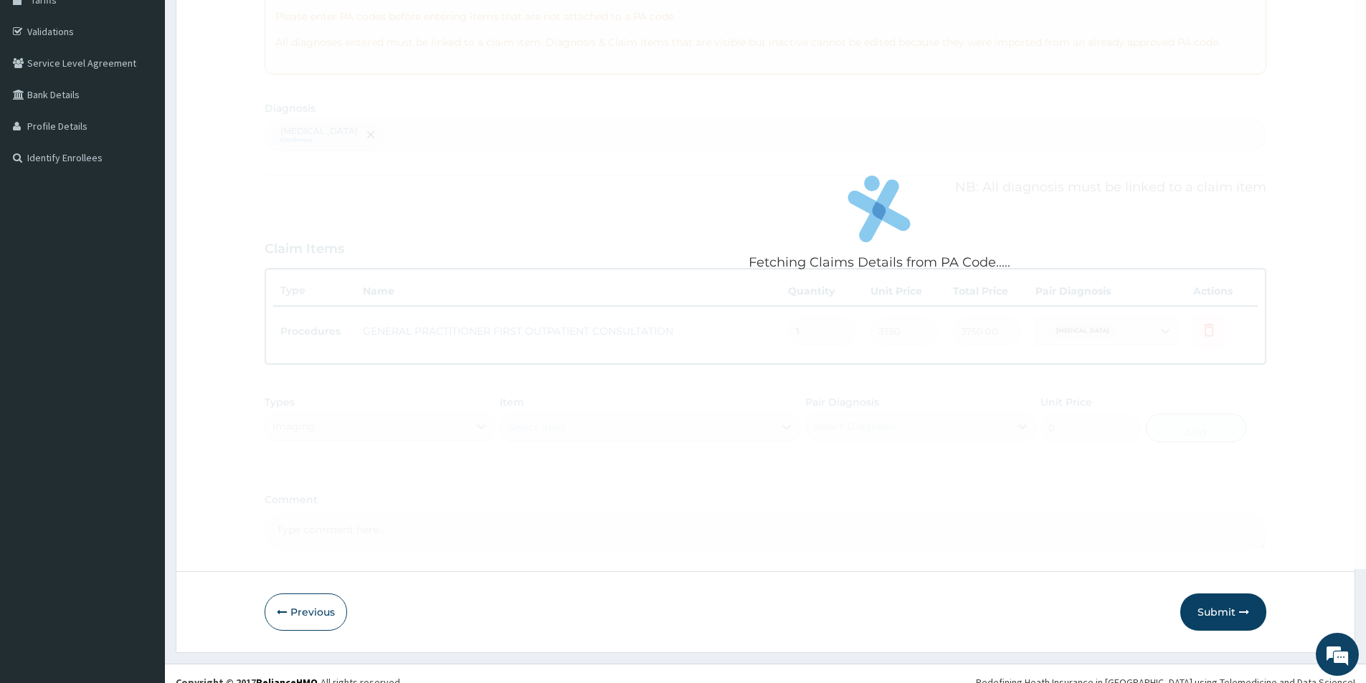
scroll to position [268, 0]
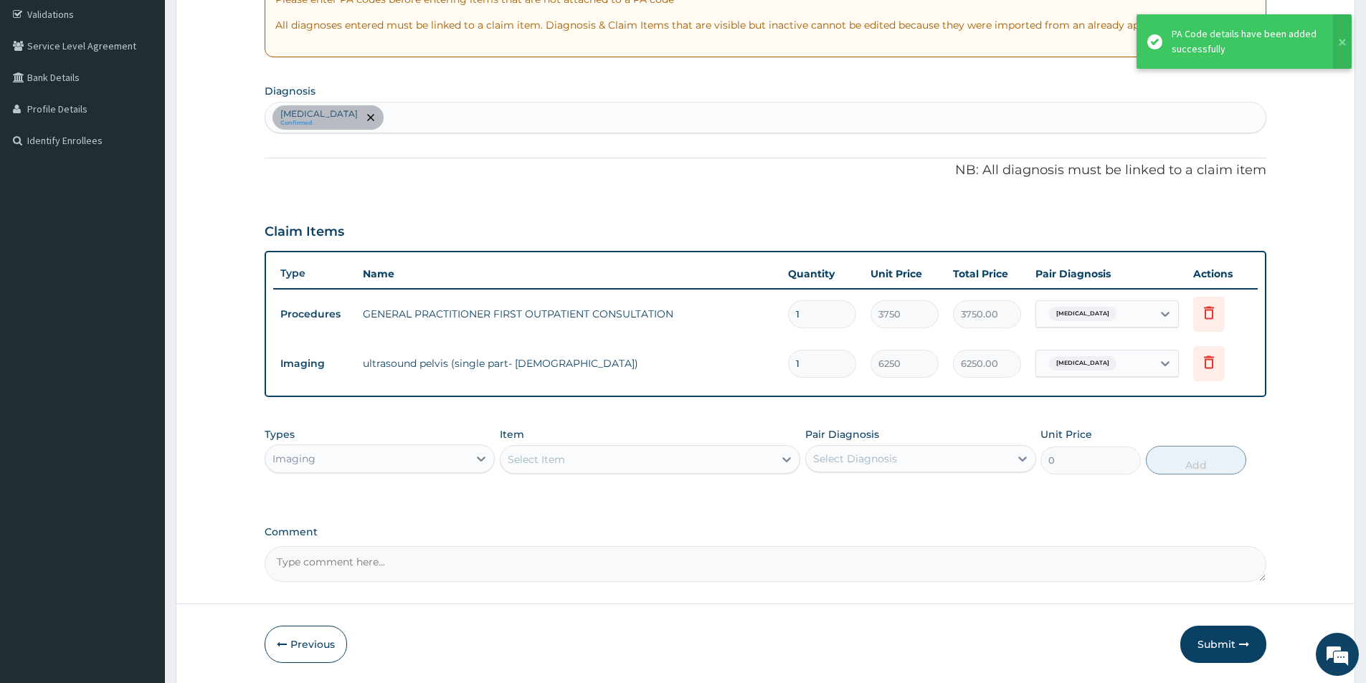
type input "1"
type input "6250.00"
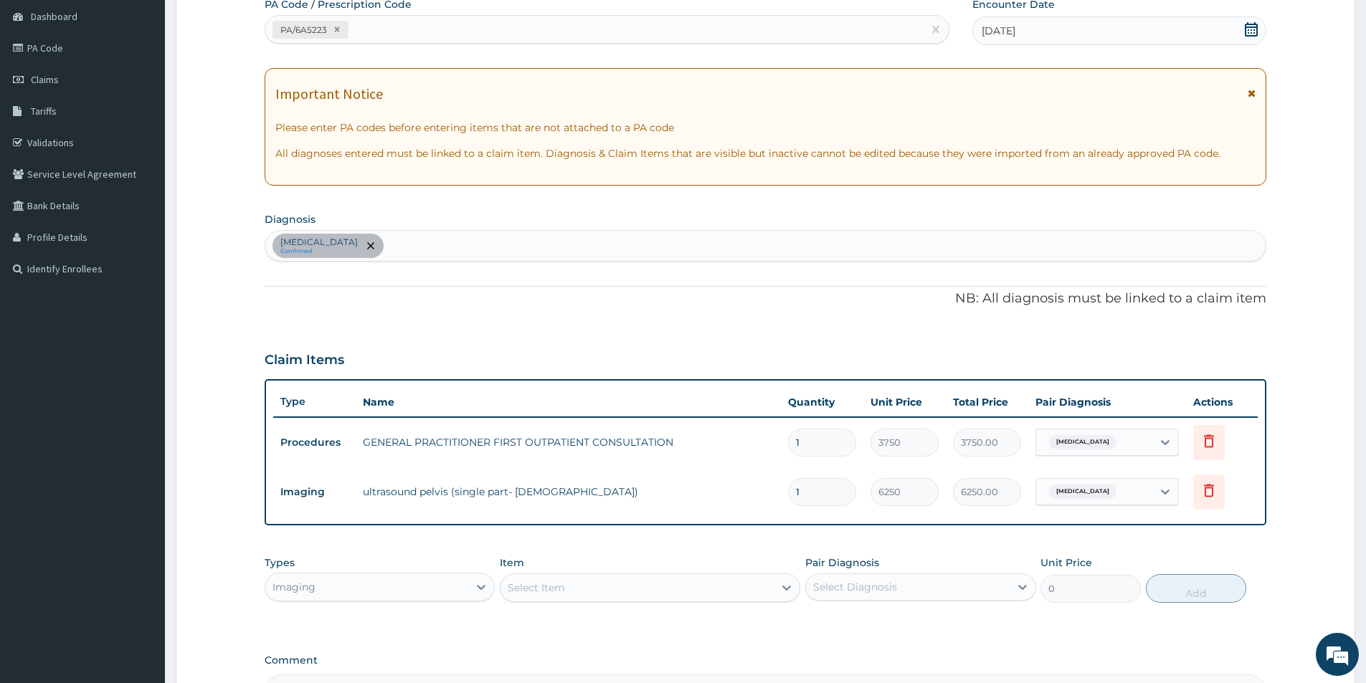
scroll to position [318, 0]
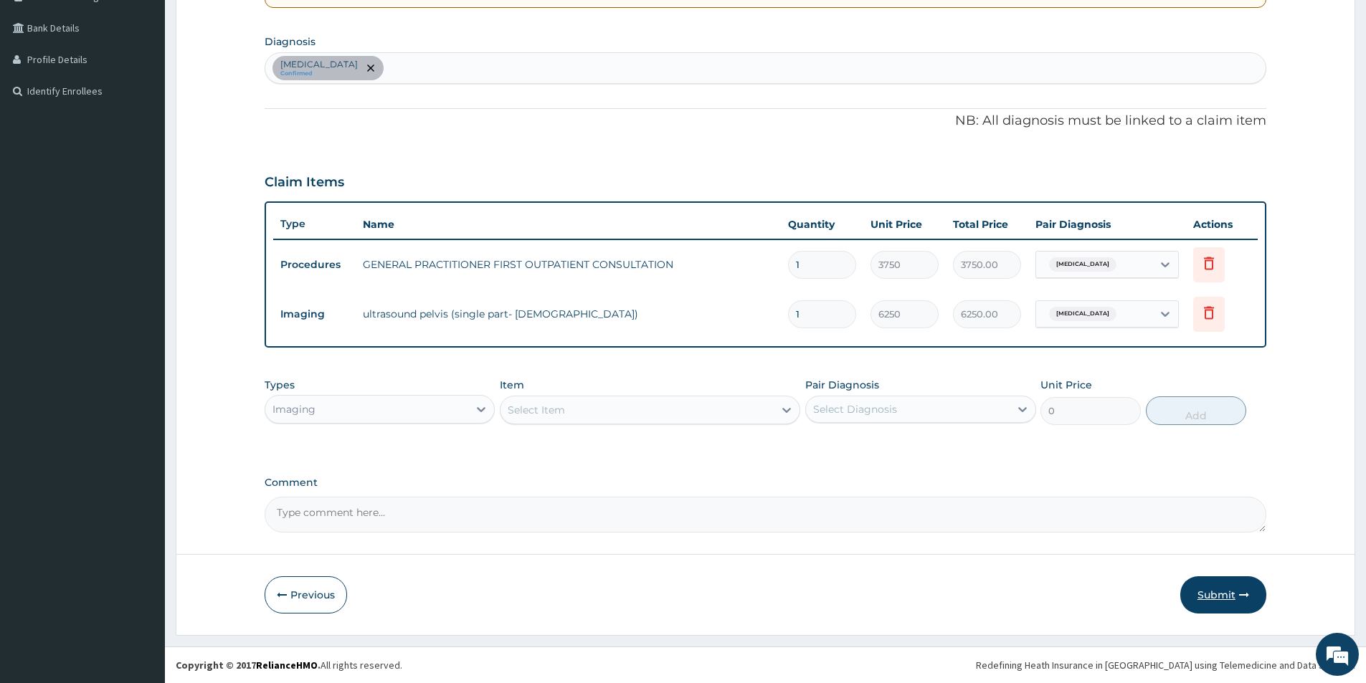
click at [1221, 604] on button "Submit" at bounding box center [1223, 595] width 86 height 37
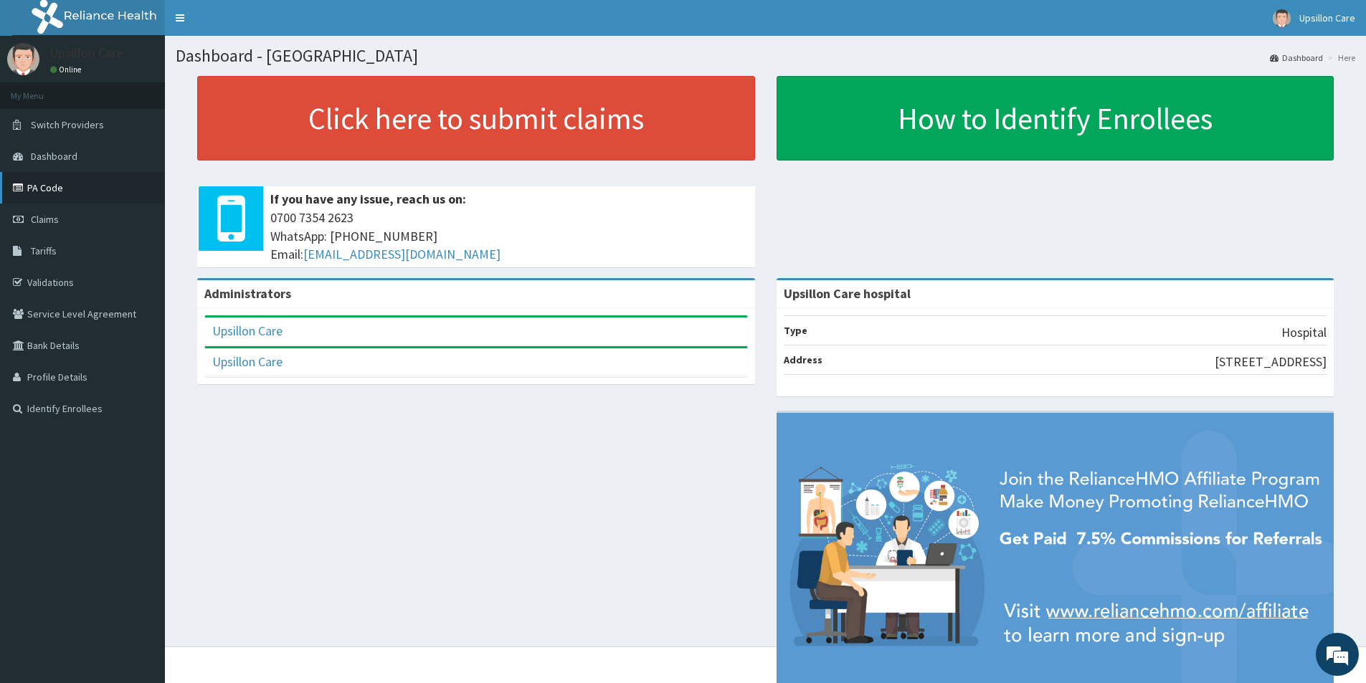
click at [44, 196] on link "PA Code" at bounding box center [82, 188] width 165 height 32
